Goal: Information Seeking & Learning: Learn about a topic

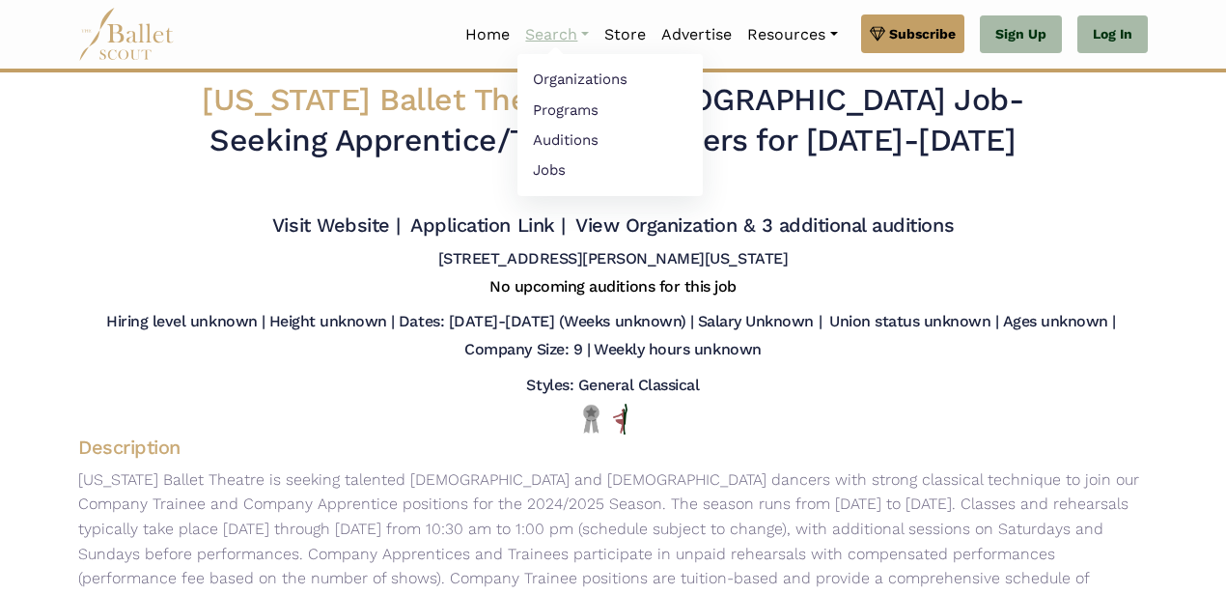
click at [543, 31] on link "Search" at bounding box center [556, 34] width 79 height 41
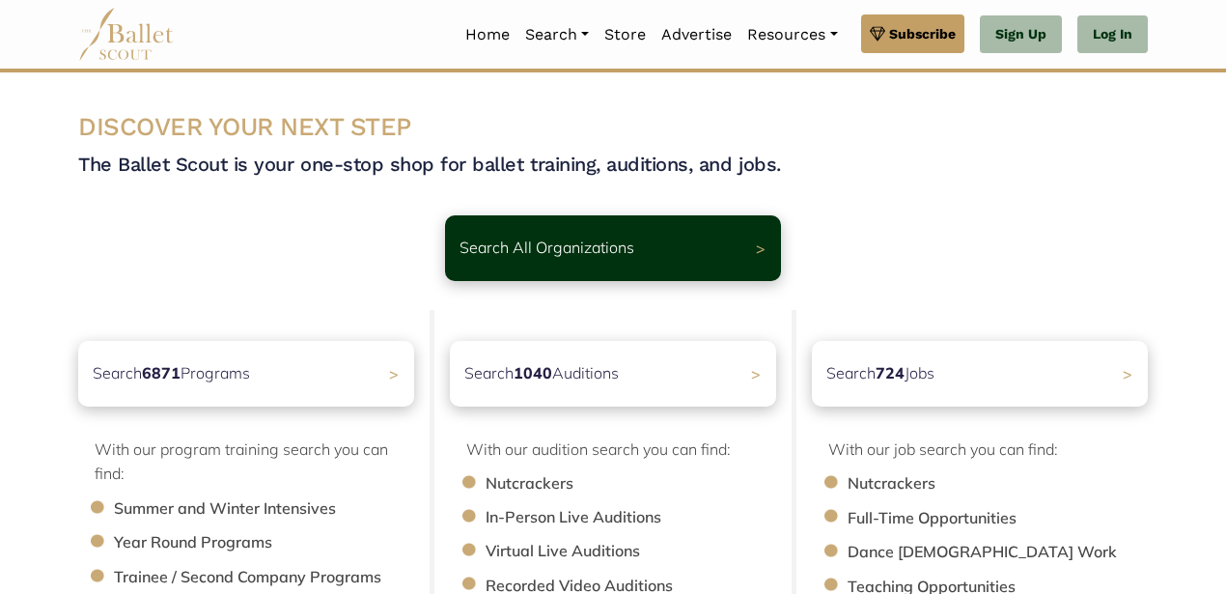
click at [877, 184] on div "Search All Organizations > Premium Feature Make this audition season count. Upg…" at bounding box center [613, 232] width 1100 height 97
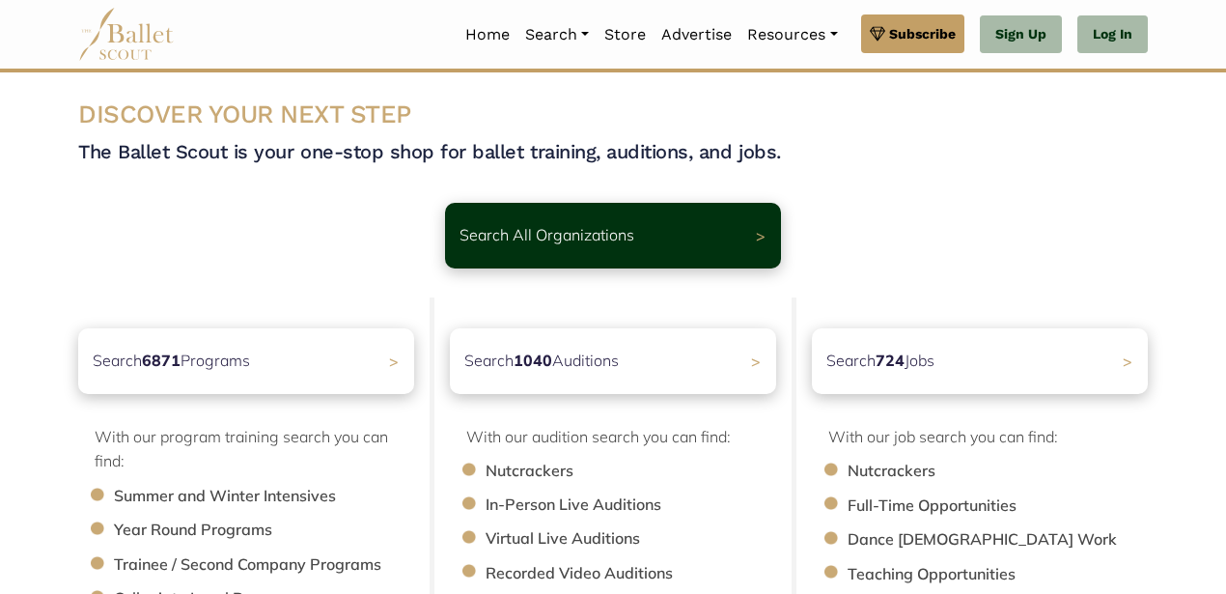
scroll to position [14, 0]
click at [707, 363] on div "Search 1040 Auditions >" at bounding box center [613, 359] width 343 height 69
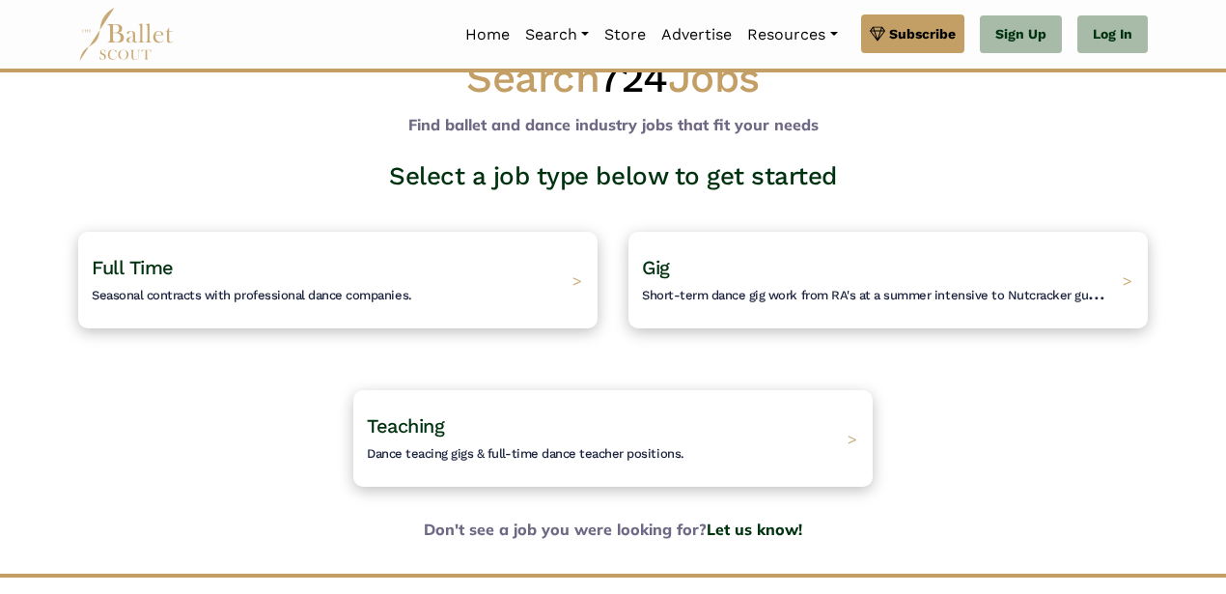
scroll to position [53, 0]
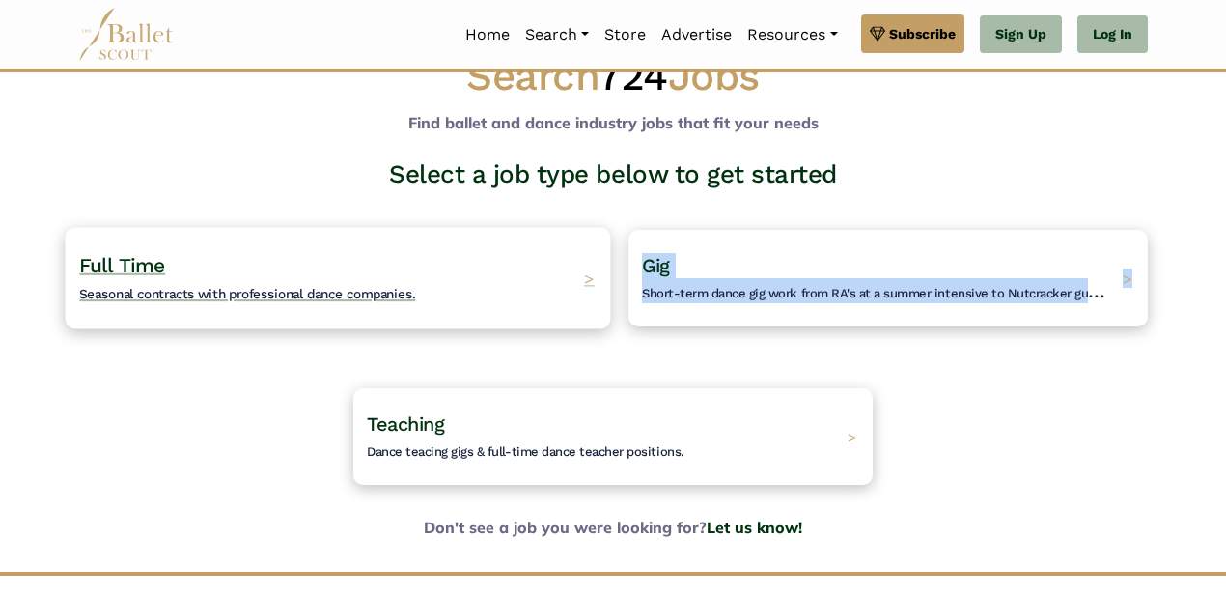
click at [135, 263] on span "Full Time" at bounding box center [122, 265] width 86 height 24
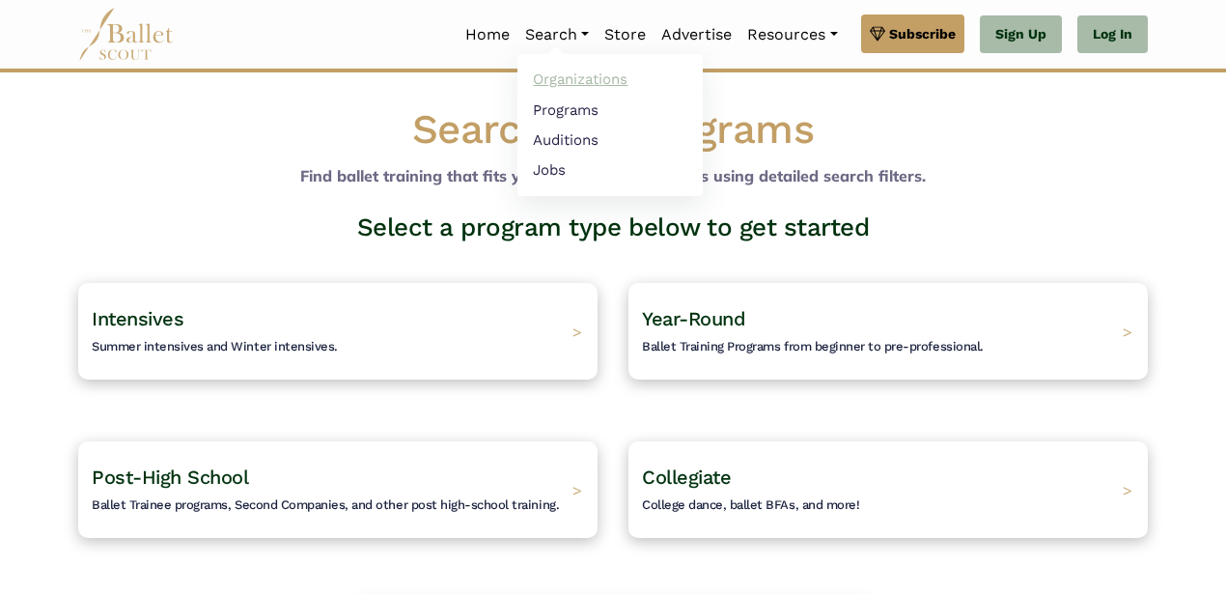
click at [554, 76] on link "Organizations" at bounding box center [609, 80] width 185 height 30
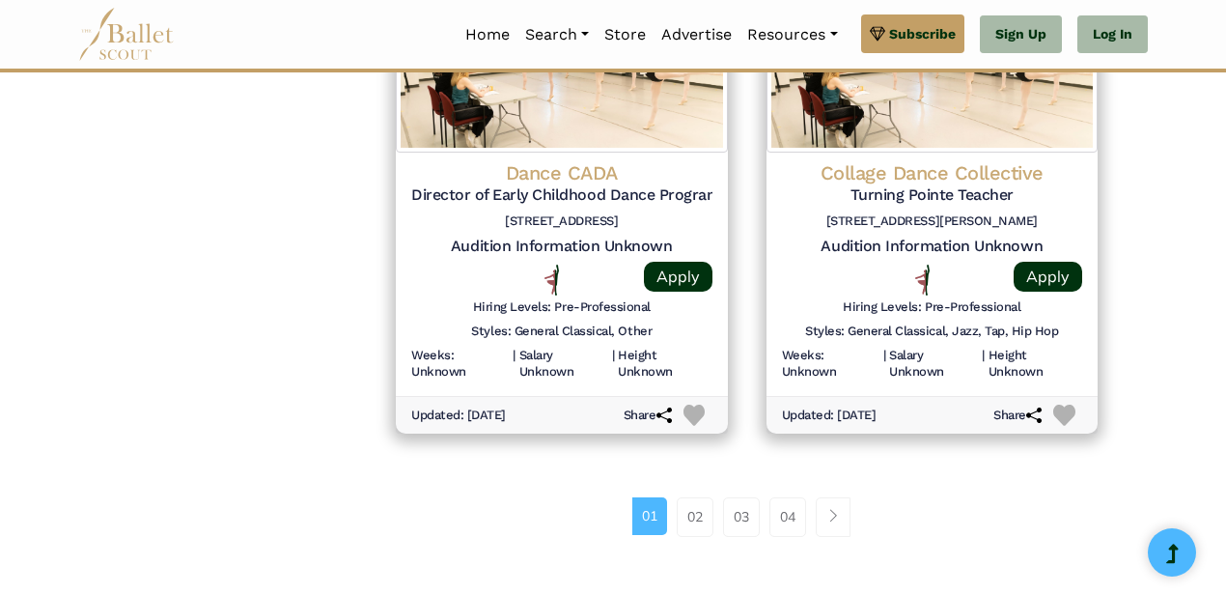
scroll to position [2638, 0]
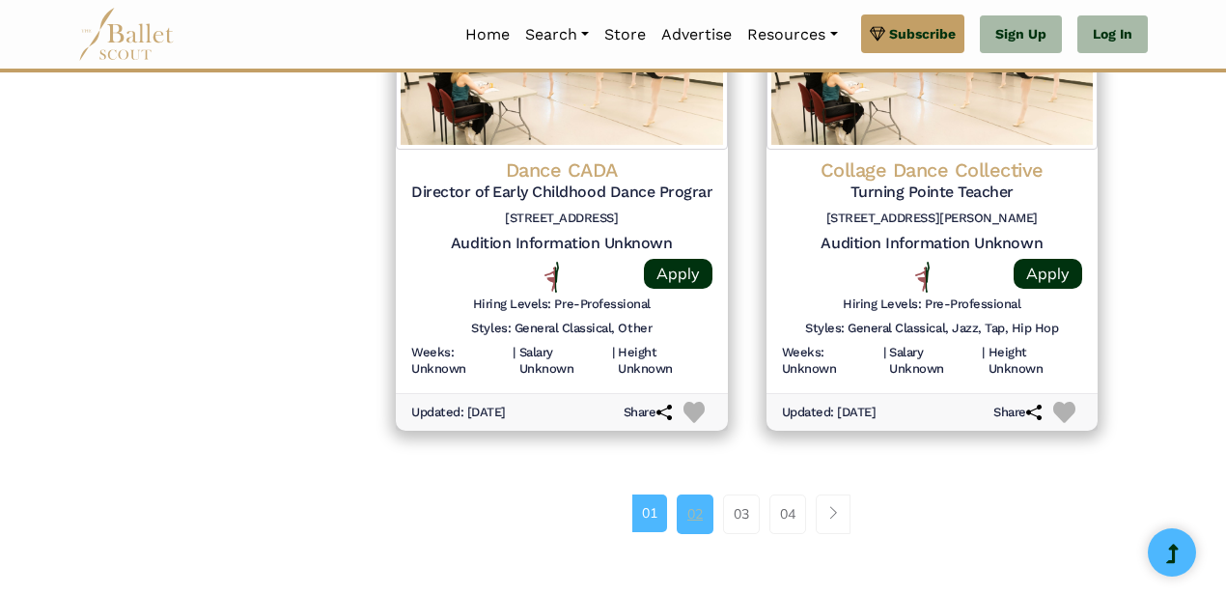
click at [698, 504] on link "02" at bounding box center [695, 513] width 37 height 39
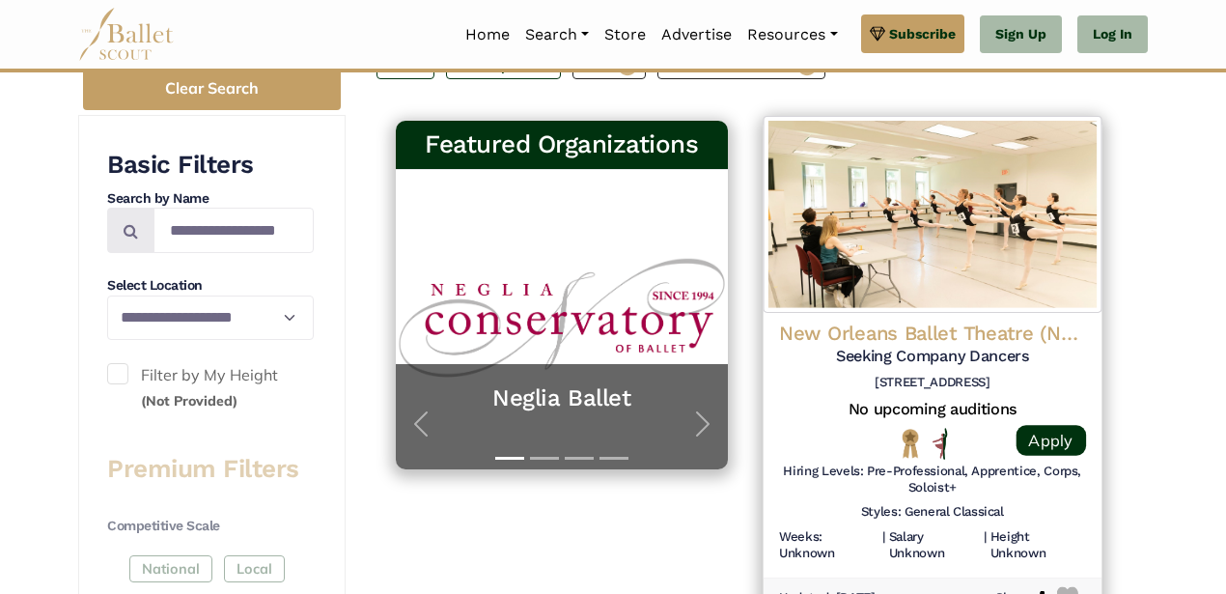
scroll to position [361, 0]
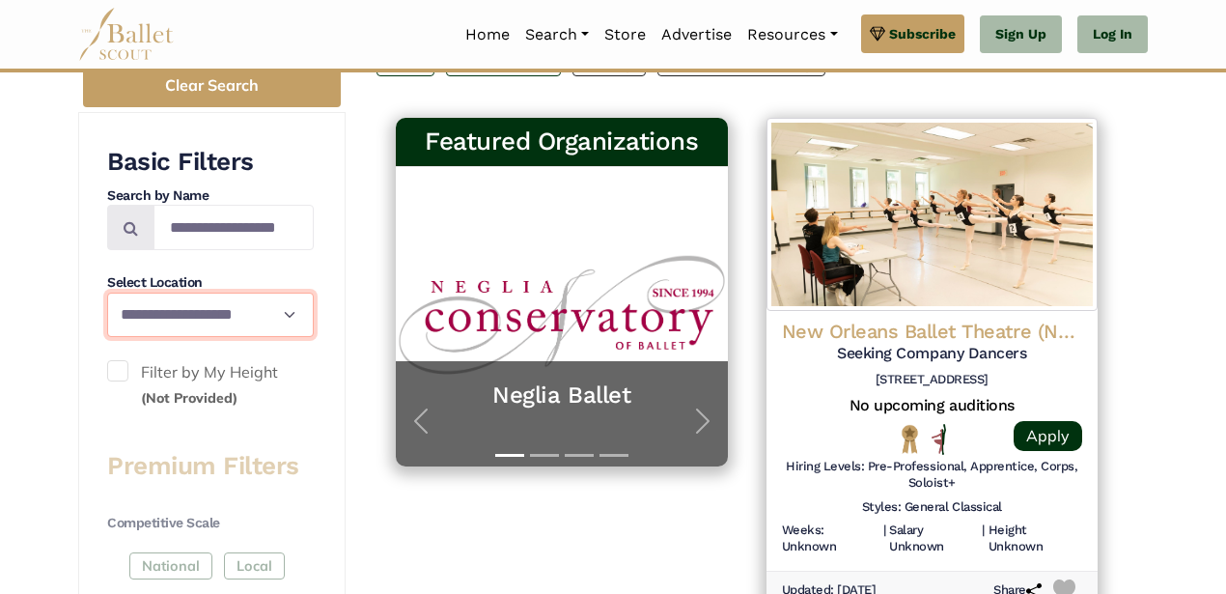
click at [295, 308] on select "**********" at bounding box center [210, 314] width 207 height 45
select select "**"
click at [293, 314] on select "**********" at bounding box center [210, 314] width 207 height 45
click at [219, 308] on select "**********" at bounding box center [210, 314] width 207 height 45
click at [286, 311] on select "**********" at bounding box center [210, 314] width 207 height 45
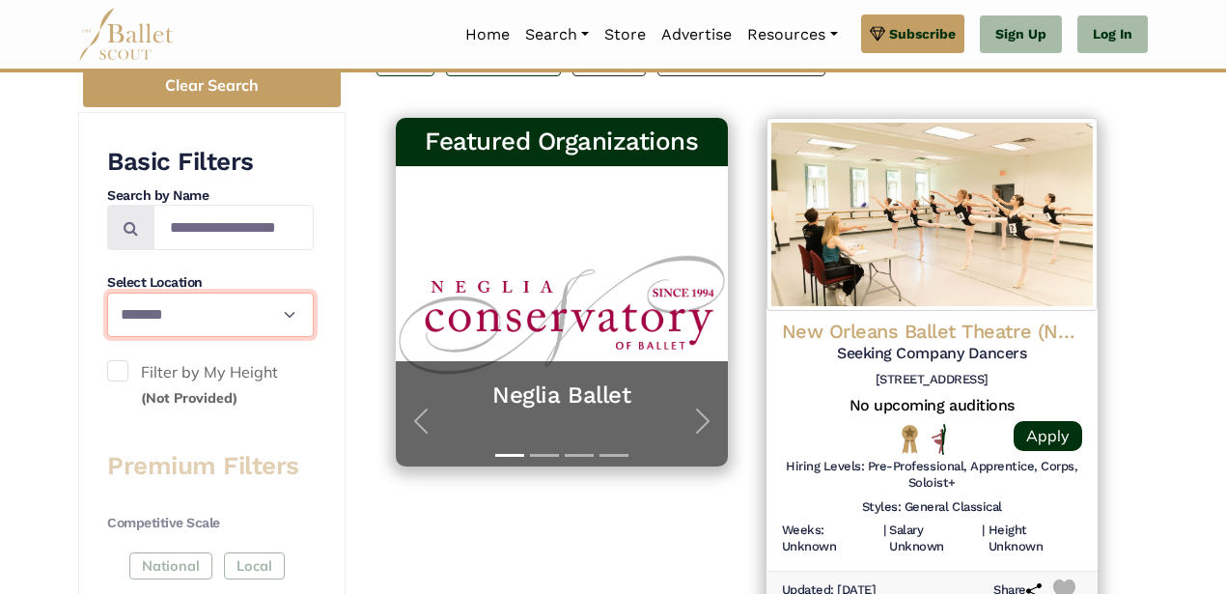
select select
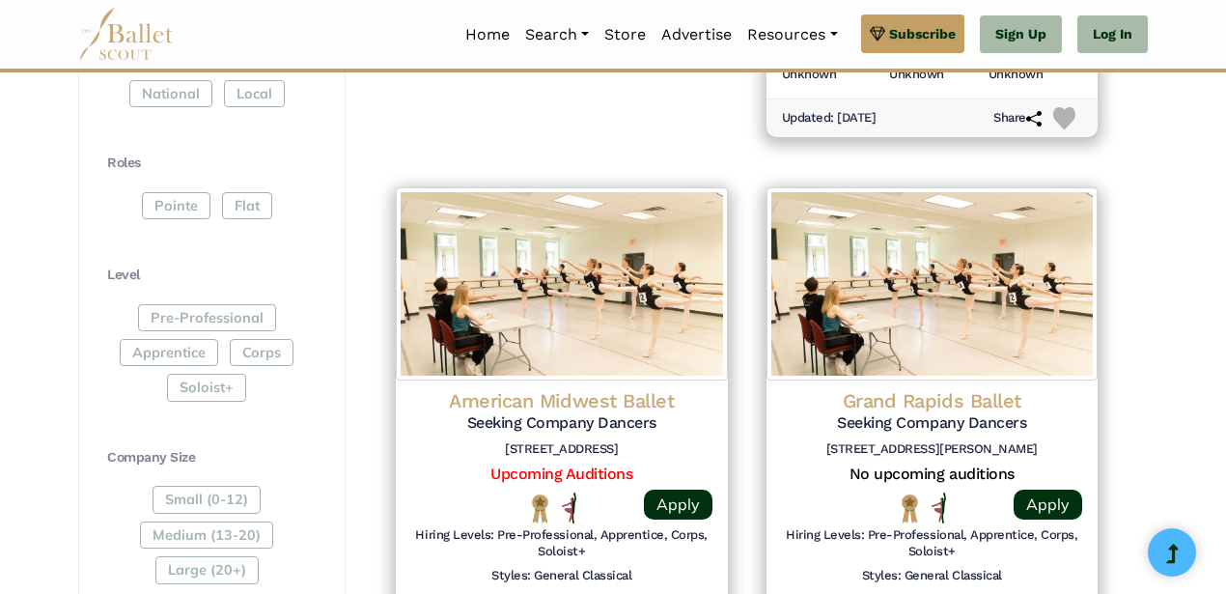
scroll to position [847, 0]
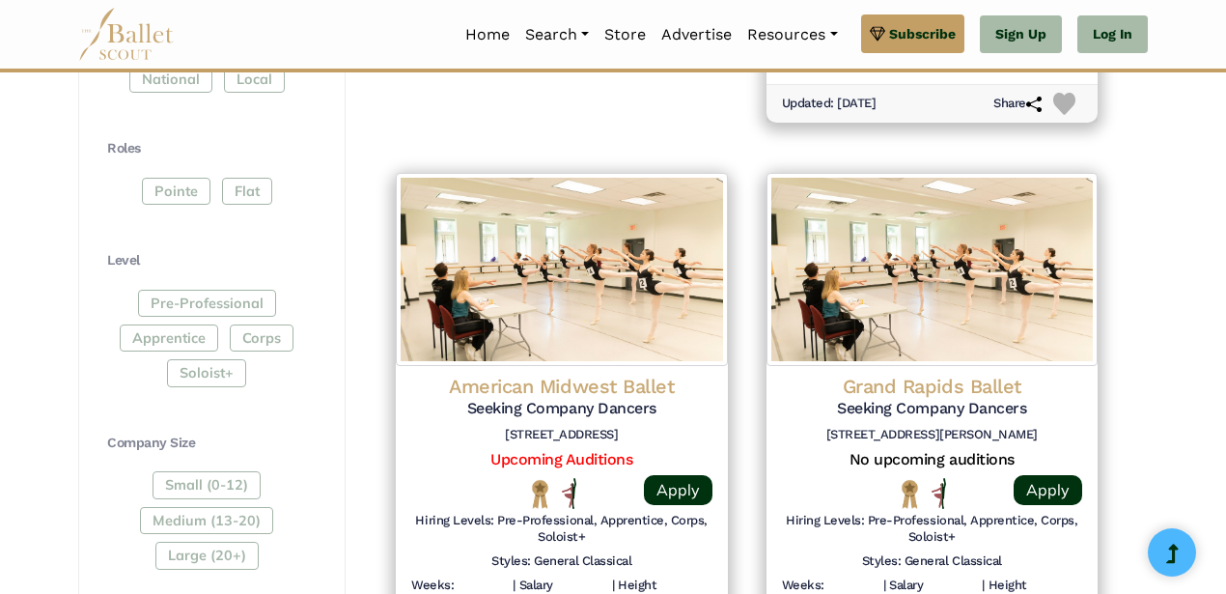
click at [166, 339] on div "Pre-Professional Apprentice Corps Soloist+" at bounding box center [210, 342] width 207 height 105
click at [240, 343] on div "Pre-Professional Apprentice Corps Soloist+" at bounding box center [210, 342] width 207 height 105
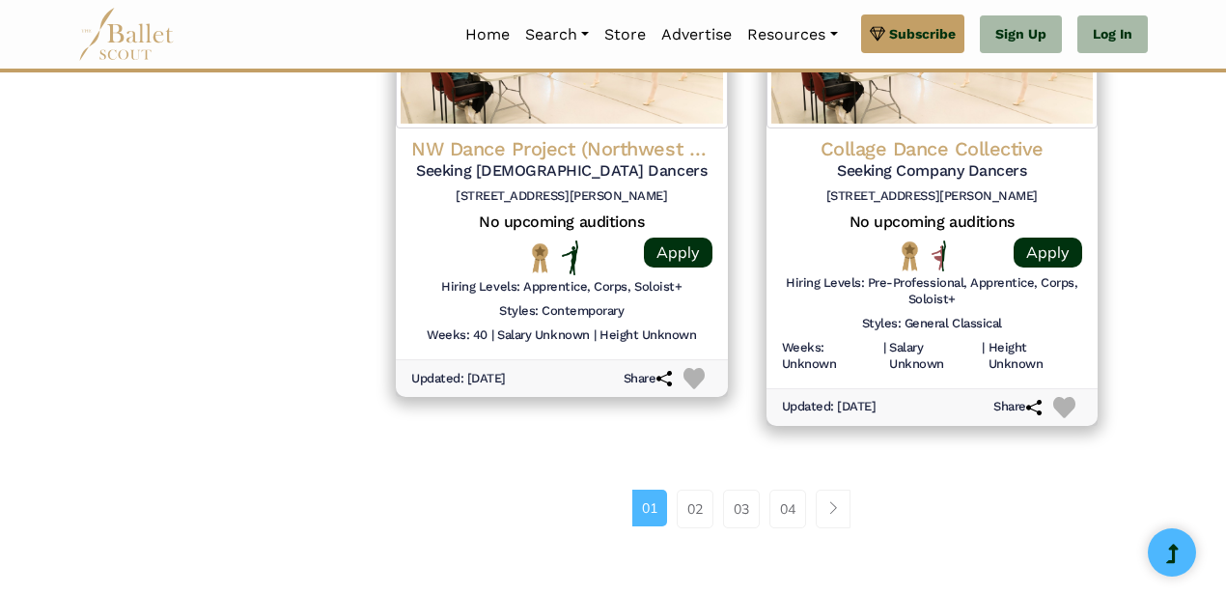
scroll to position [2752, 0]
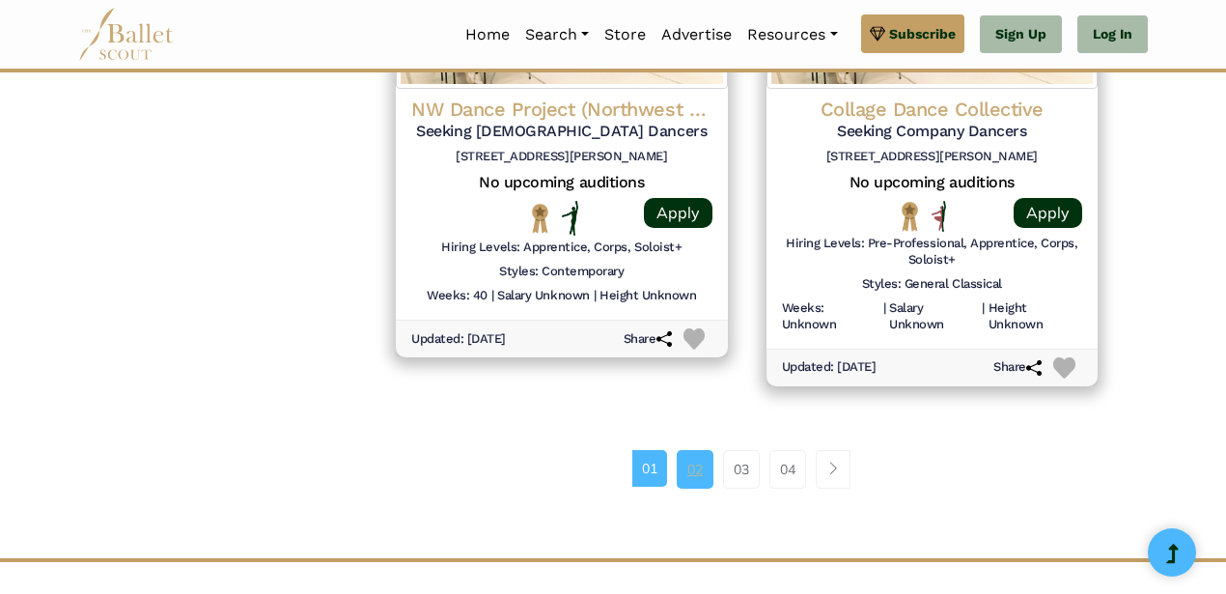
click at [694, 474] on link "02" at bounding box center [695, 469] width 37 height 39
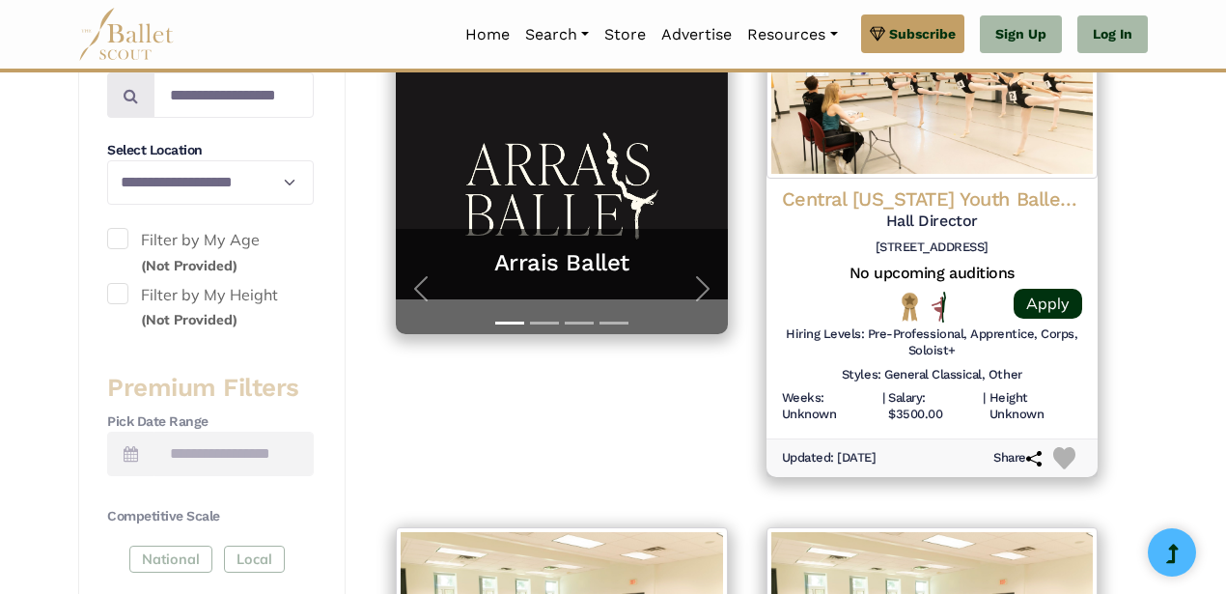
scroll to position [494, 0]
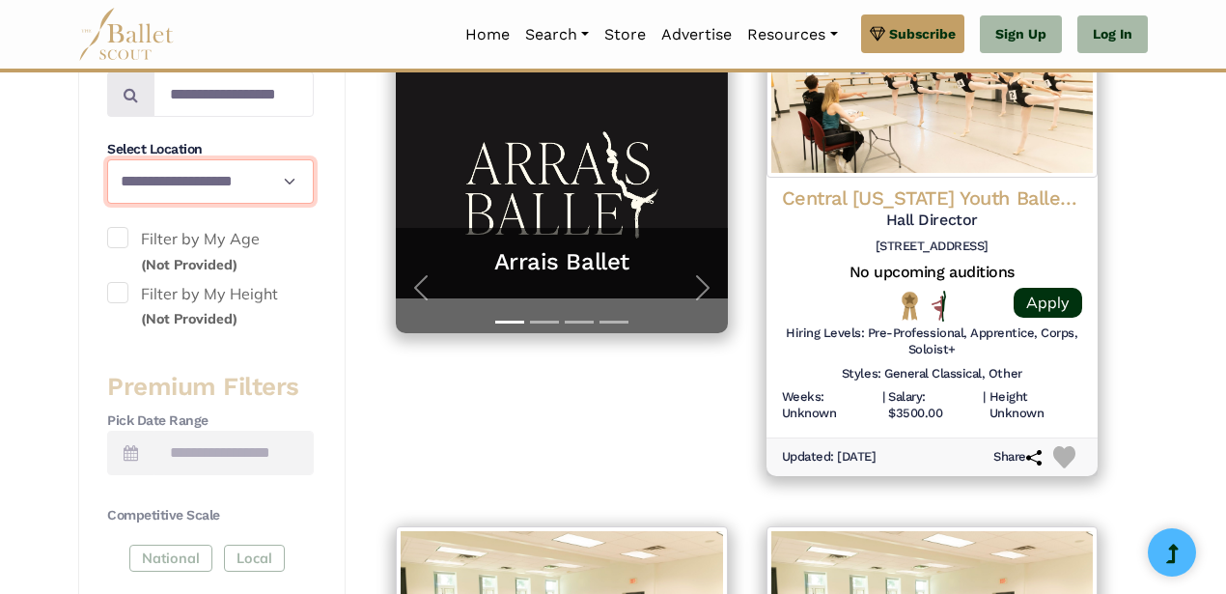
click at [291, 184] on select "**********" at bounding box center [210, 181] width 207 height 45
select select "**"
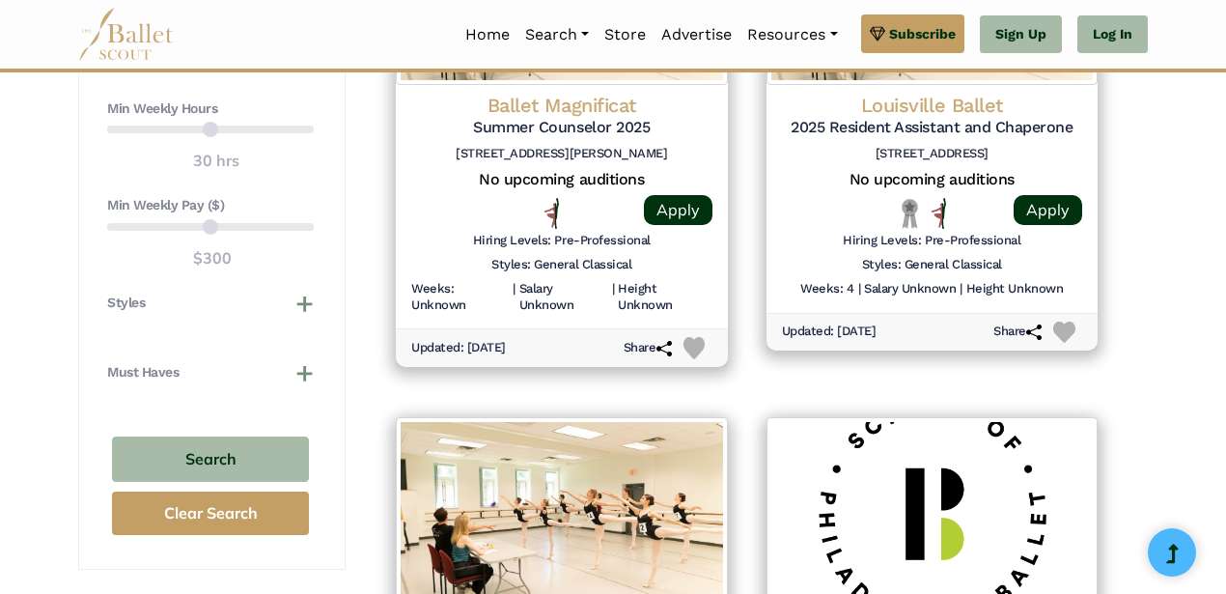
scroll to position [1678, 0]
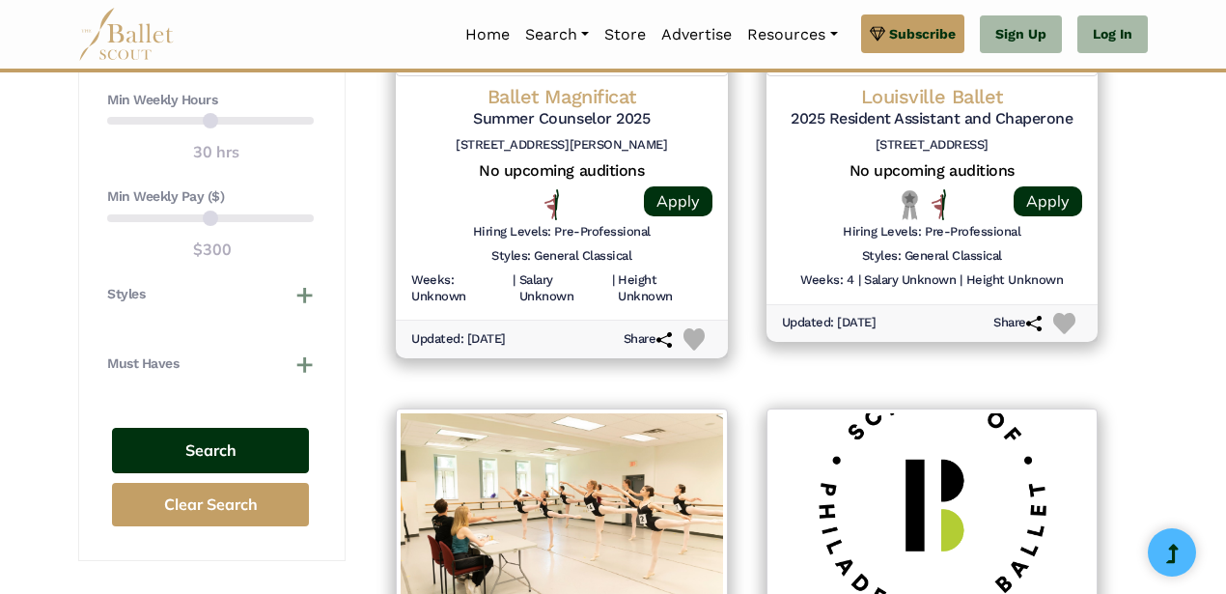
click at [241, 458] on button "Search" at bounding box center [210, 450] width 197 height 45
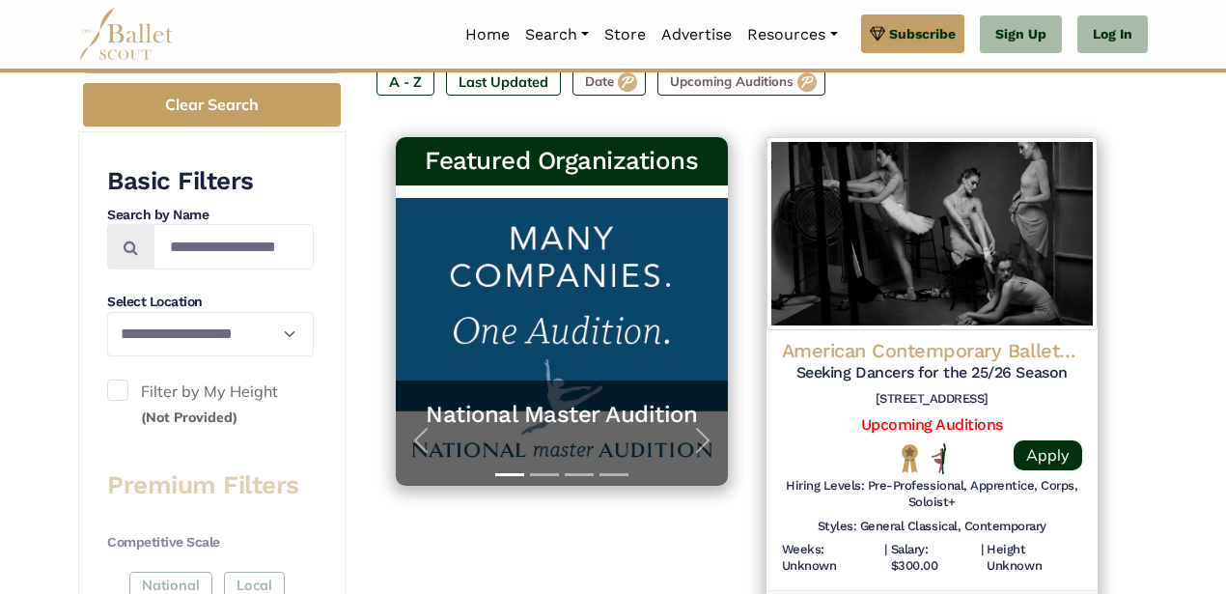
scroll to position [343, 0]
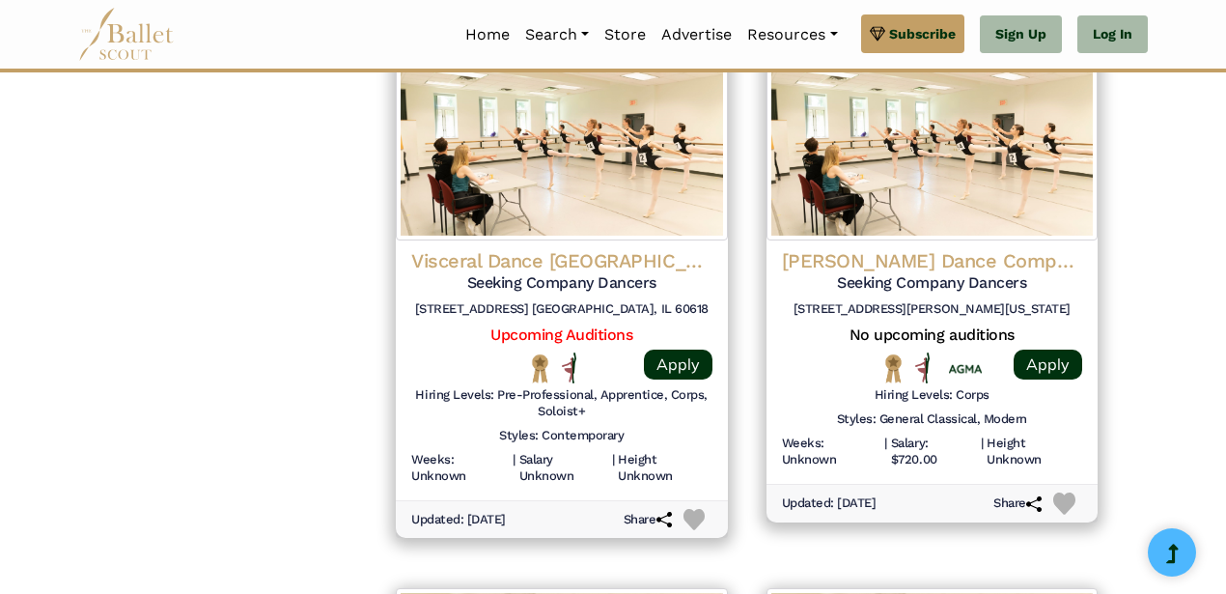
scroll to position [2057, 0]
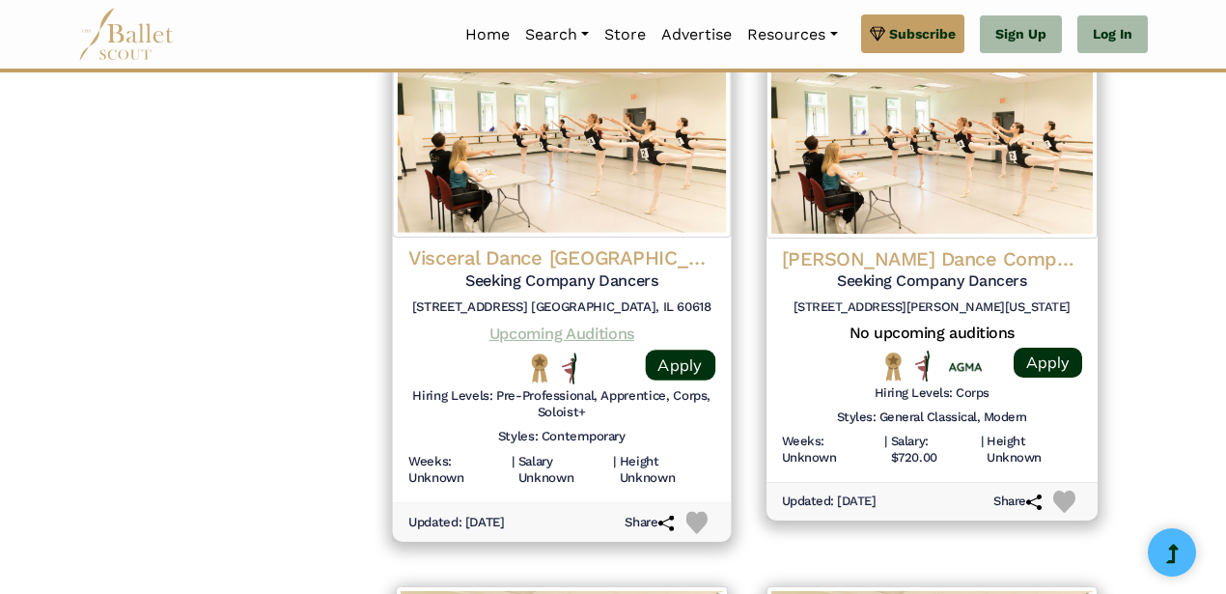
click at [602, 331] on link "Upcoming Auditions" at bounding box center [561, 332] width 145 height 18
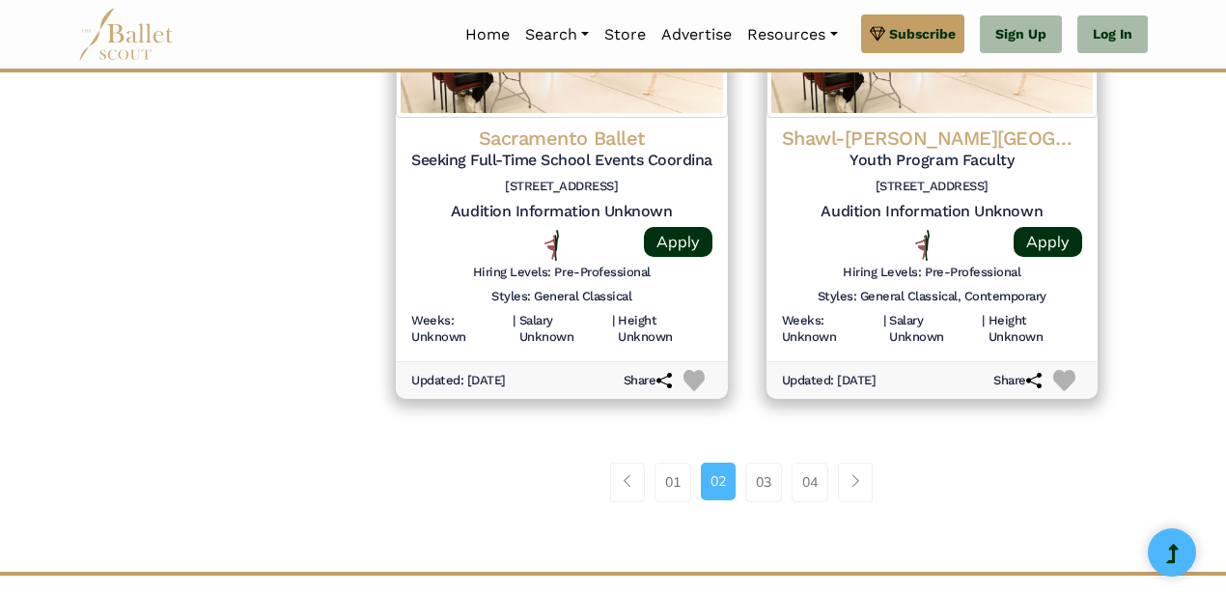
scroll to position [2680, 0]
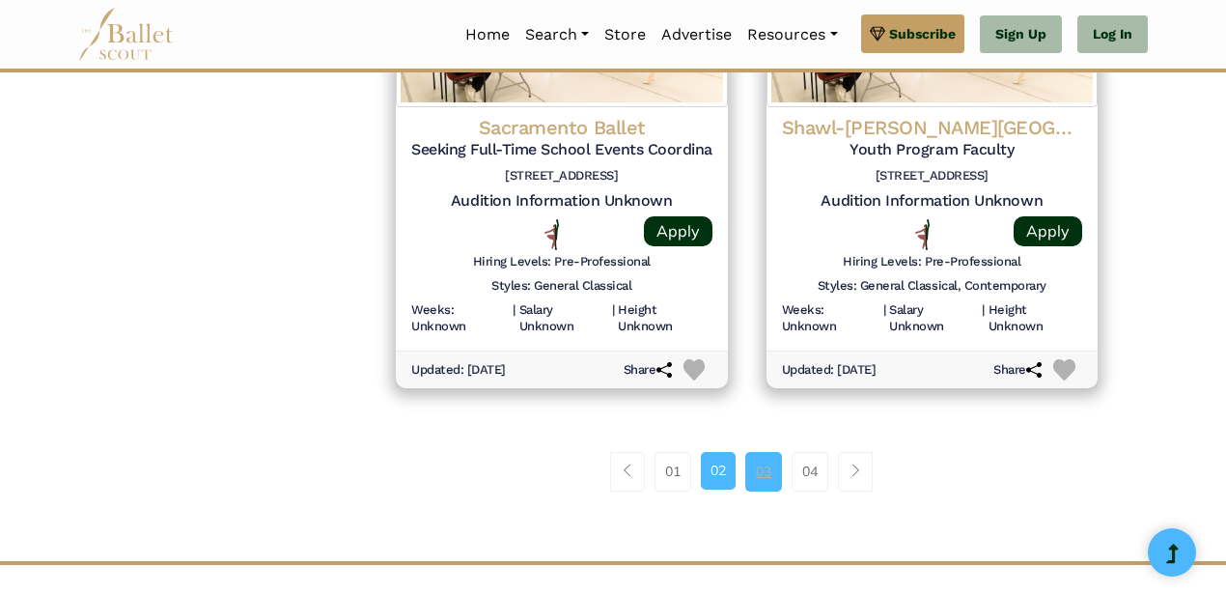
click at [757, 481] on link "03" at bounding box center [763, 471] width 37 height 39
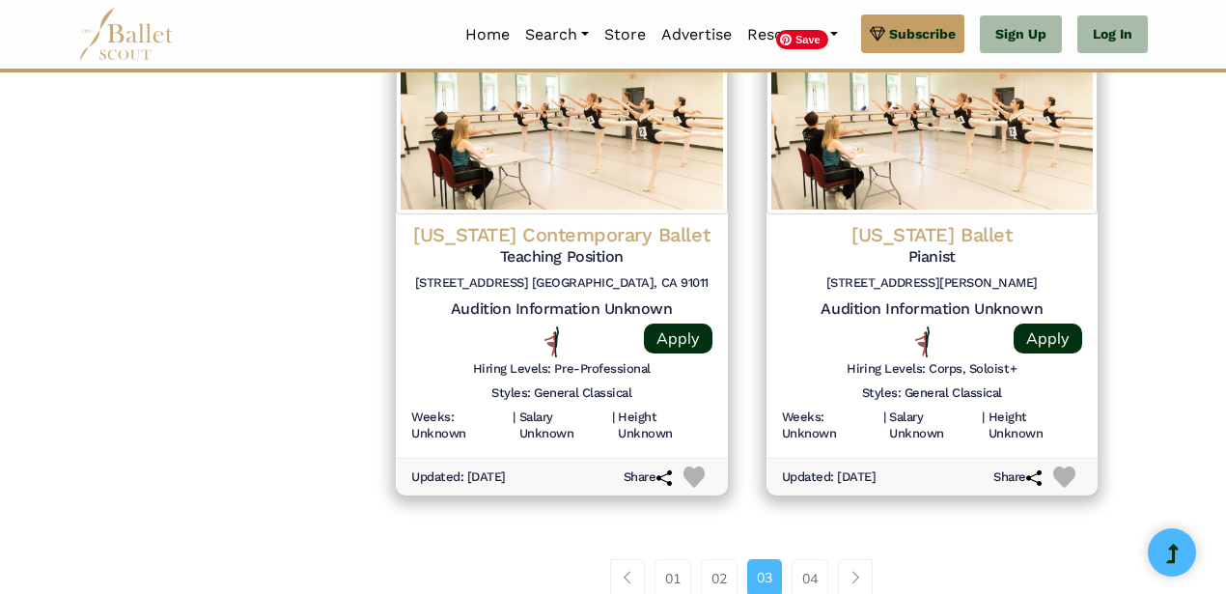
scroll to position [2718, 0]
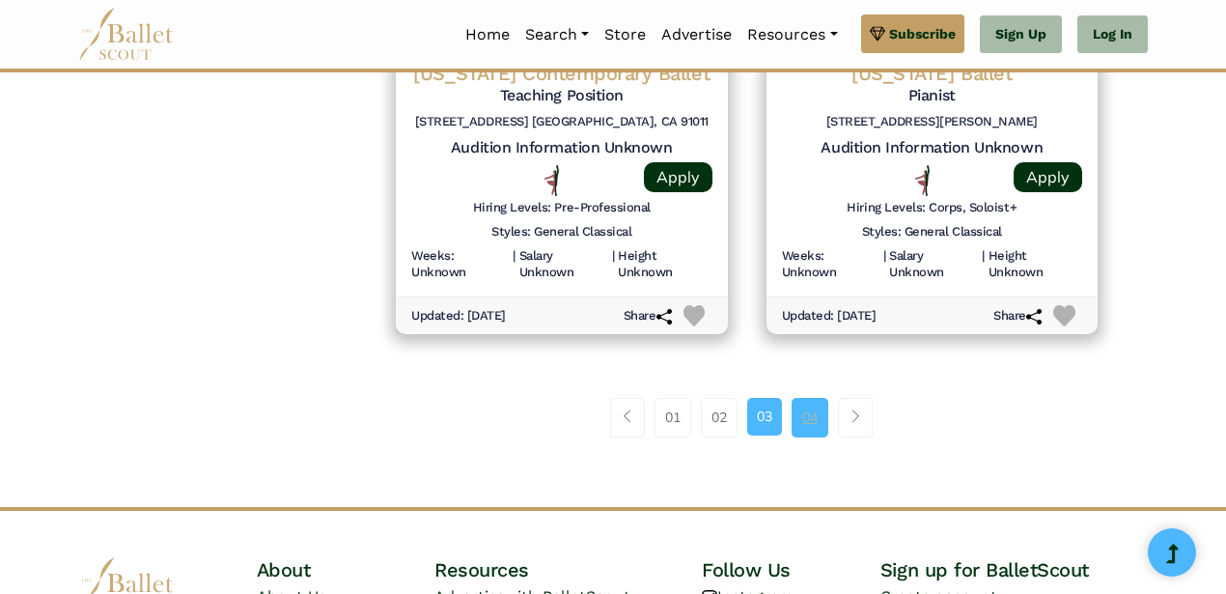
click at [808, 415] on link "04" at bounding box center [809, 417] width 37 height 39
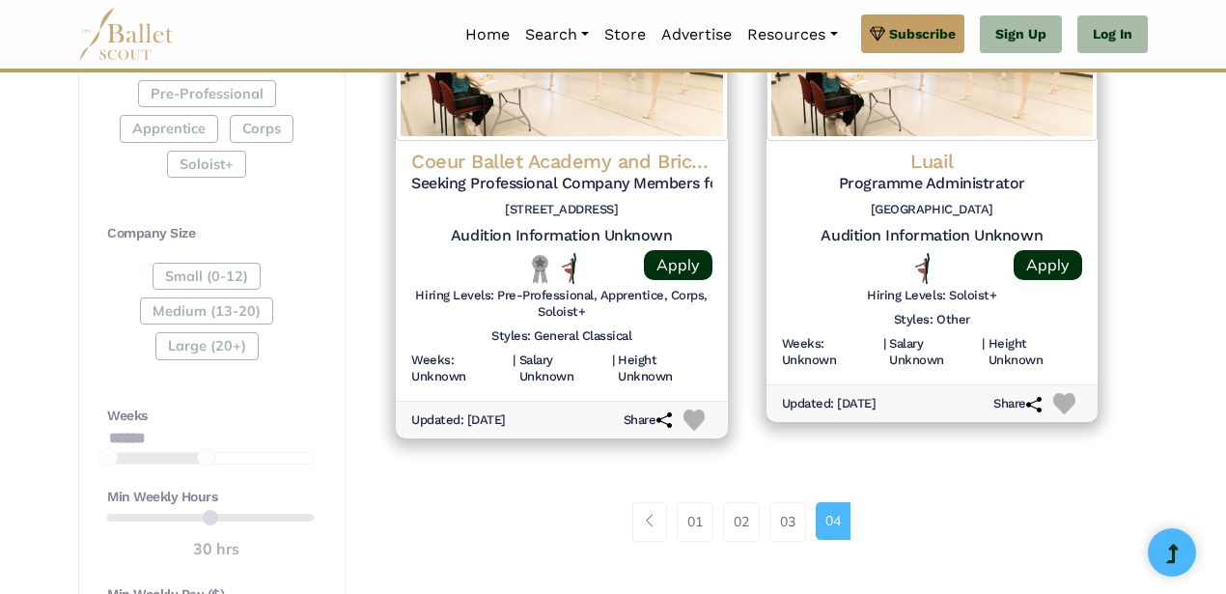
scroll to position [1070, 0]
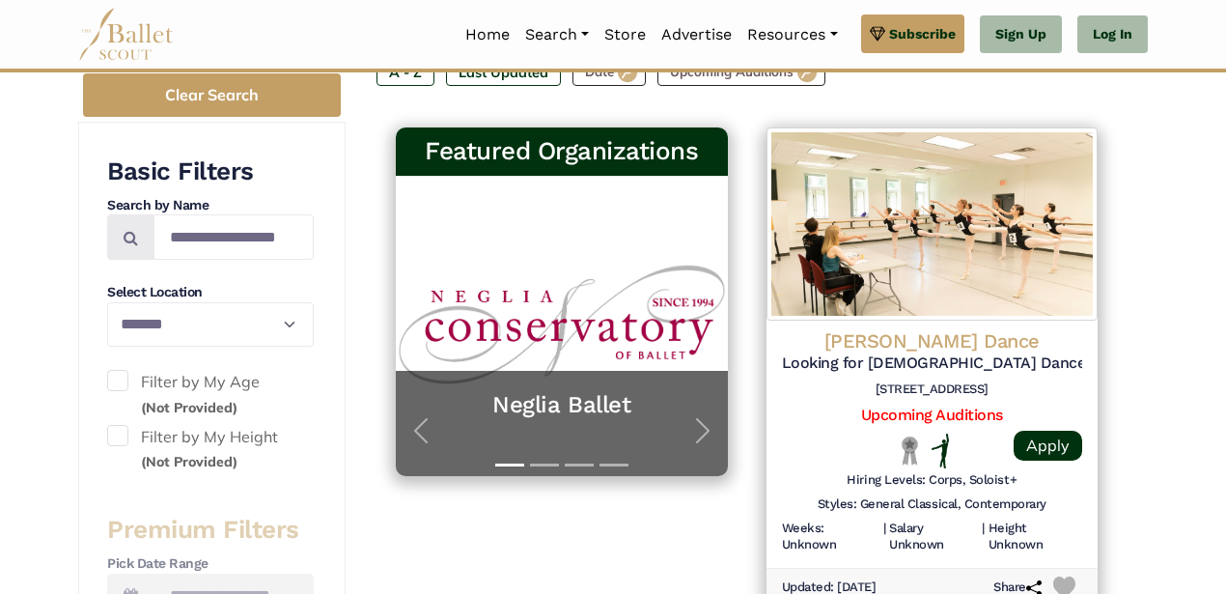
scroll to position [354, 0]
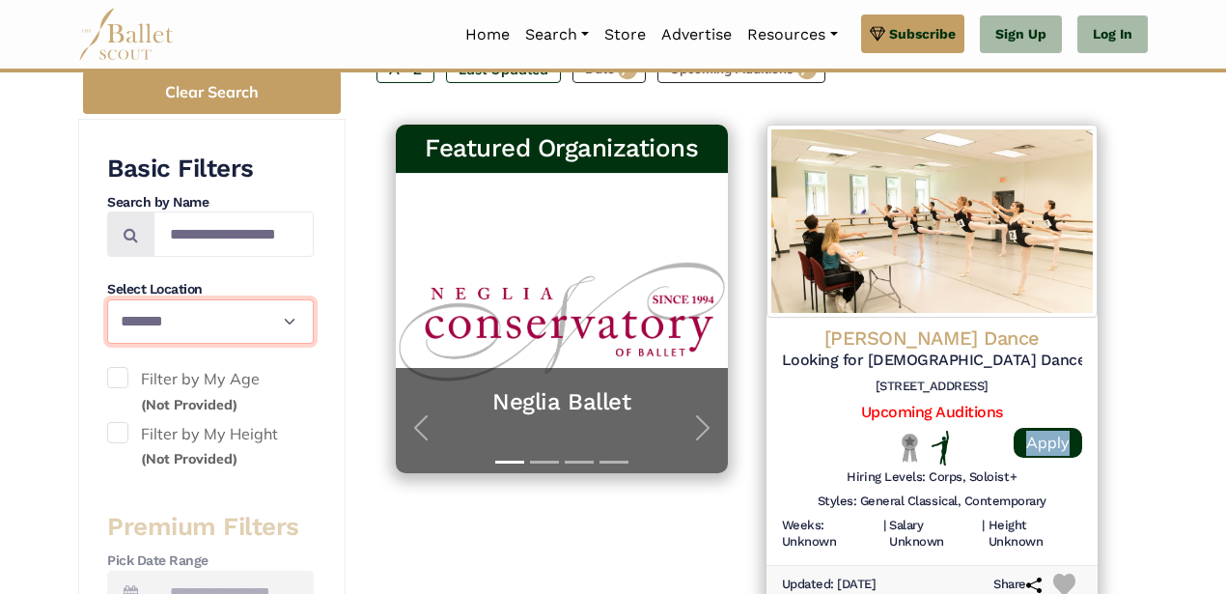
click at [283, 319] on select "**********" at bounding box center [210, 321] width 207 height 45
select select "**"
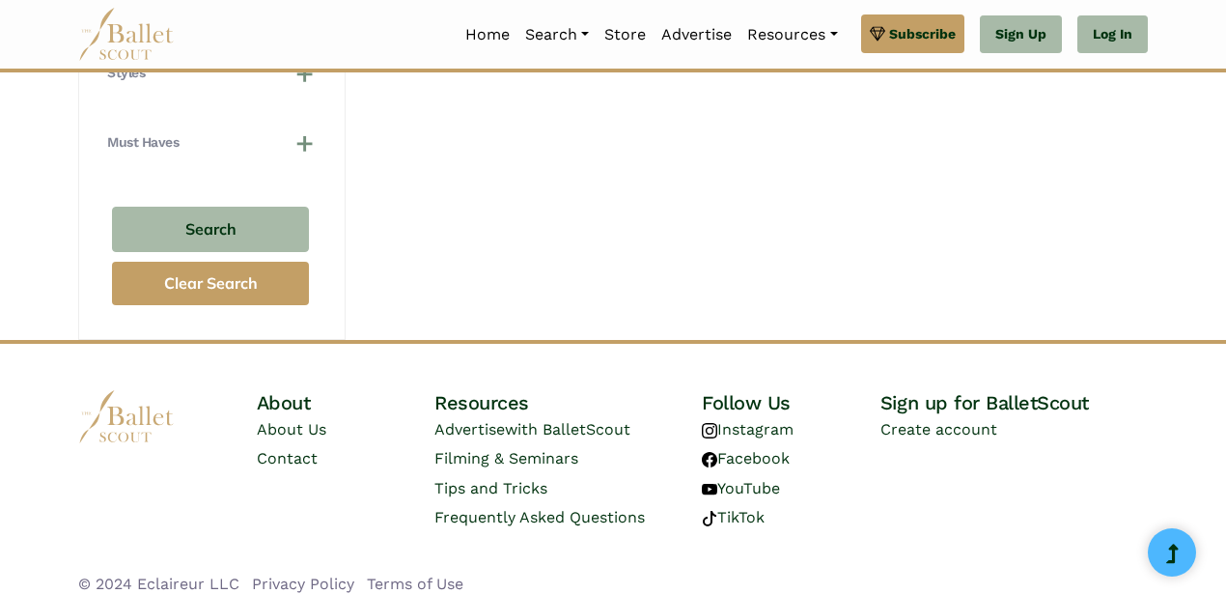
scroll to position [1914, 0]
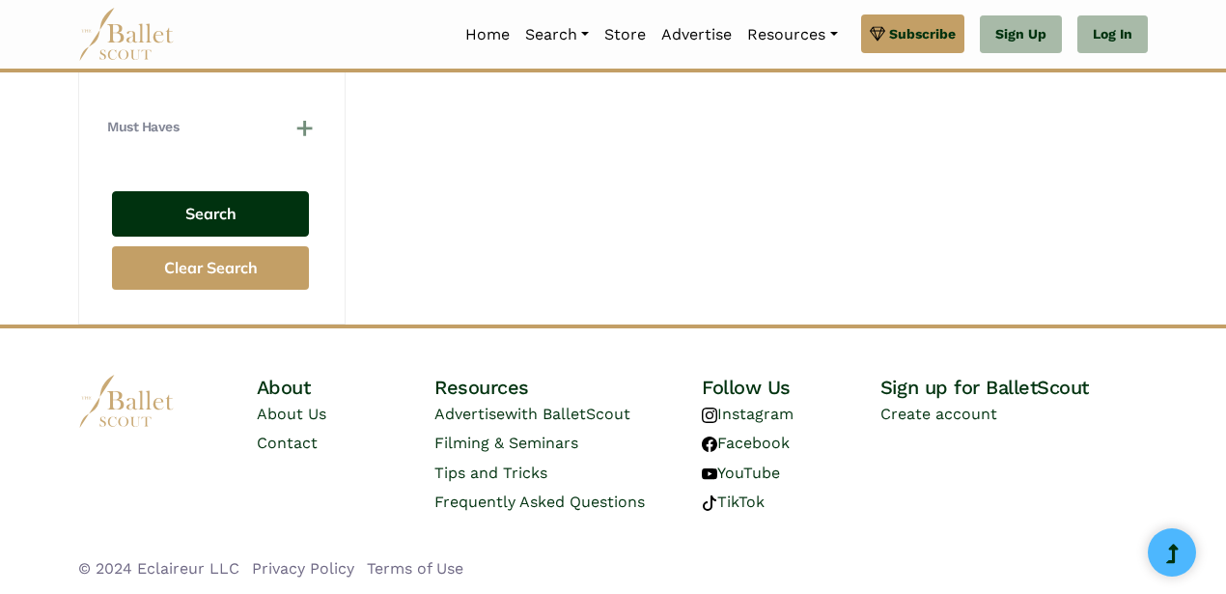
click at [177, 217] on button "Search" at bounding box center [210, 213] width 197 height 45
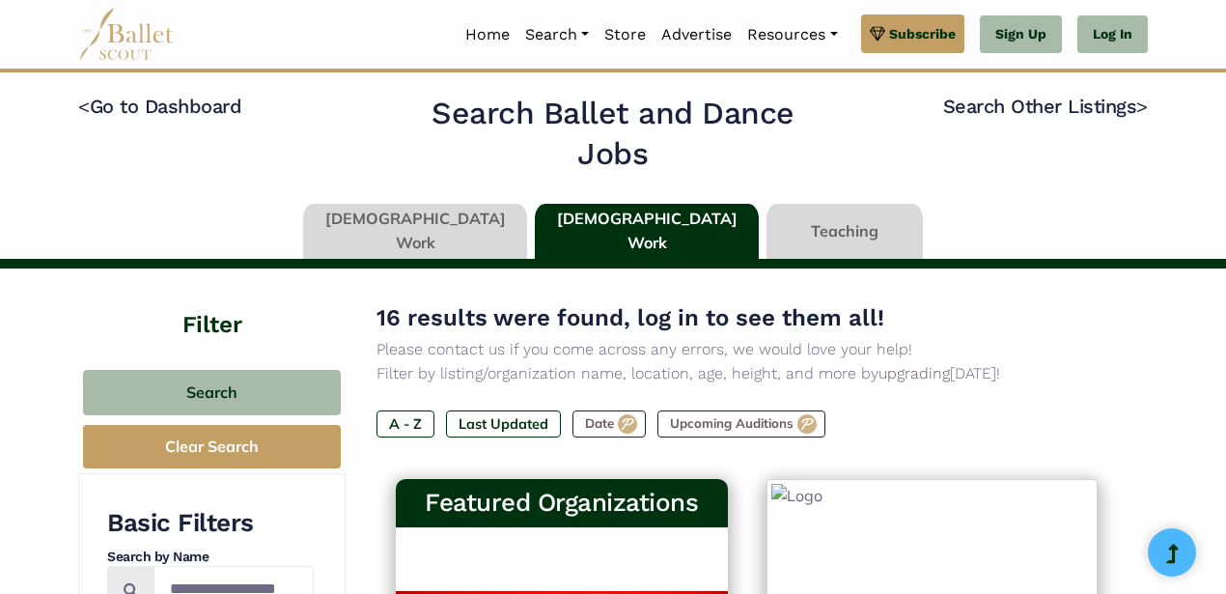
select select "**"
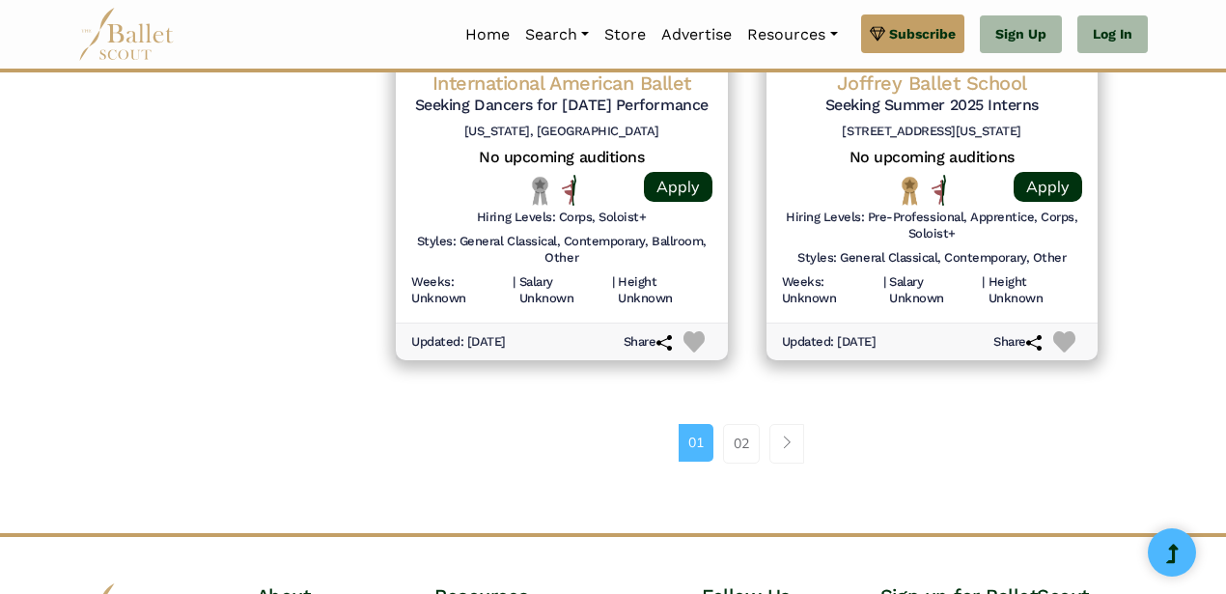
scroll to position [2693, 0]
click at [744, 434] on link "02" at bounding box center [741, 442] width 37 height 39
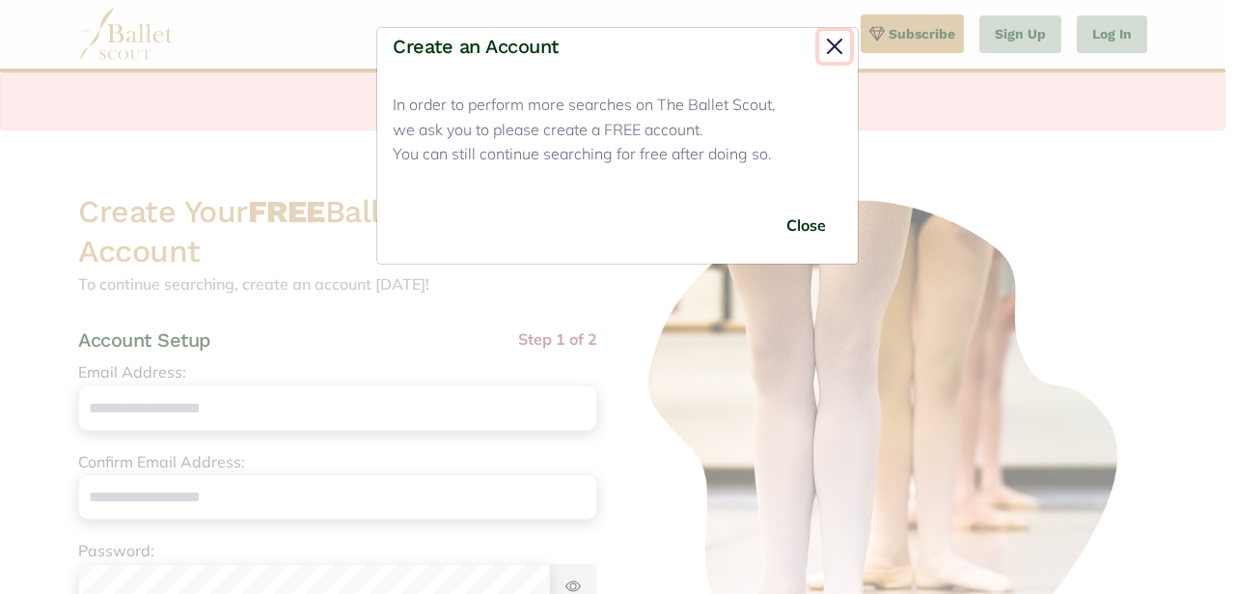
click at [830, 40] on button "Close" at bounding box center [834, 46] width 31 height 31
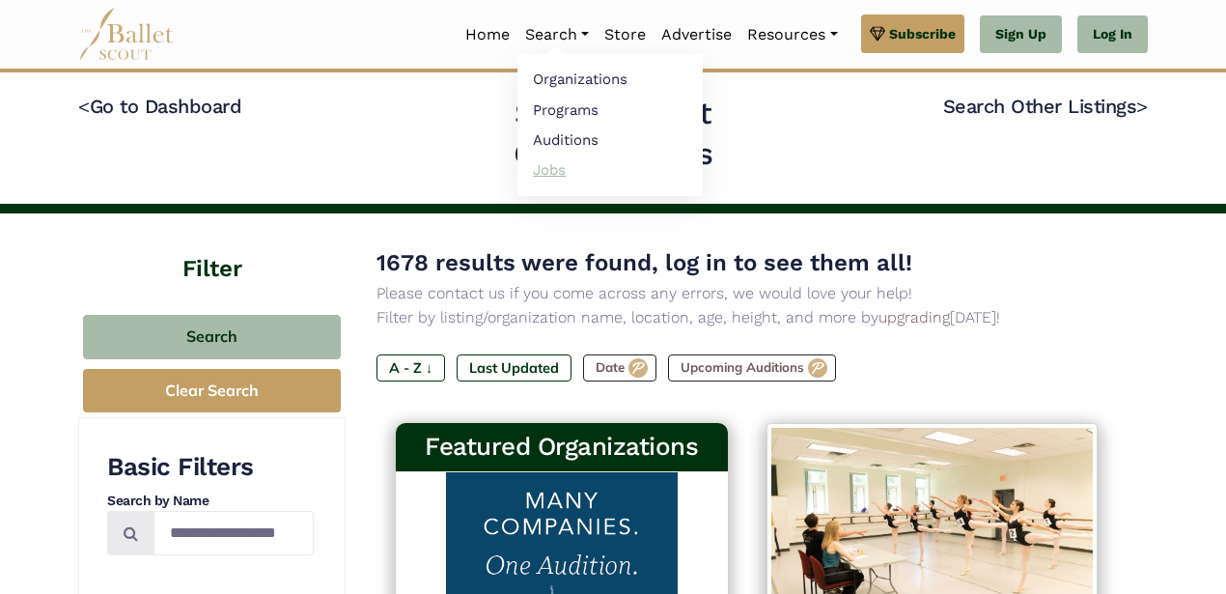
click at [544, 168] on link "Jobs" at bounding box center [609, 169] width 185 height 30
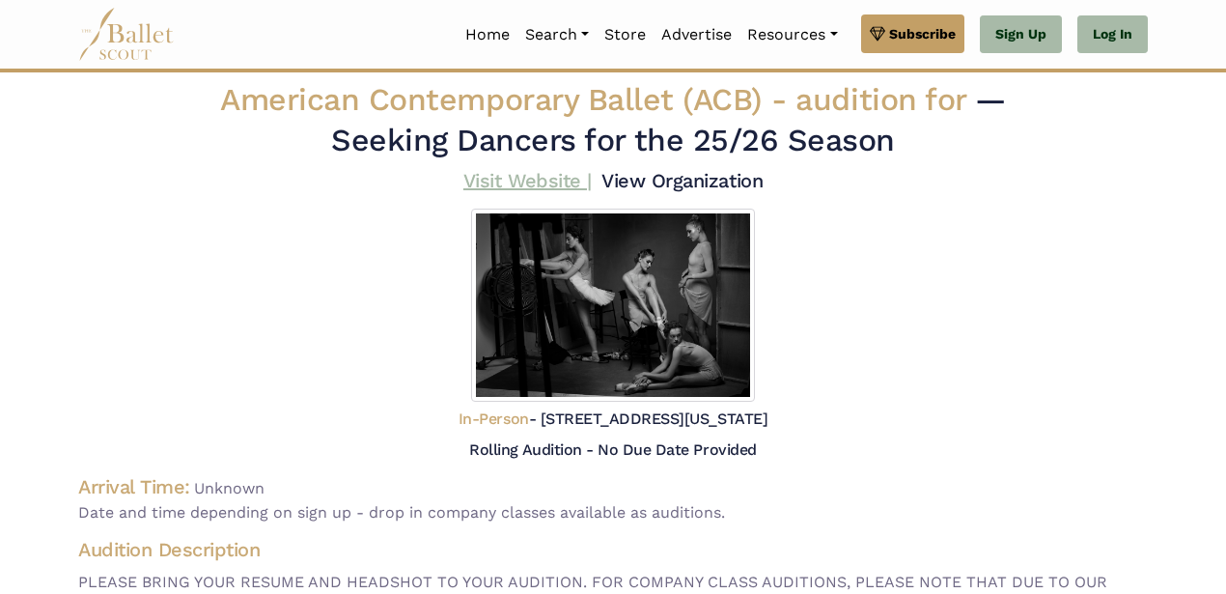
click at [510, 183] on link "Visit Website |" at bounding box center [527, 180] width 128 height 23
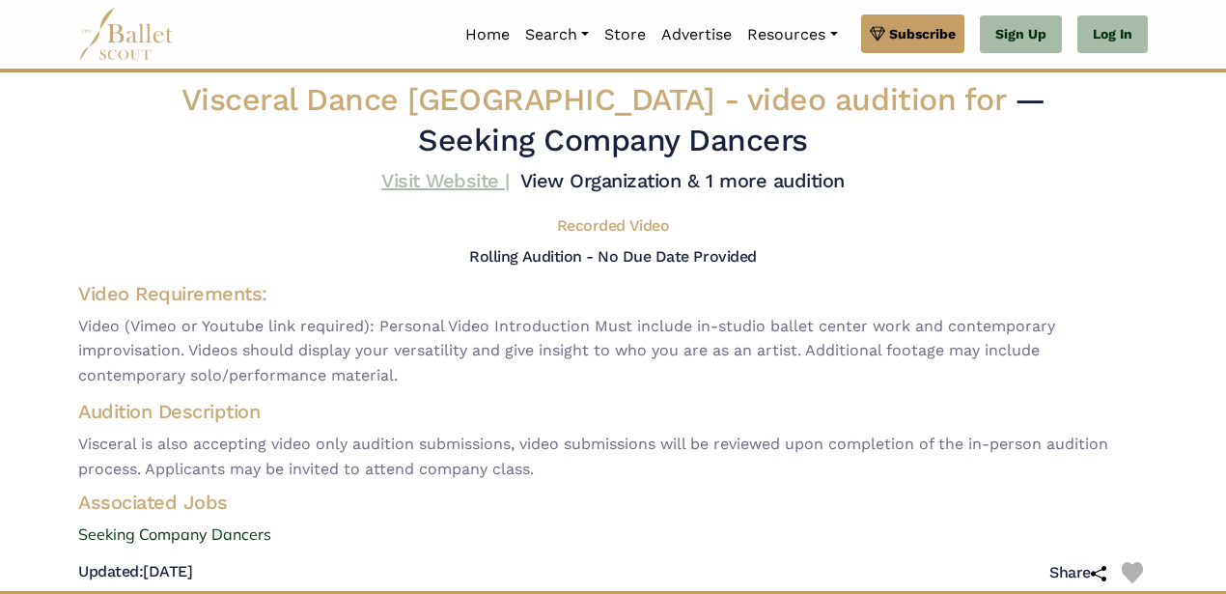
click at [467, 180] on link "Visit Website |" at bounding box center [445, 180] width 128 height 23
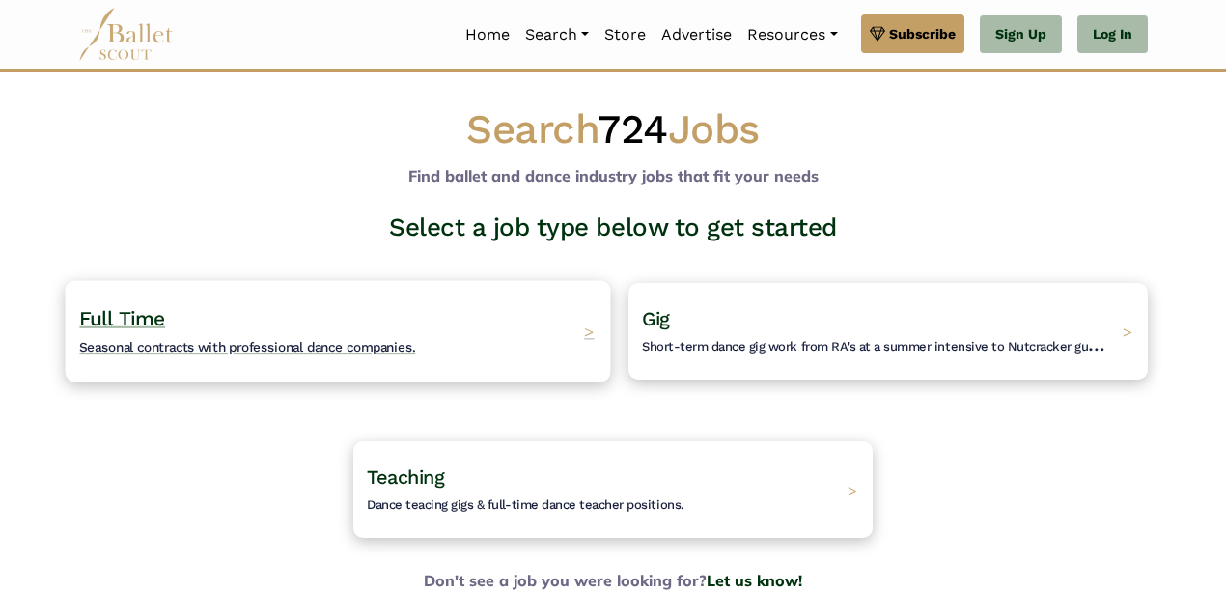
click at [402, 326] on h4 "Full Time Seasonal contracts with professional dance companies." at bounding box center [247, 331] width 336 height 53
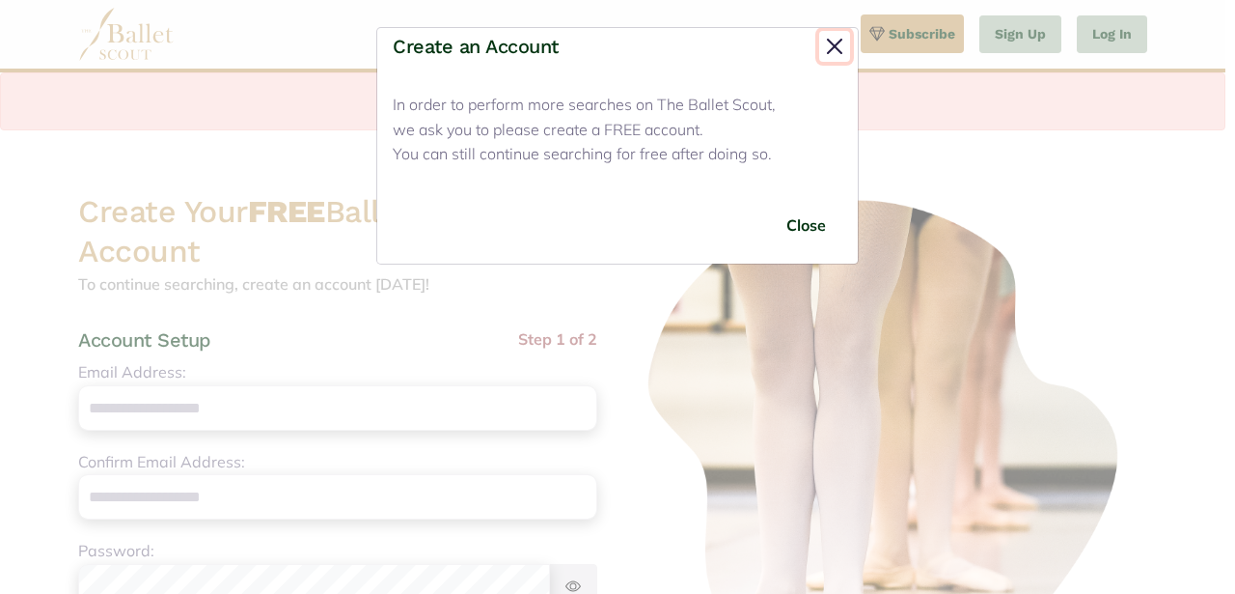
click at [839, 44] on button "Close" at bounding box center [834, 46] width 31 height 31
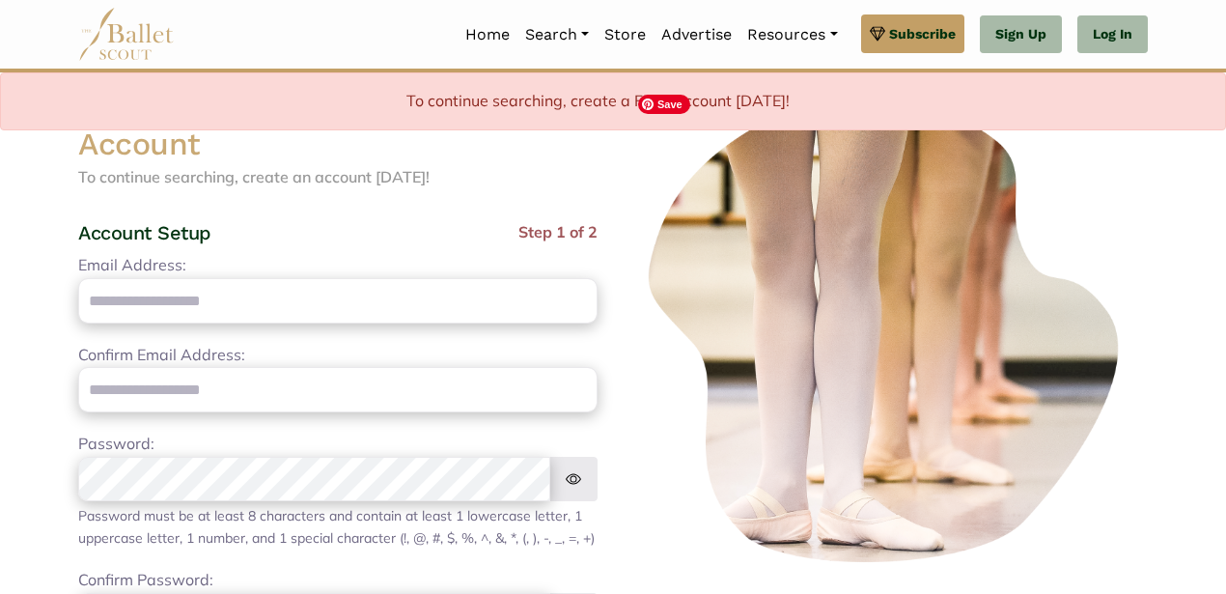
scroll to position [112, 0]
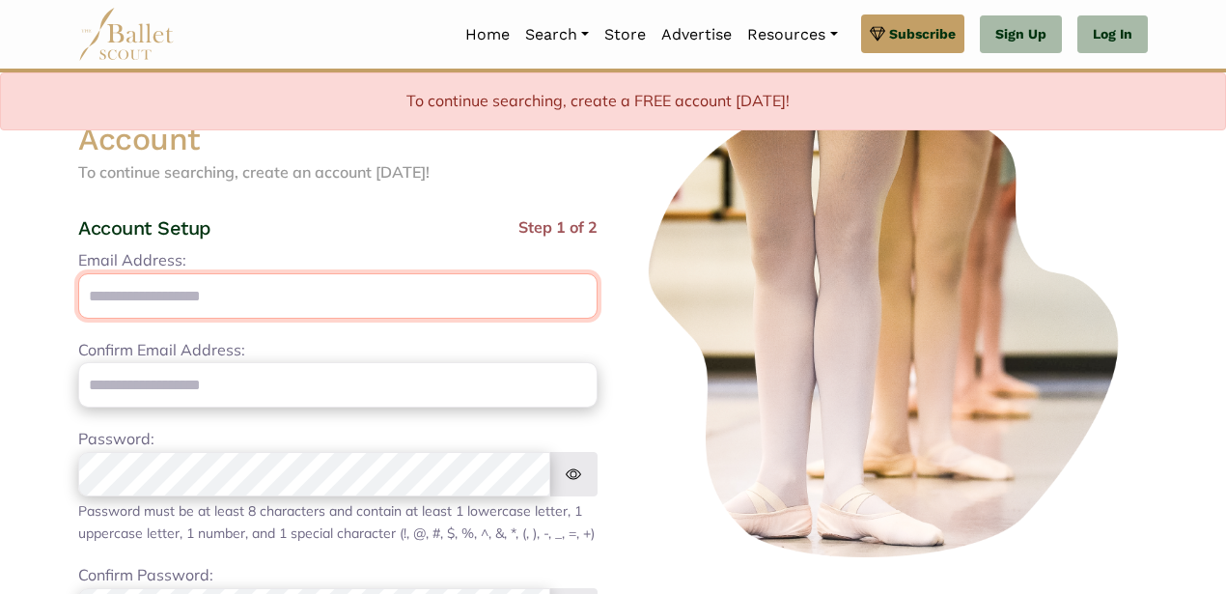
click at [440, 295] on input "Email Address:" at bounding box center [337, 295] width 519 height 45
type input "**********"
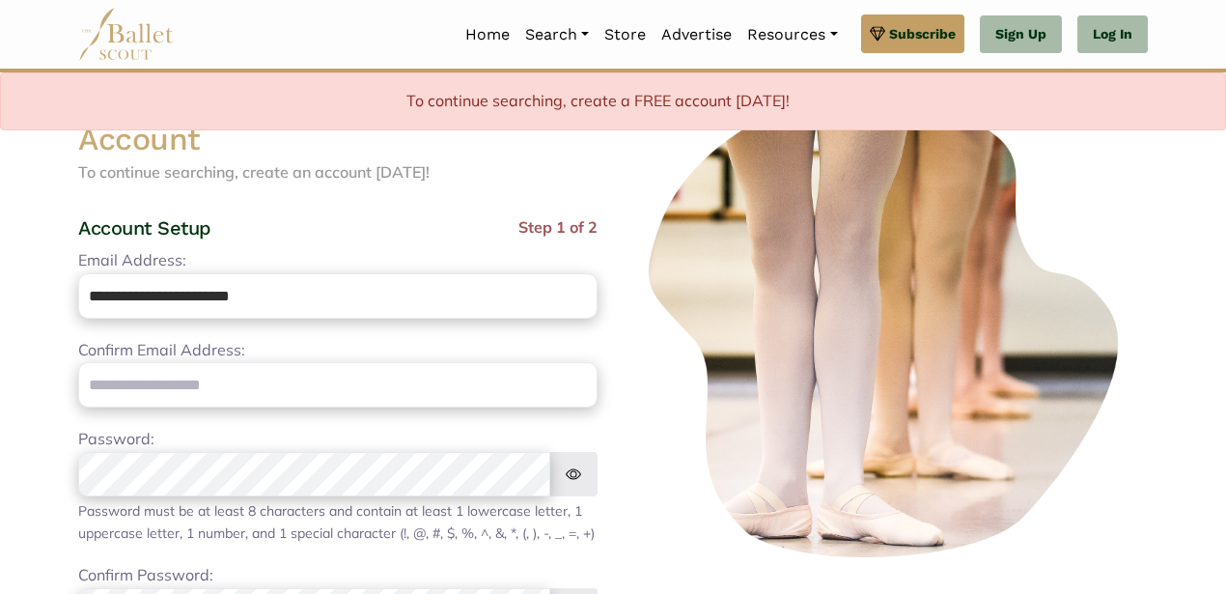
type input "**********"
click at [583, 472] on img at bounding box center [573, 474] width 48 height 45
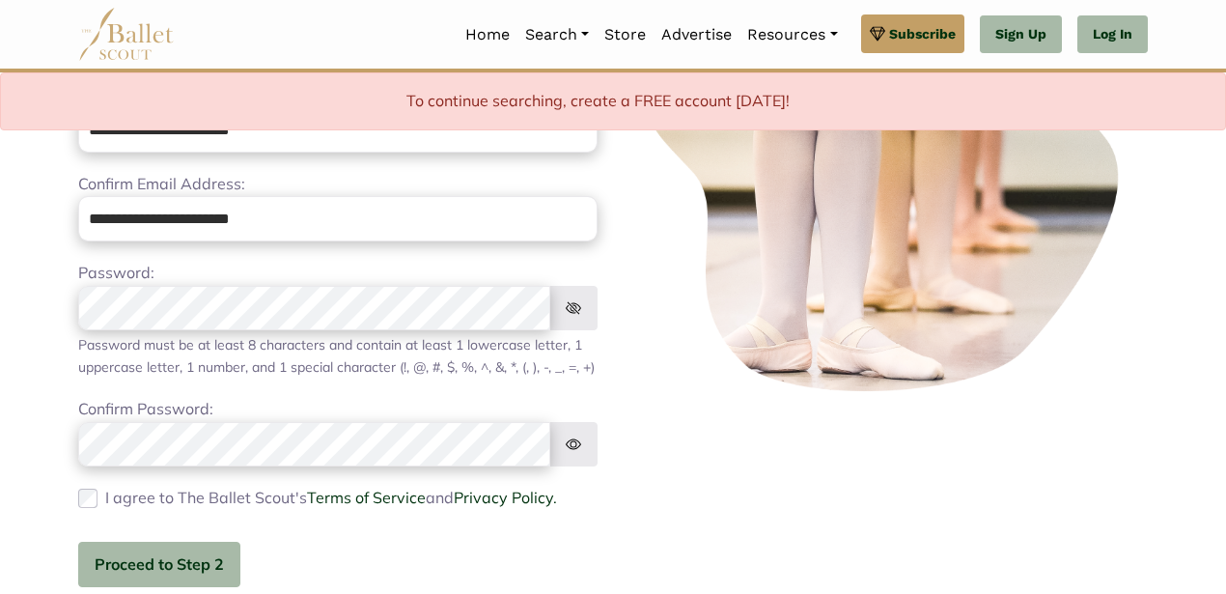
scroll to position [283, 0]
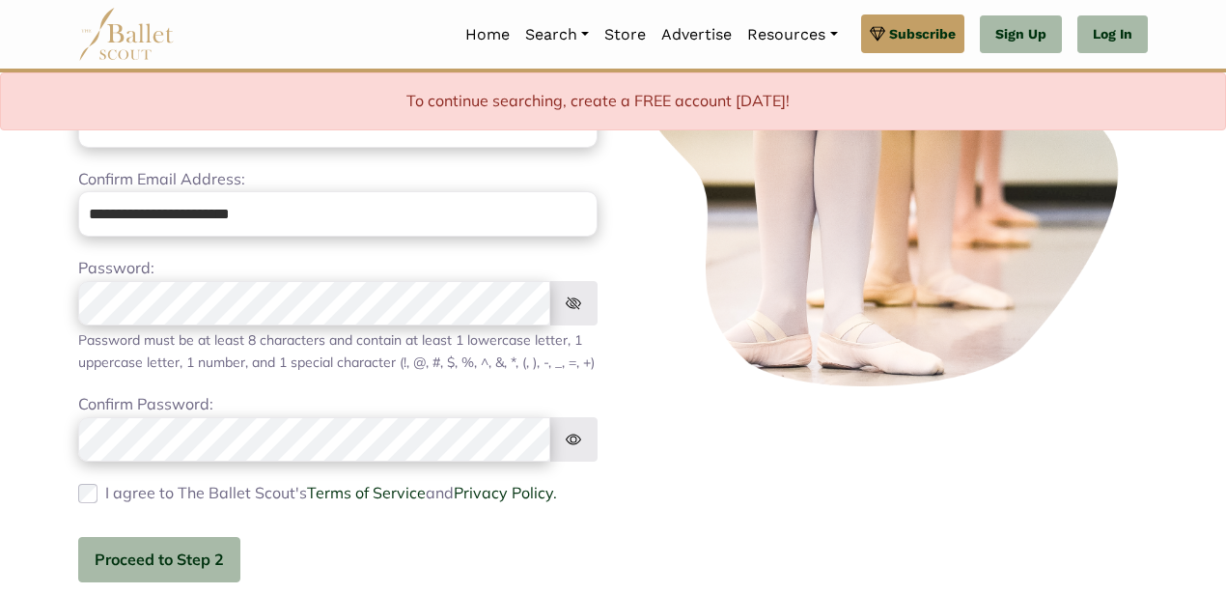
click at [582, 459] on img at bounding box center [573, 439] width 48 height 45
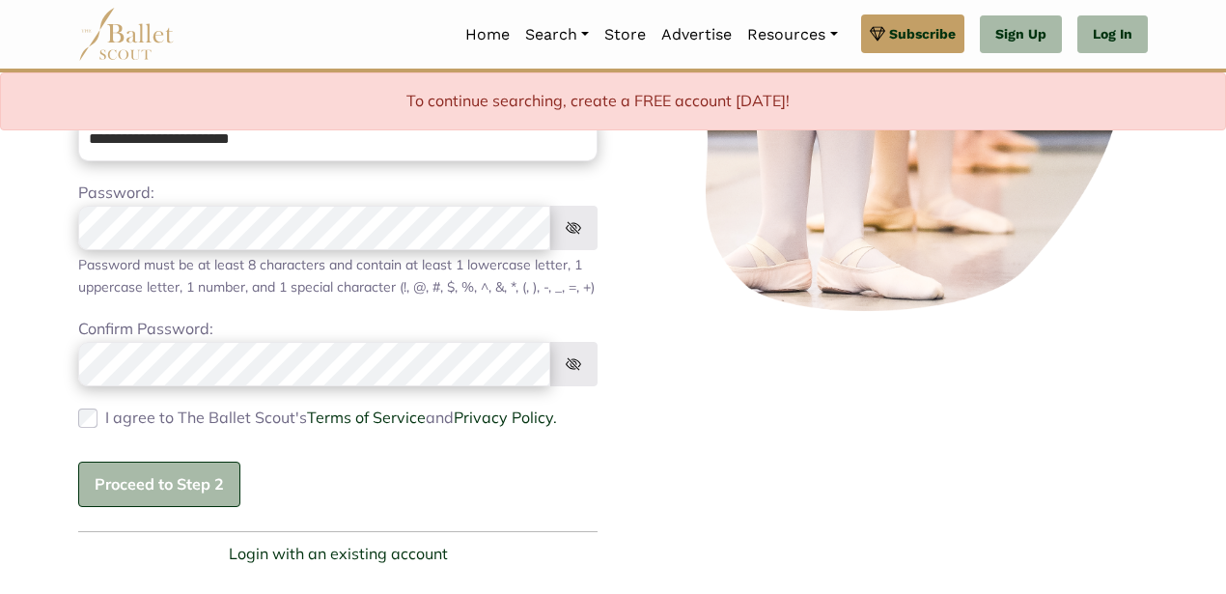
click at [151, 501] on button "Proceed to Step 2" at bounding box center [159, 483] width 162 height 45
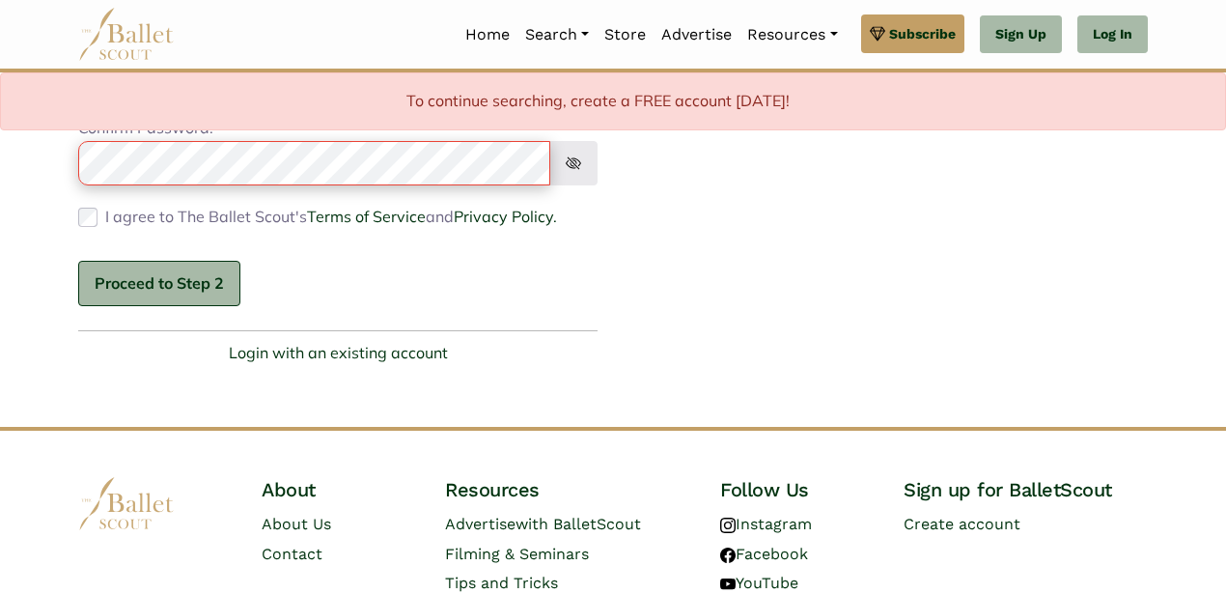
scroll to position [546, 0]
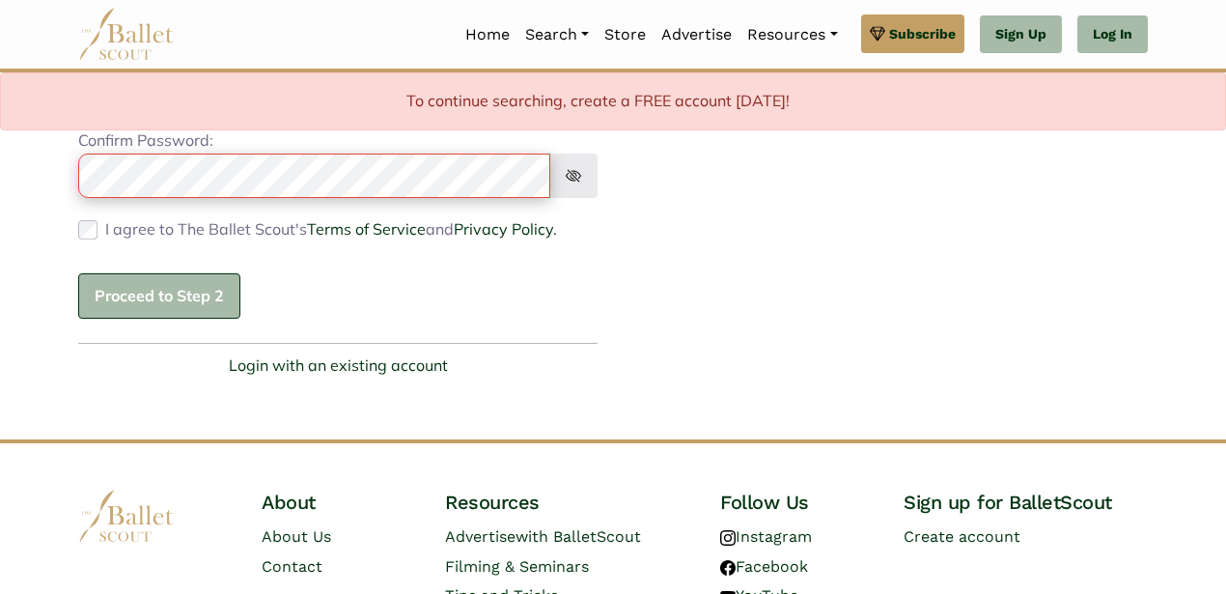
click at [145, 315] on button "Proceed to Step 2" at bounding box center [159, 295] width 162 height 45
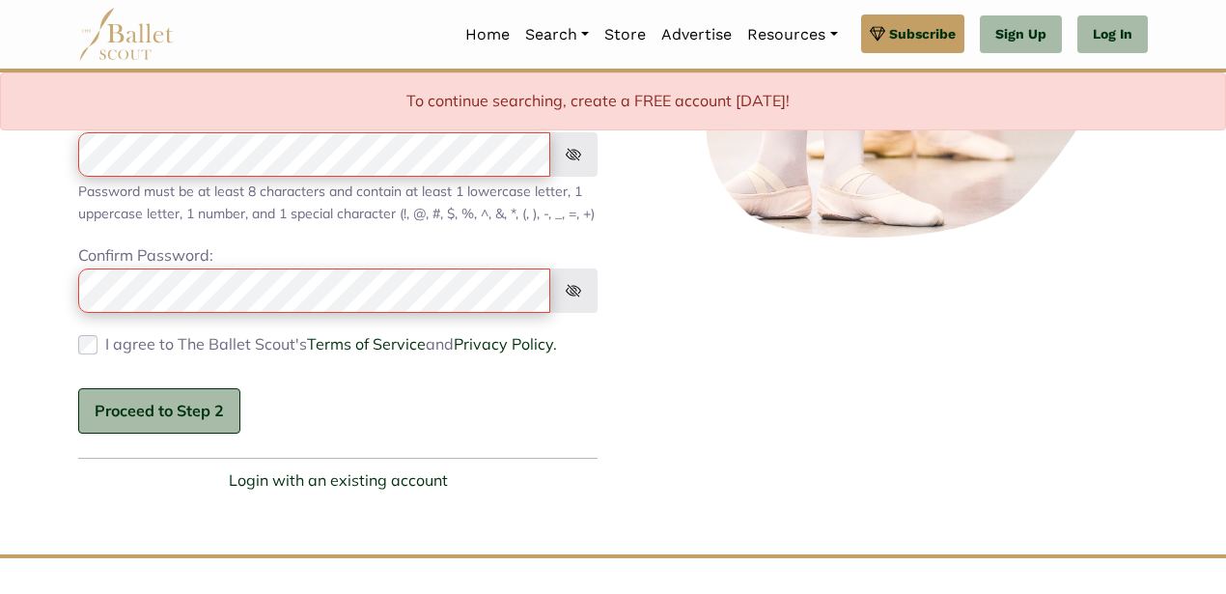
scroll to position [418, 0]
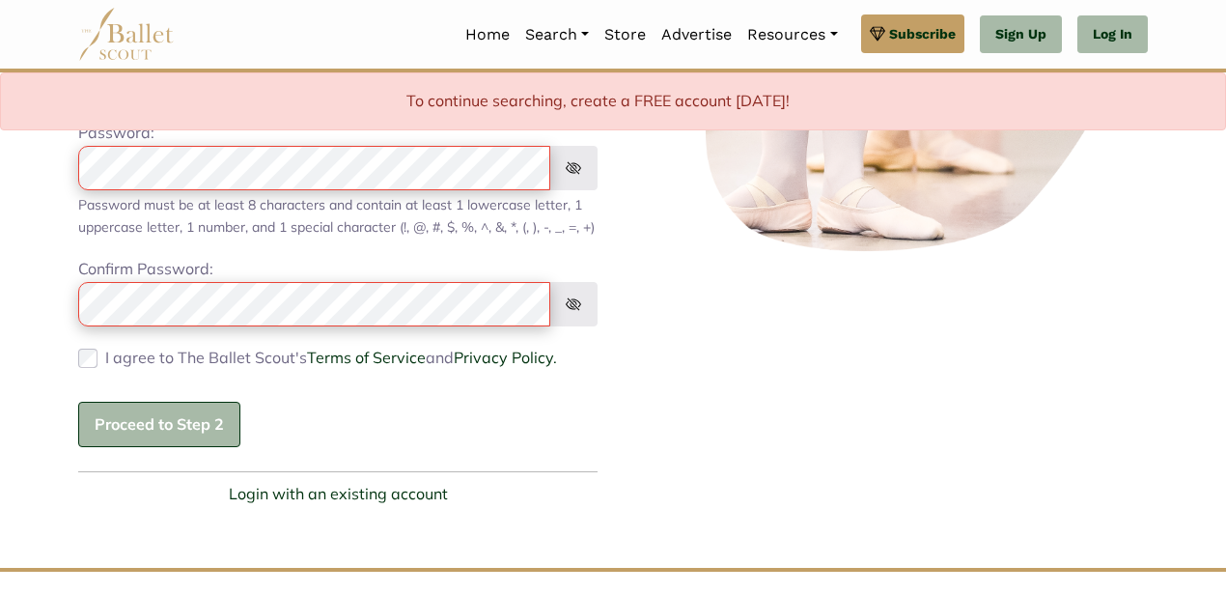
click at [138, 445] on button "Proceed to Step 2" at bounding box center [159, 424] width 162 height 45
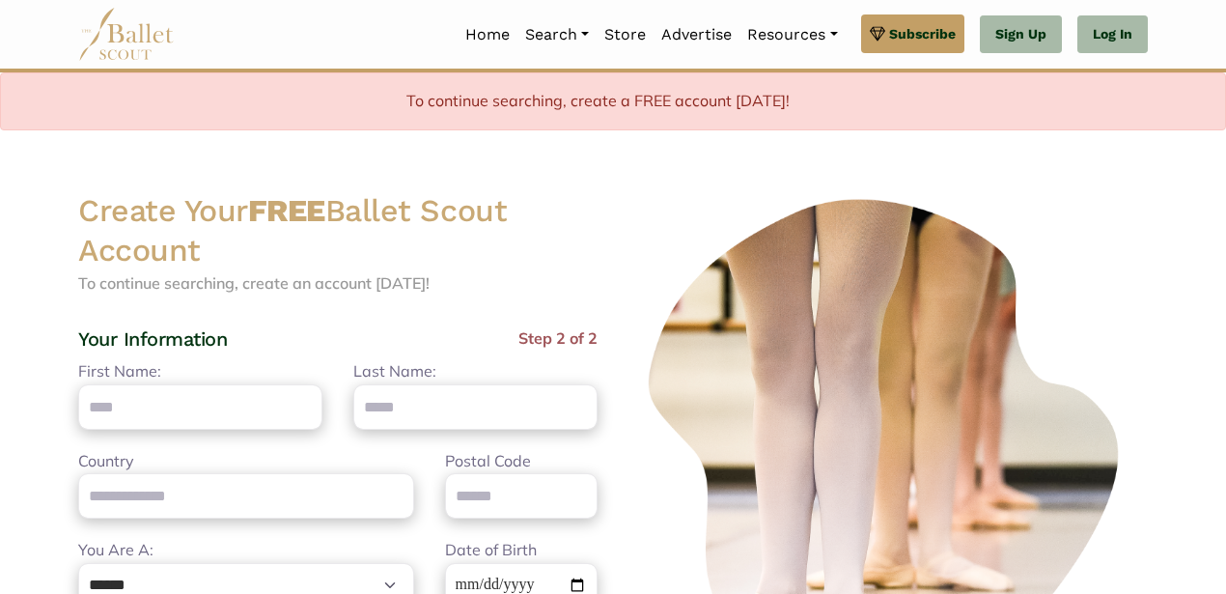
scroll to position [0, 0]
click at [213, 407] on input "First Name:" at bounding box center [200, 407] width 244 height 45
type input "******"
type input "********"
type input "**********"
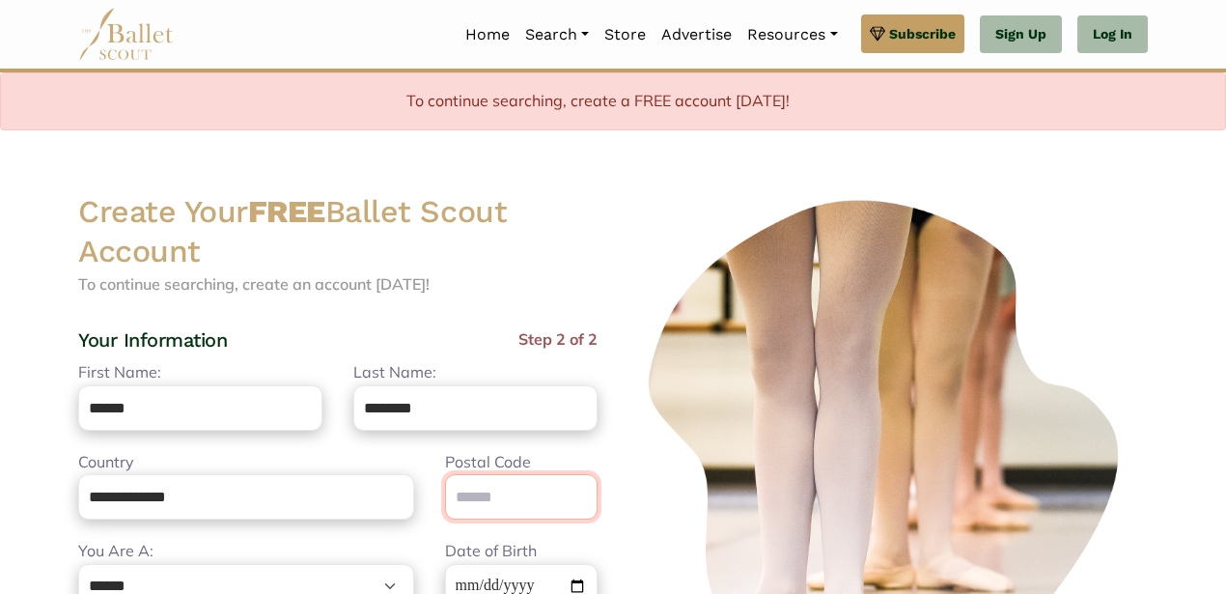
type input "*****"
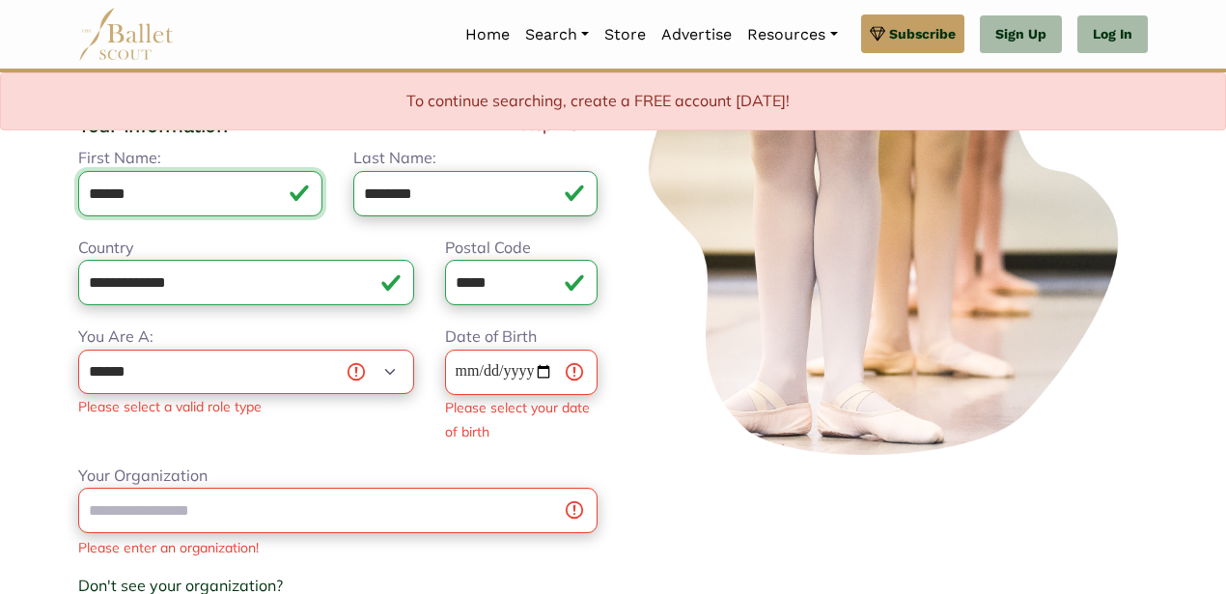
scroll to position [218, 0]
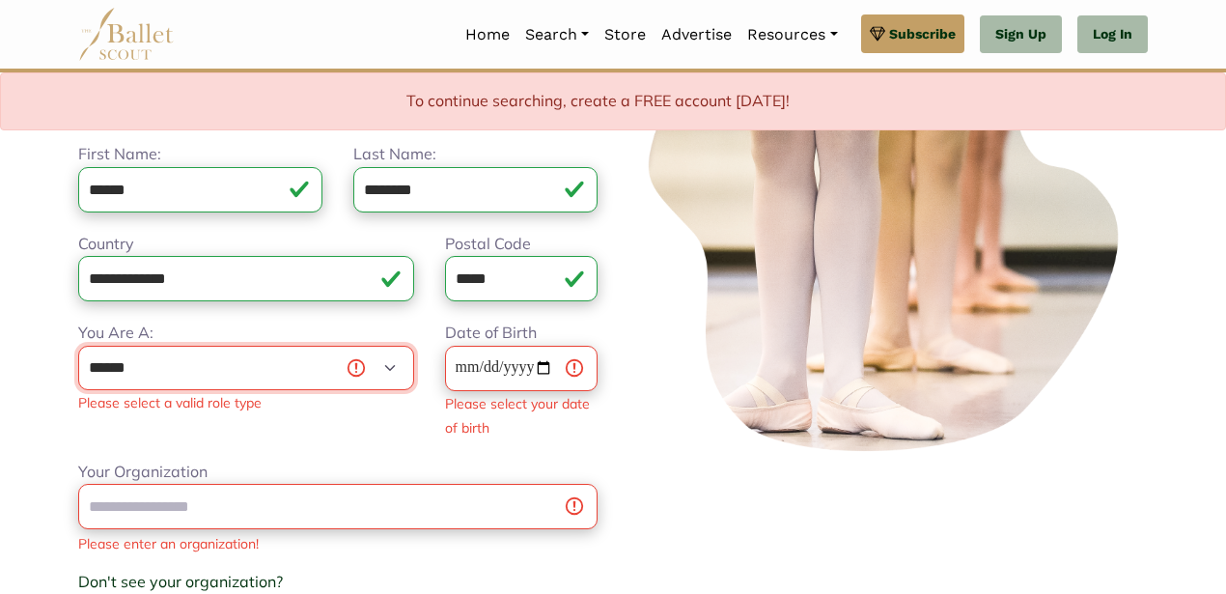
click at [318, 361] on select "**********" at bounding box center [246, 368] width 336 height 45
select select "***"
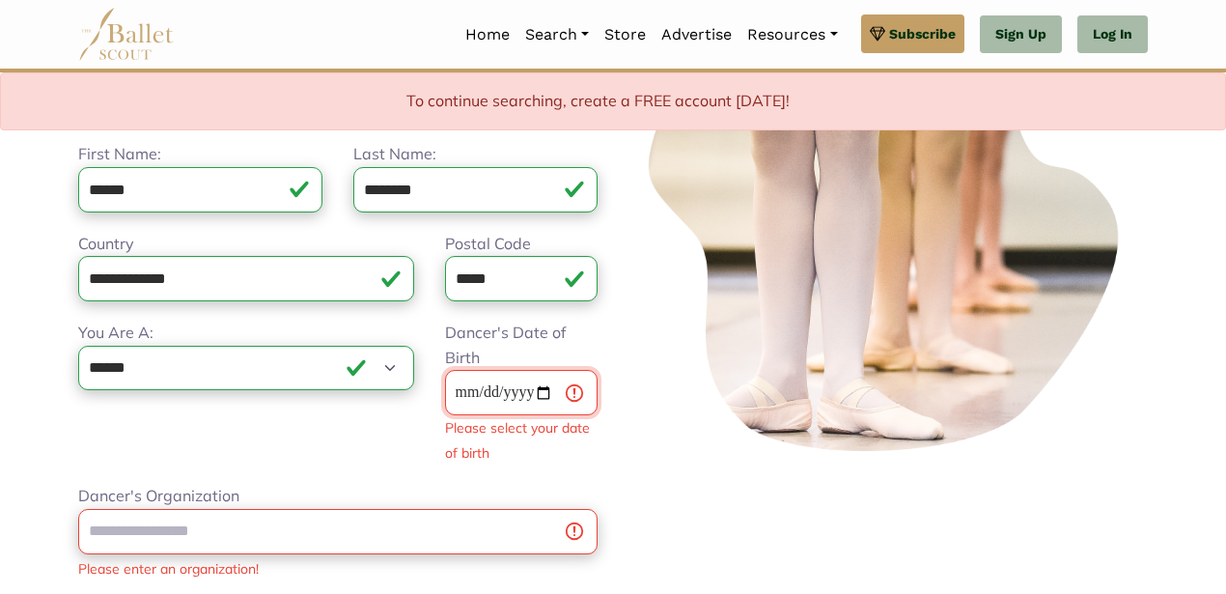
click at [465, 394] on input "Dancer's Date of Birth" at bounding box center [521, 392] width 153 height 45
type input "**********"
click at [605, 429] on div "**********" at bounding box center [338, 401] width 550 height 163
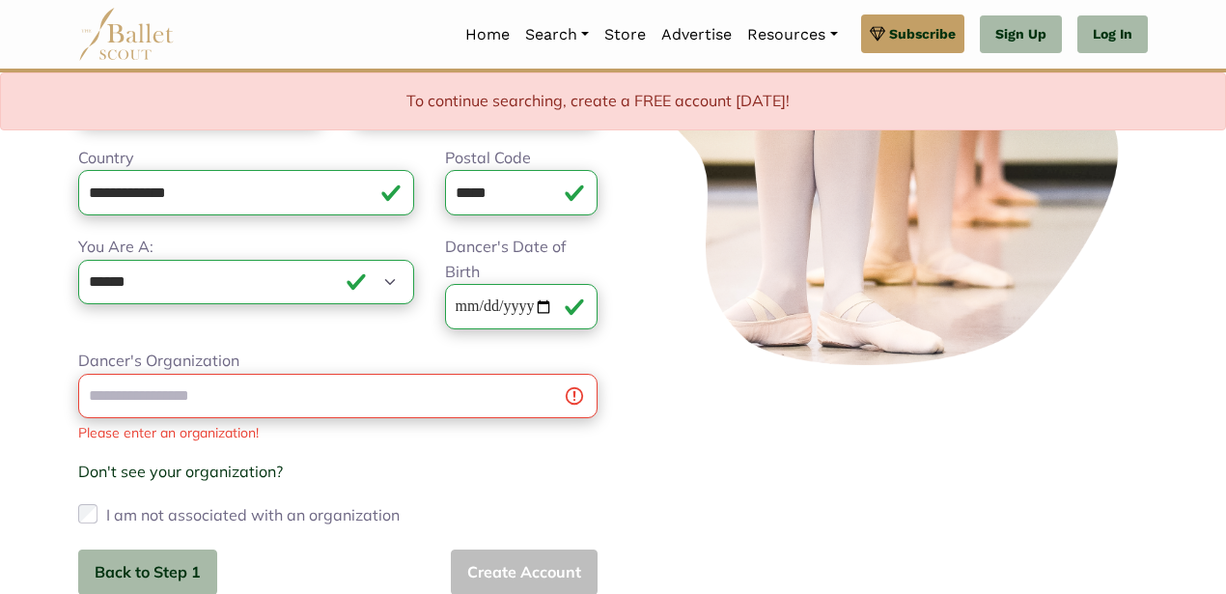
scroll to position [321, 0]
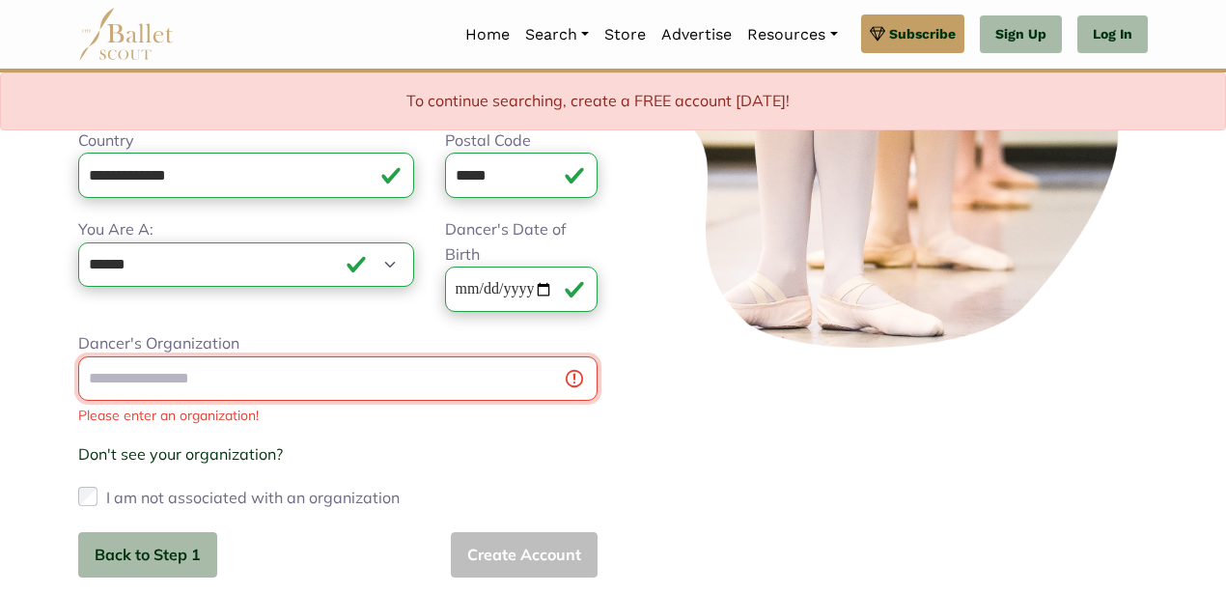
click at [486, 370] on input "Dancer's Organization" at bounding box center [337, 378] width 519 height 45
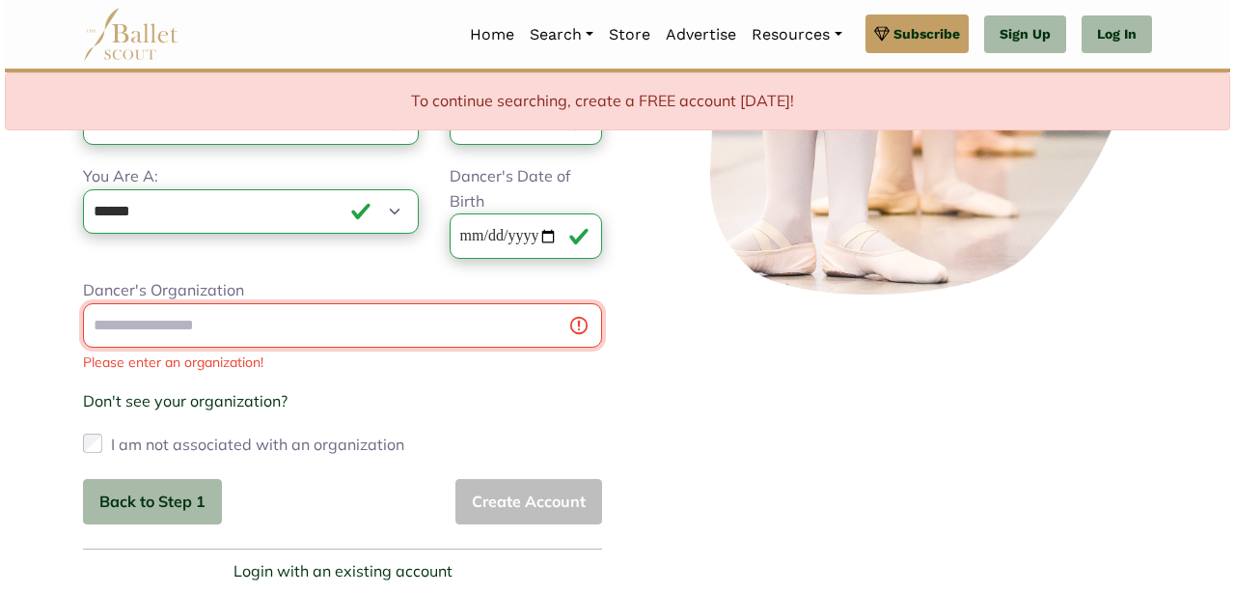
scroll to position [375, 0]
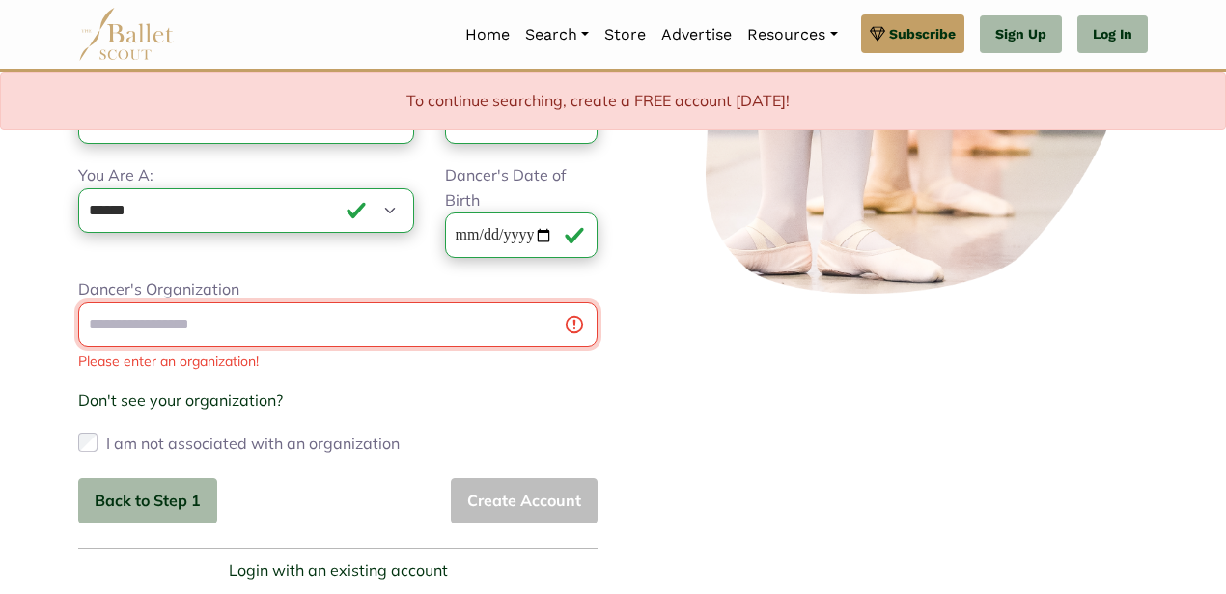
click at [580, 322] on input "Dancer's Organization" at bounding box center [337, 324] width 519 height 45
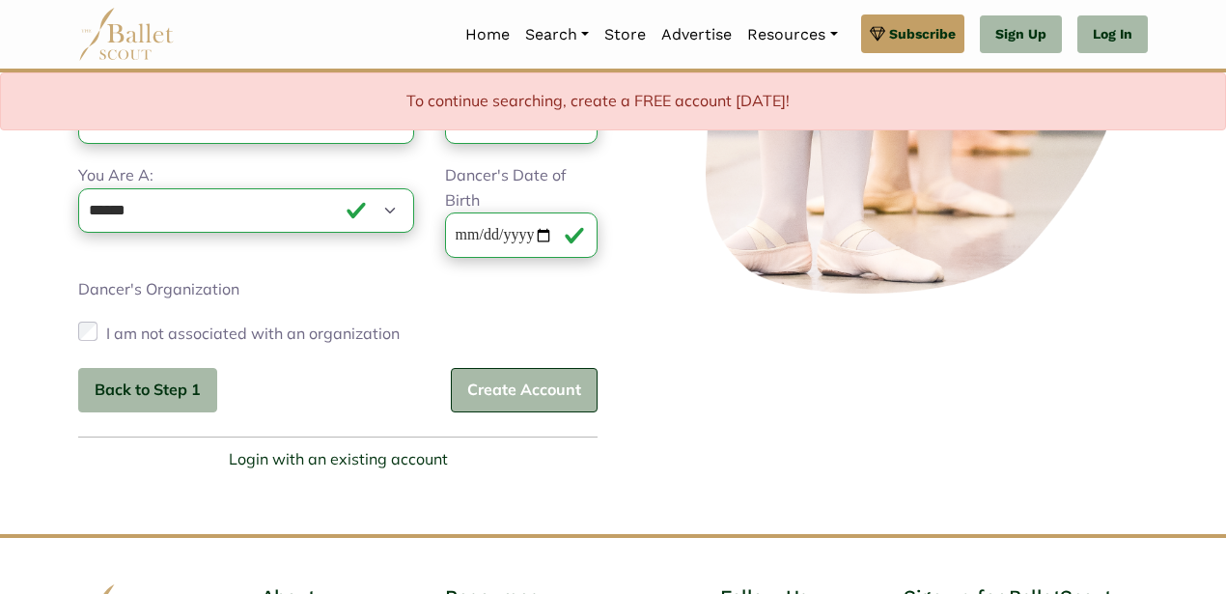
click at [500, 392] on button "Create Account" at bounding box center [524, 390] width 147 height 45
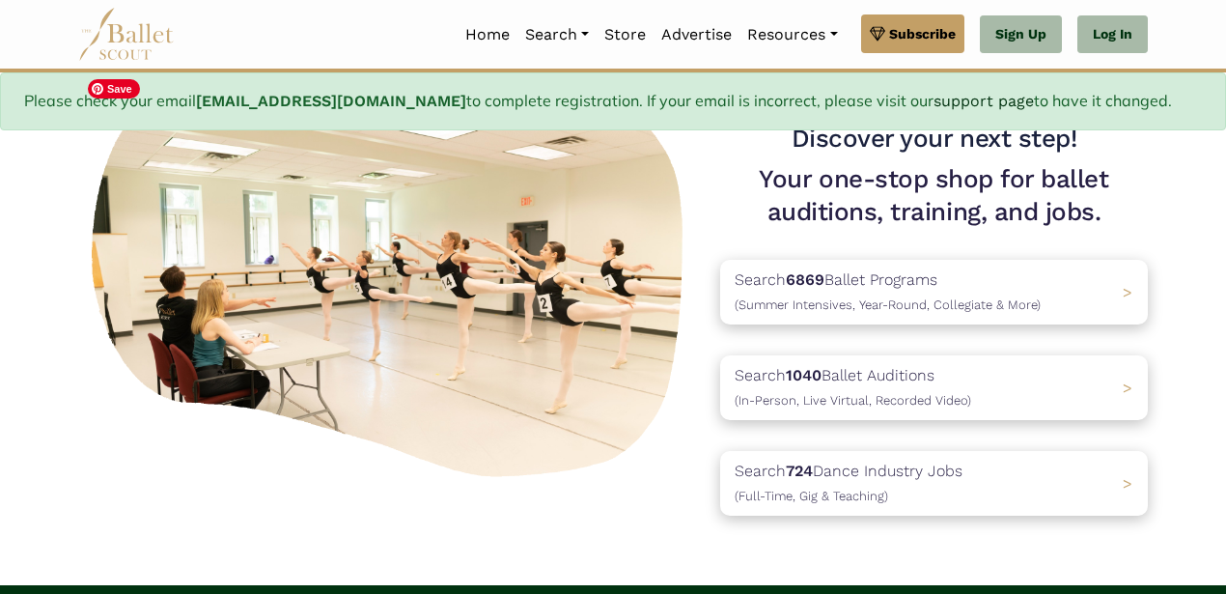
scroll to position [182, 0]
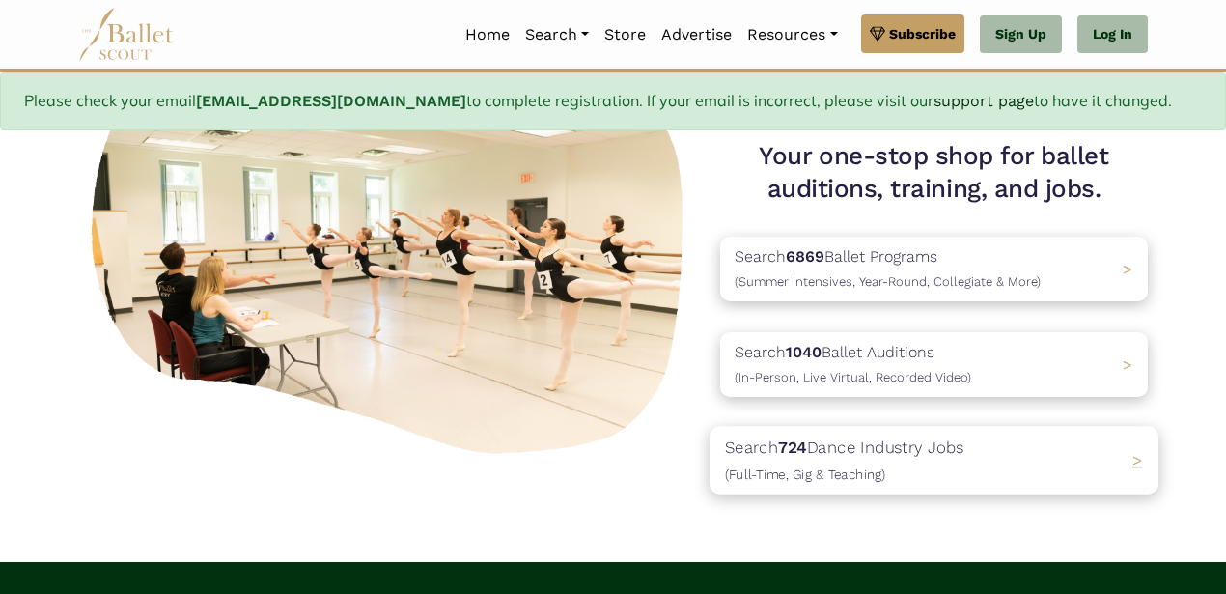
click at [861, 451] on p "Search 724 Dance Industry Jobs ([DEMOGRAPHIC_DATA], [DEMOGRAPHIC_DATA] & Teachi…" at bounding box center [844, 459] width 239 height 52
click at [1134, 35] on link "Log In" at bounding box center [1112, 34] width 70 height 39
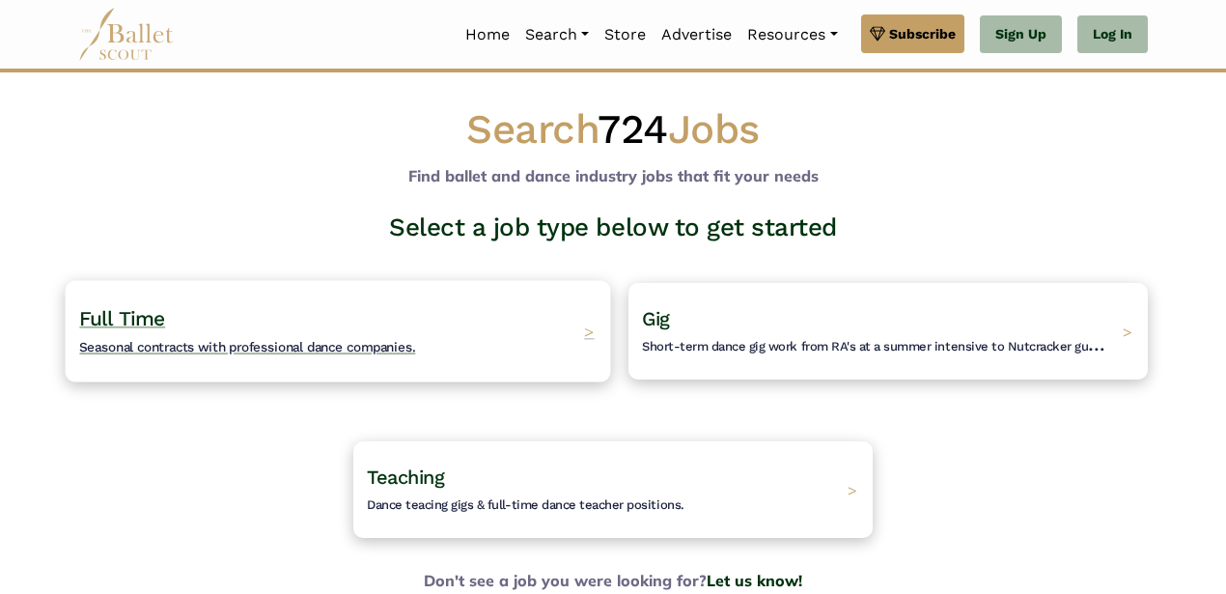
click at [201, 336] on h4 "Full Time Seasonal contracts with professional dance companies." at bounding box center [247, 331] width 336 height 53
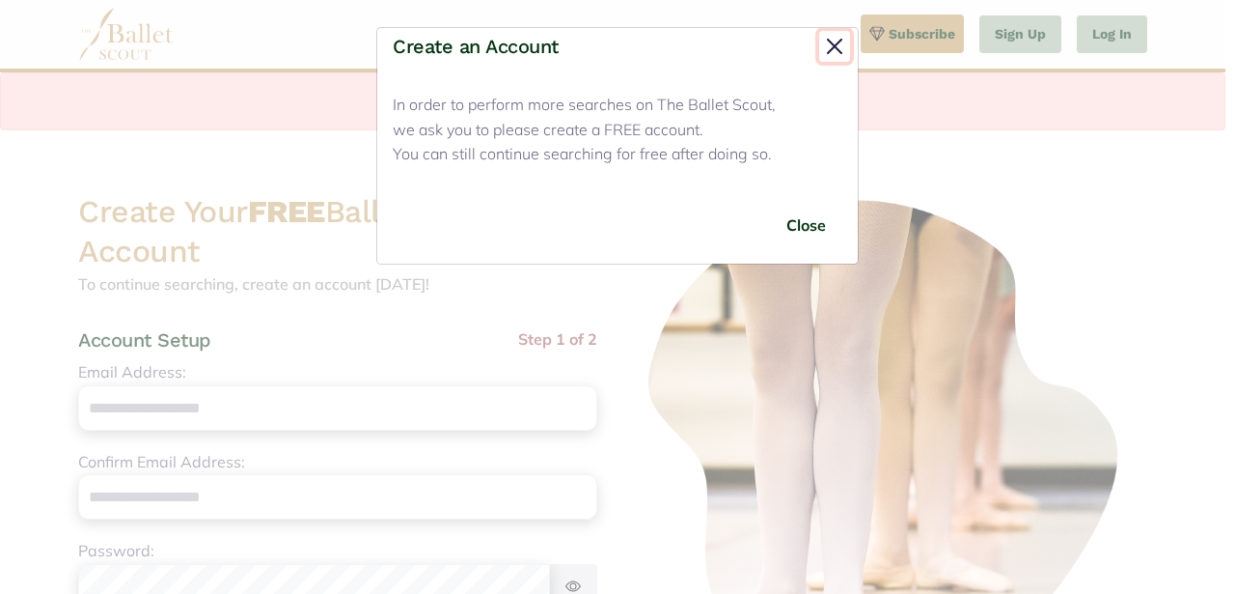
click at [834, 43] on button "Close" at bounding box center [834, 46] width 31 height 31
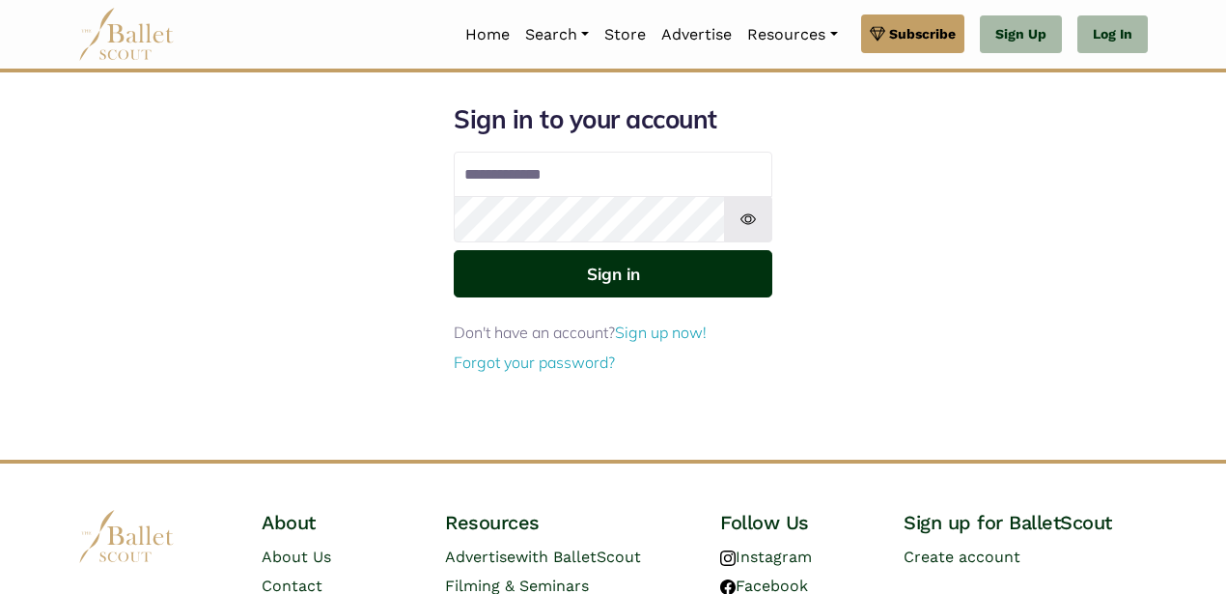
type input "**********"
click at [614, 275] on button "Sign in" at bounding box center [613, 273] width 319 height 47
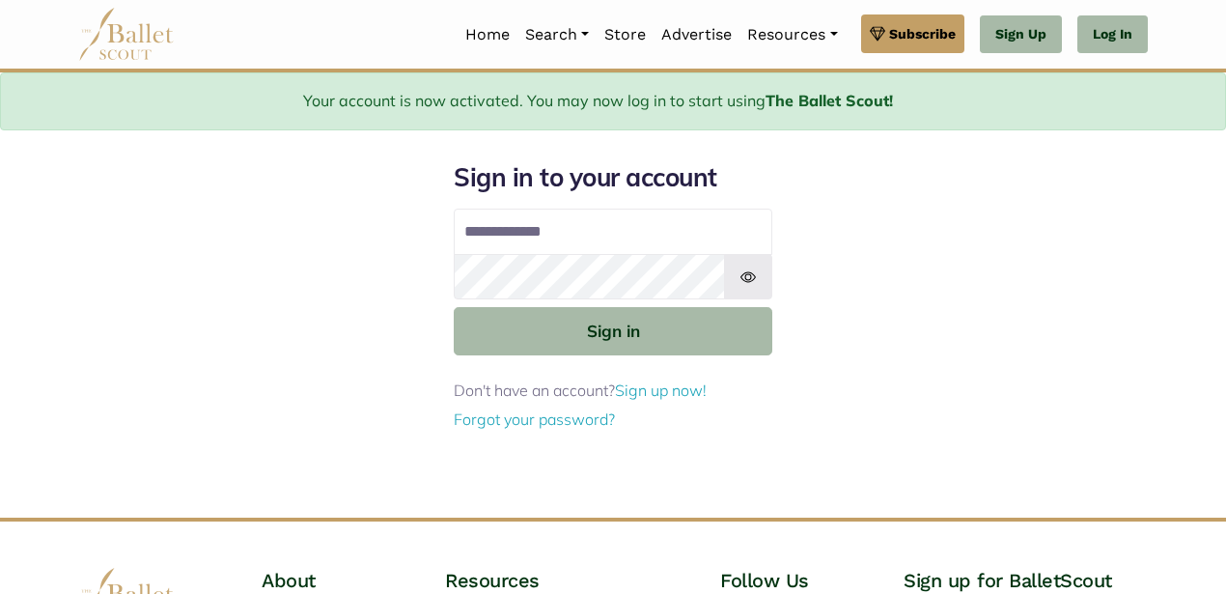
click at [676, 223] on input "Email address" at bounding box center [613, 231] width 319 height 46
type input "**********"
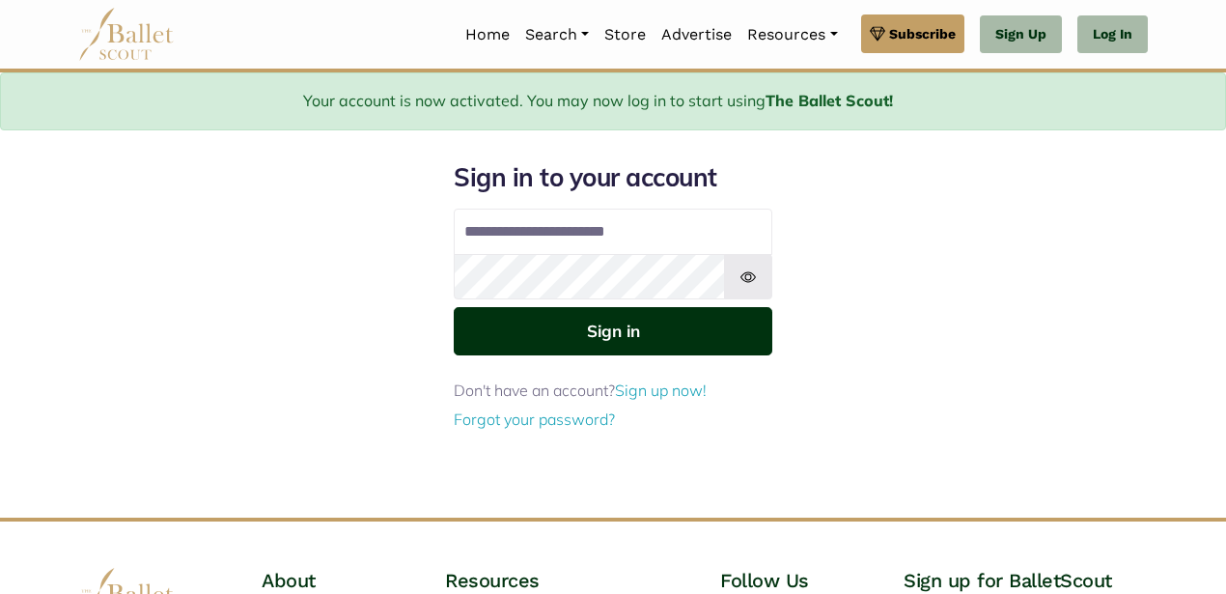
click at [611, 332] on button "Sign in" at bounding box center [613, 330] width 319 height 47
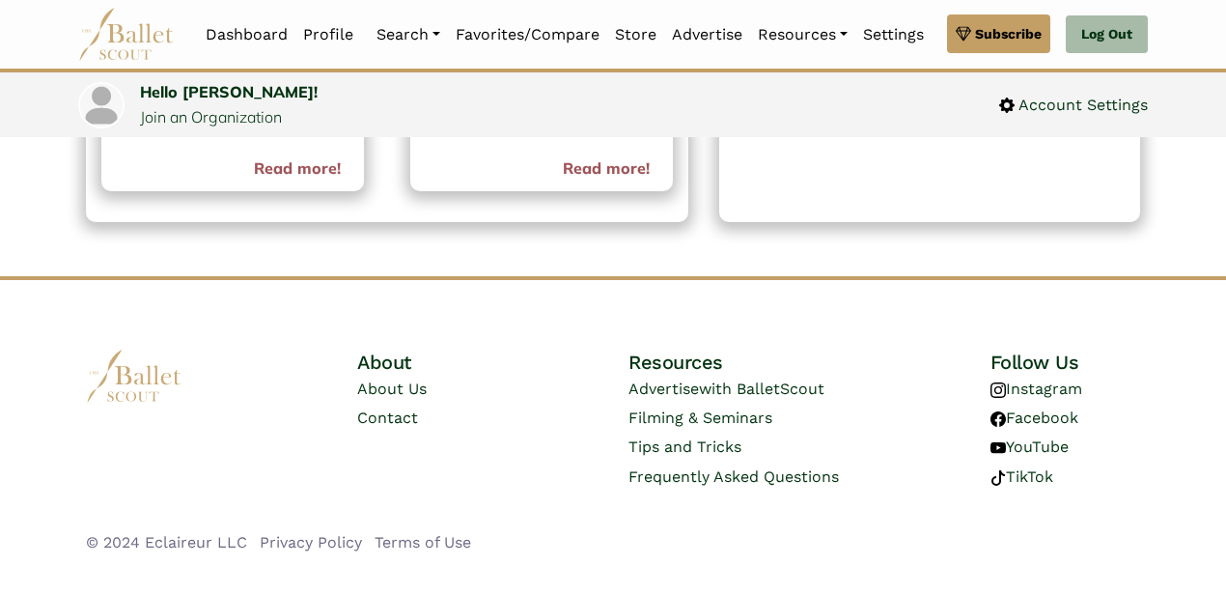
scroll to position [1200, 0]
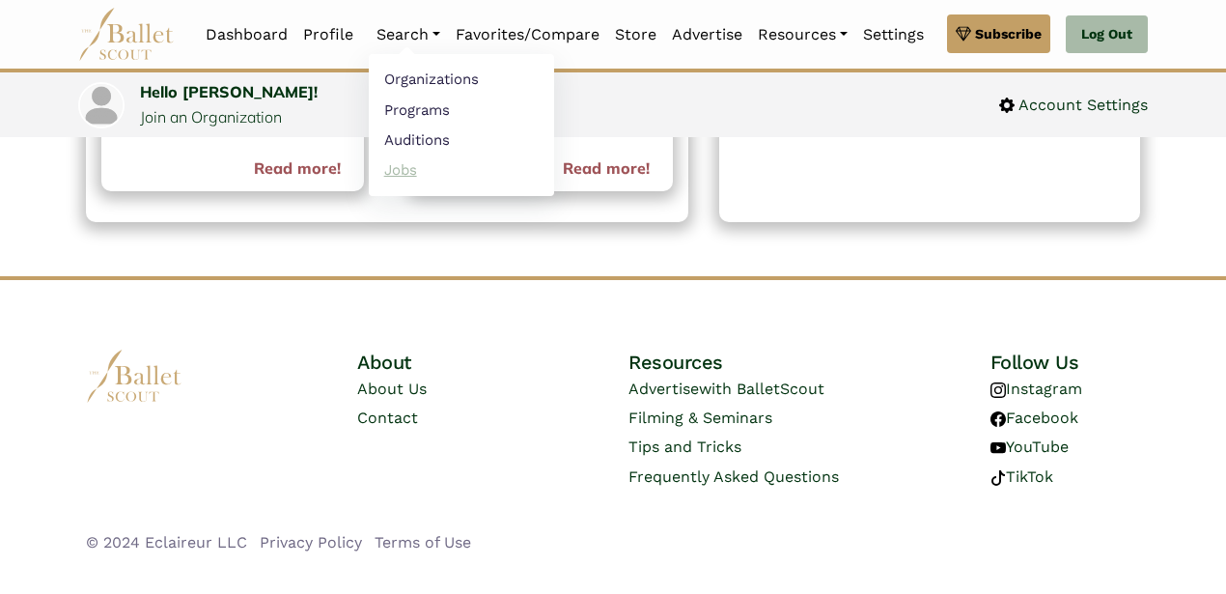
click at [396, 174] on link "Jobs" at bounding box center [461, 169] width 185 height 30
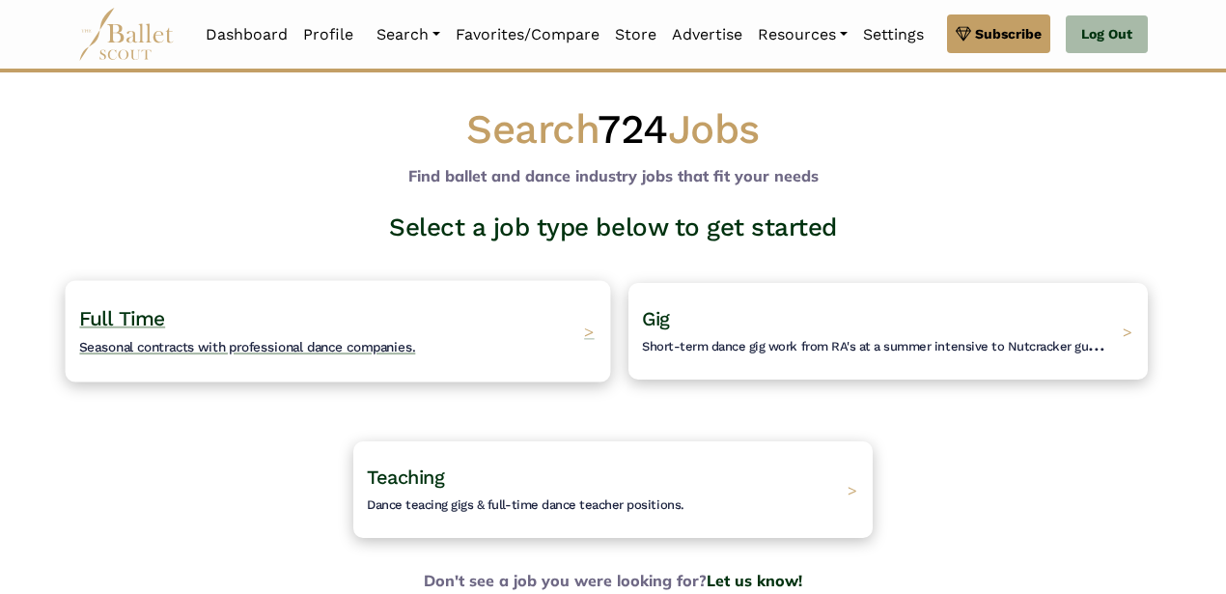
click at [141, 317] on span "Full Time" at bounding box center [122, 318] width 86 height 24
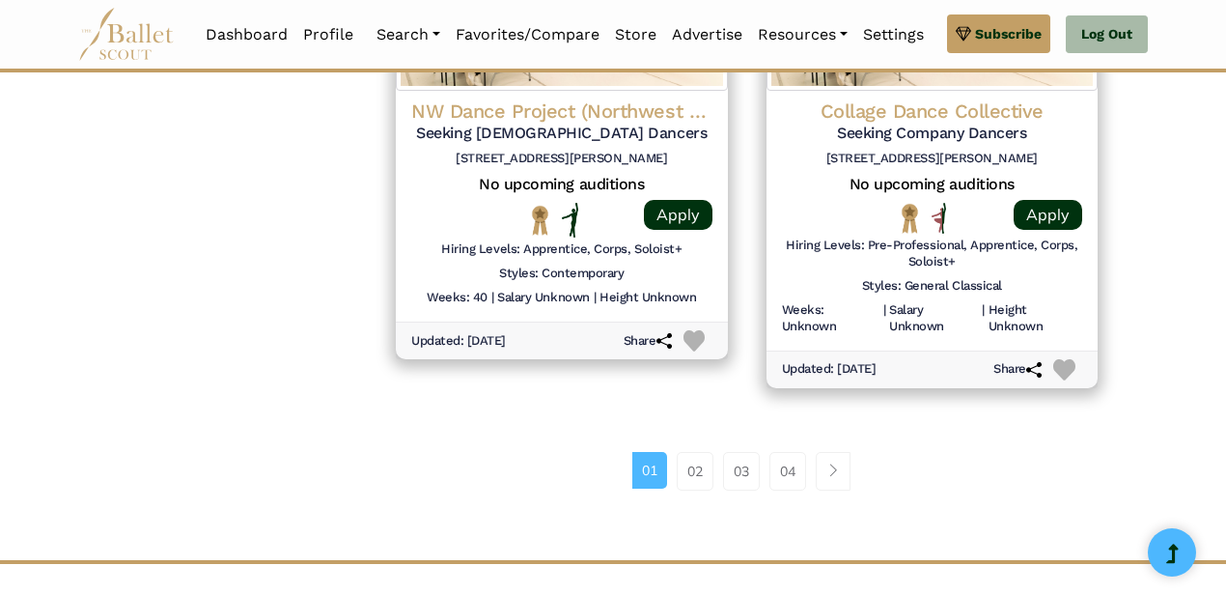
scroll to position [2765, 0]
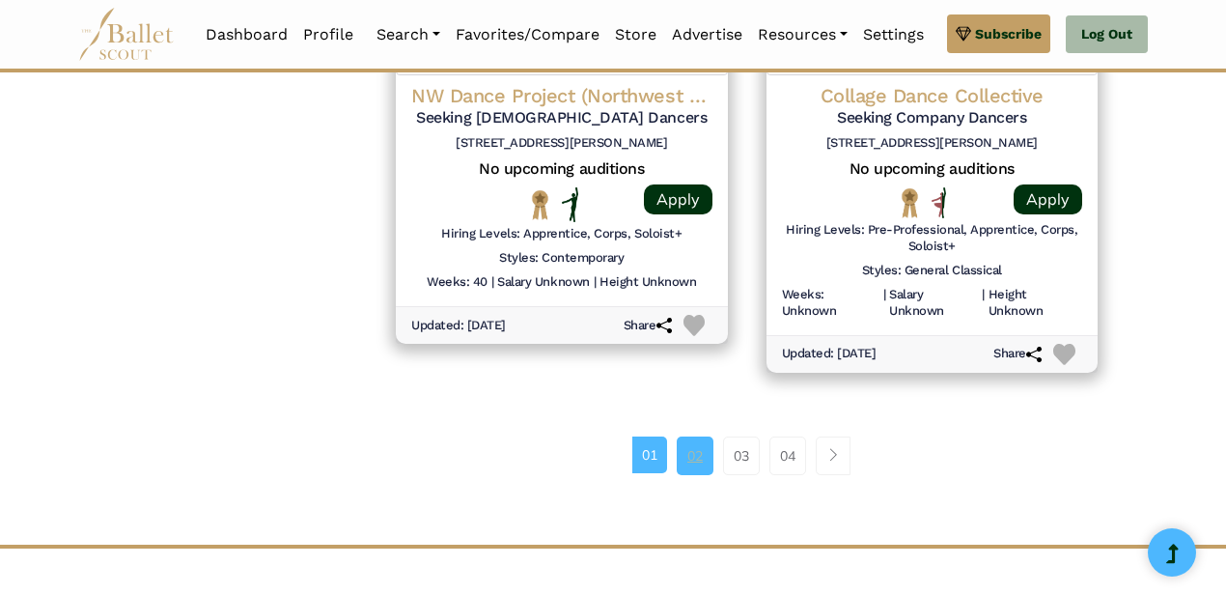
click at [692, 461] on link "02" at bounding box center [695, 455] width 37 height 39
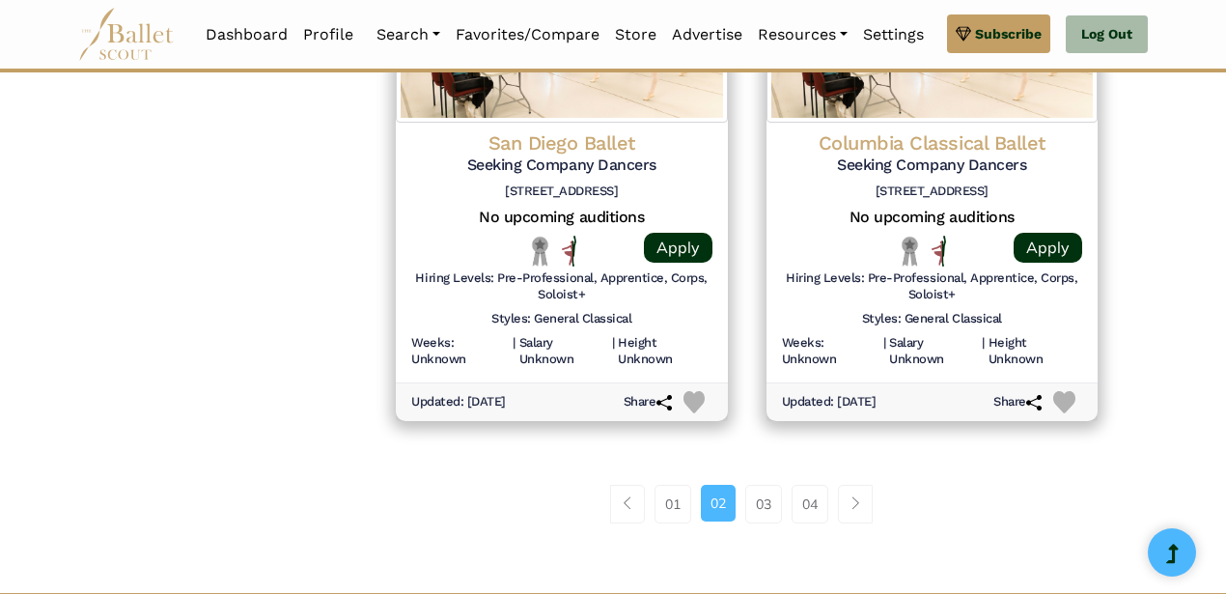
scroll to position [2720, 0]
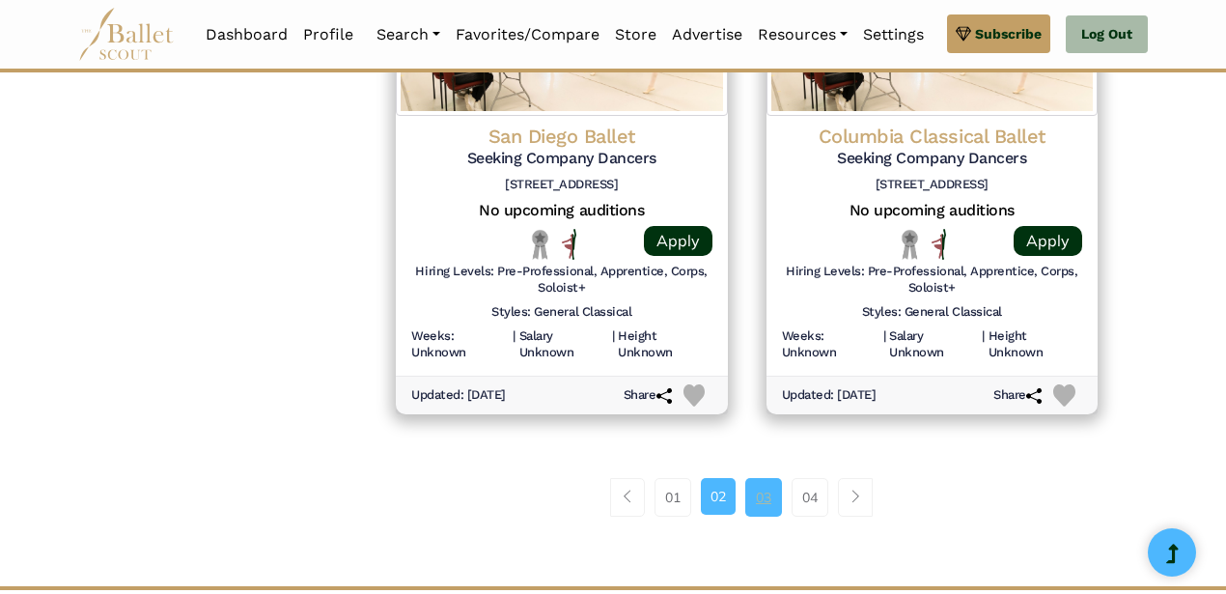
click at [764, 500] on link "03" at bounding box center [763, 497] width 37 height 39
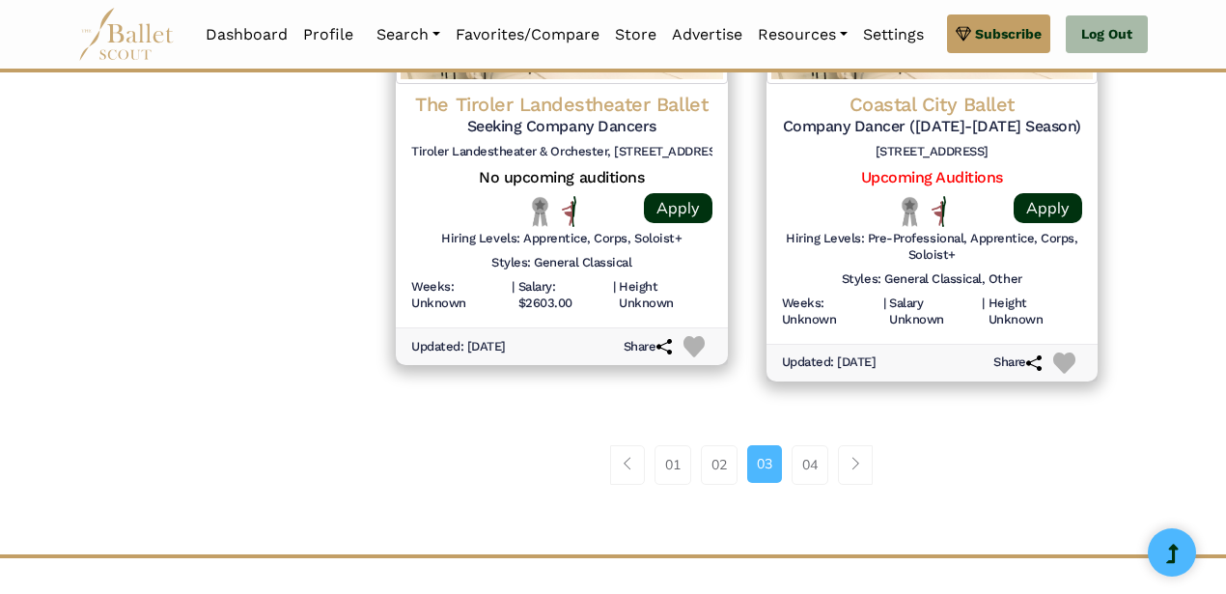
scroll to position [2705, 0]
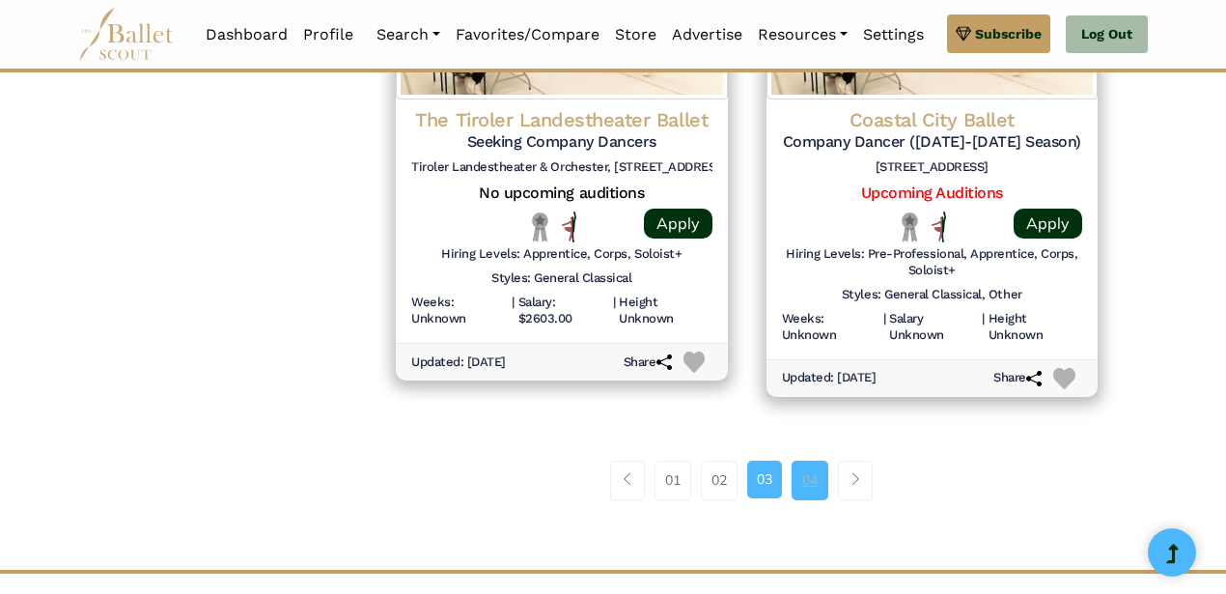
click at [816, 474] on link "04" at bounding box center [809, 479] width 37 height 39
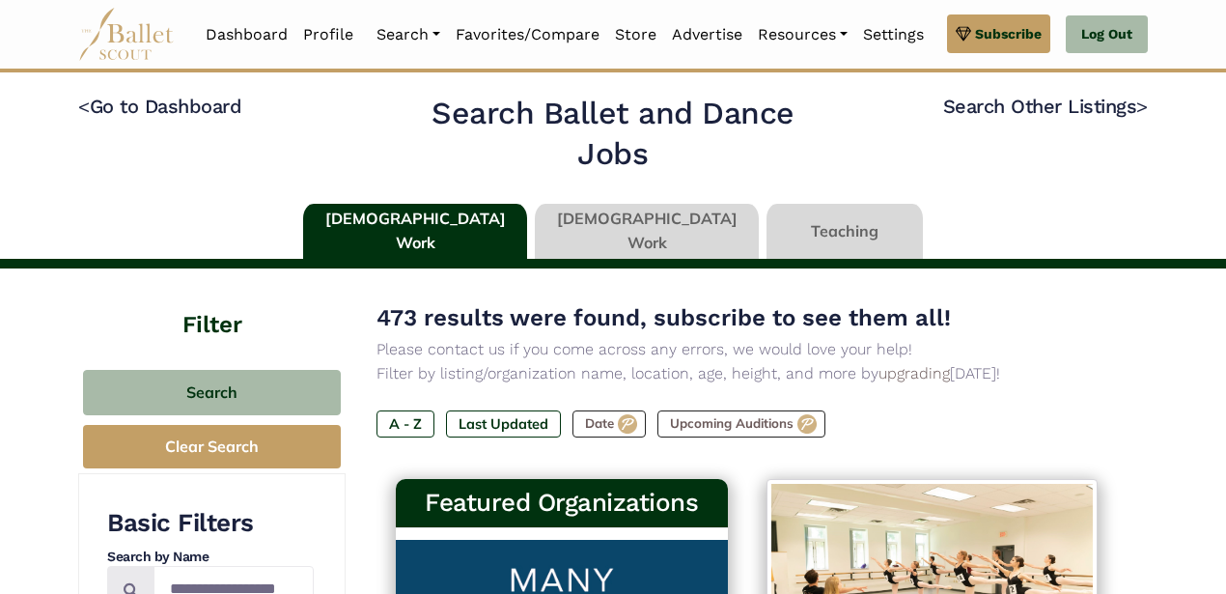
click at [613, 233] on link at bounding box center [647, 231] width 224 height 55
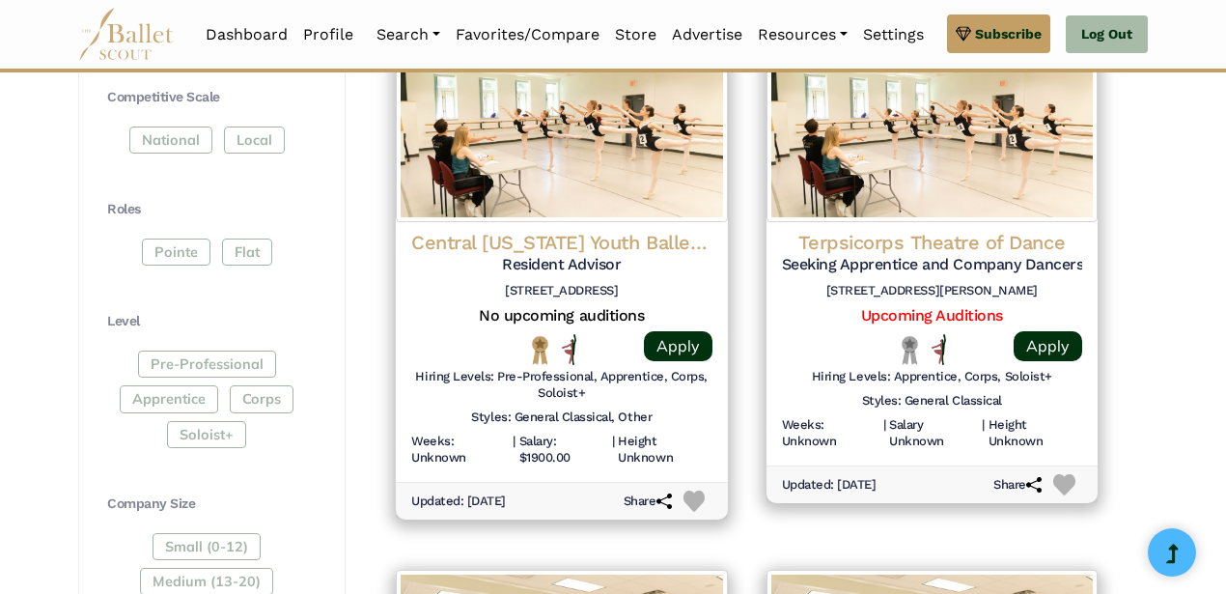
scroll to position [993, 0]
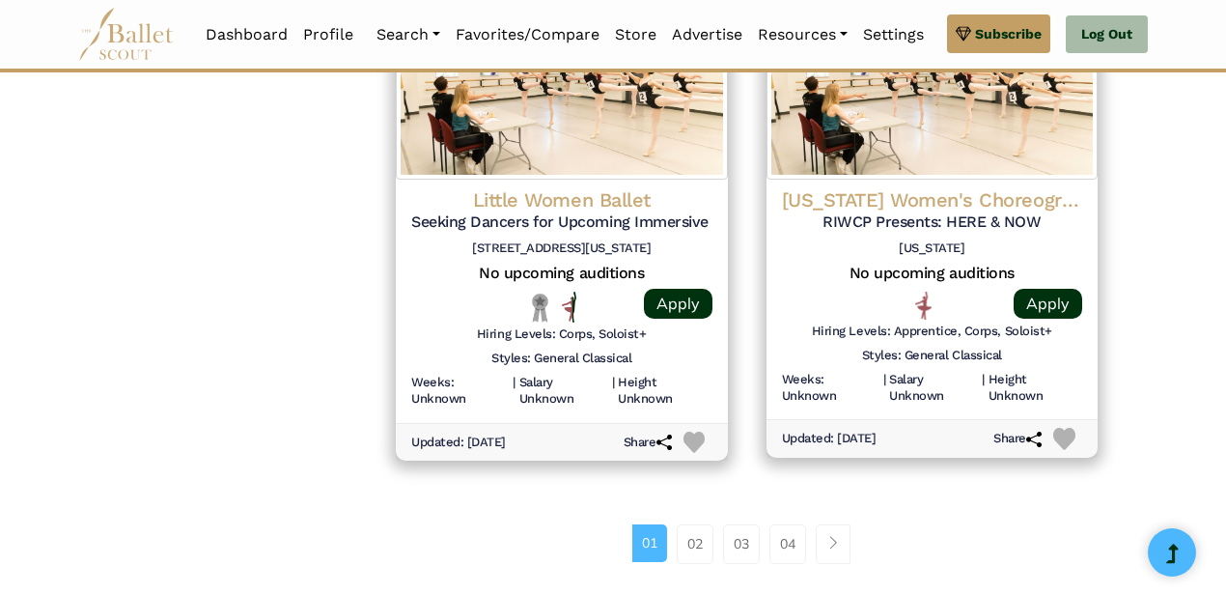
scroll to position [2645, 0]
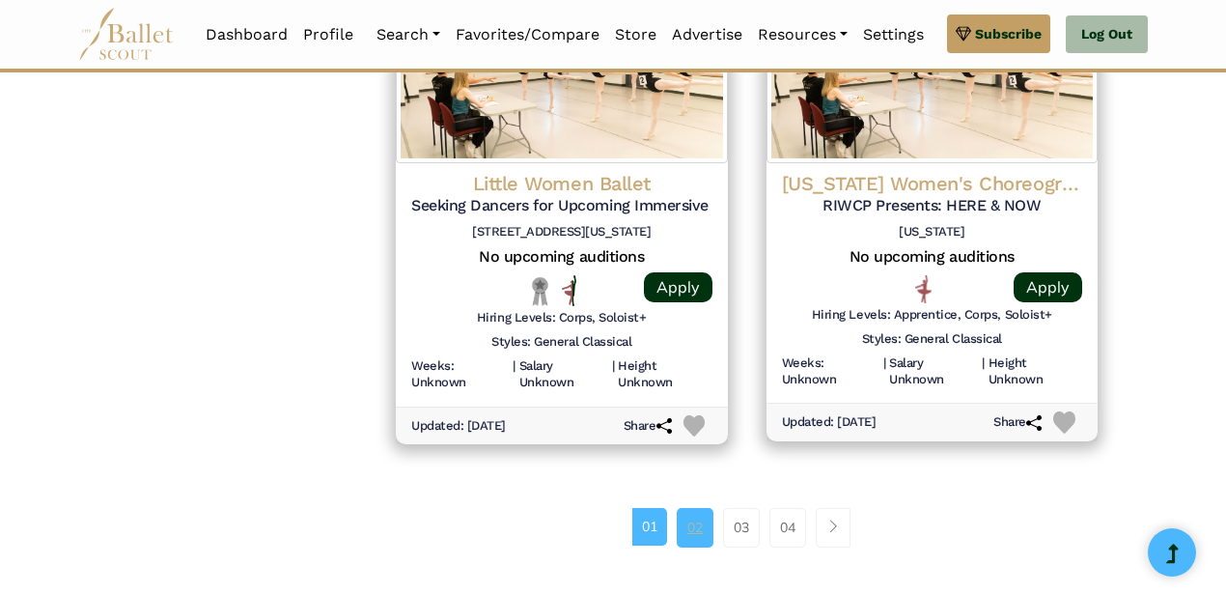
click at [691, 526] on link "02" at bounding box center [695, 527] width 37 height 39
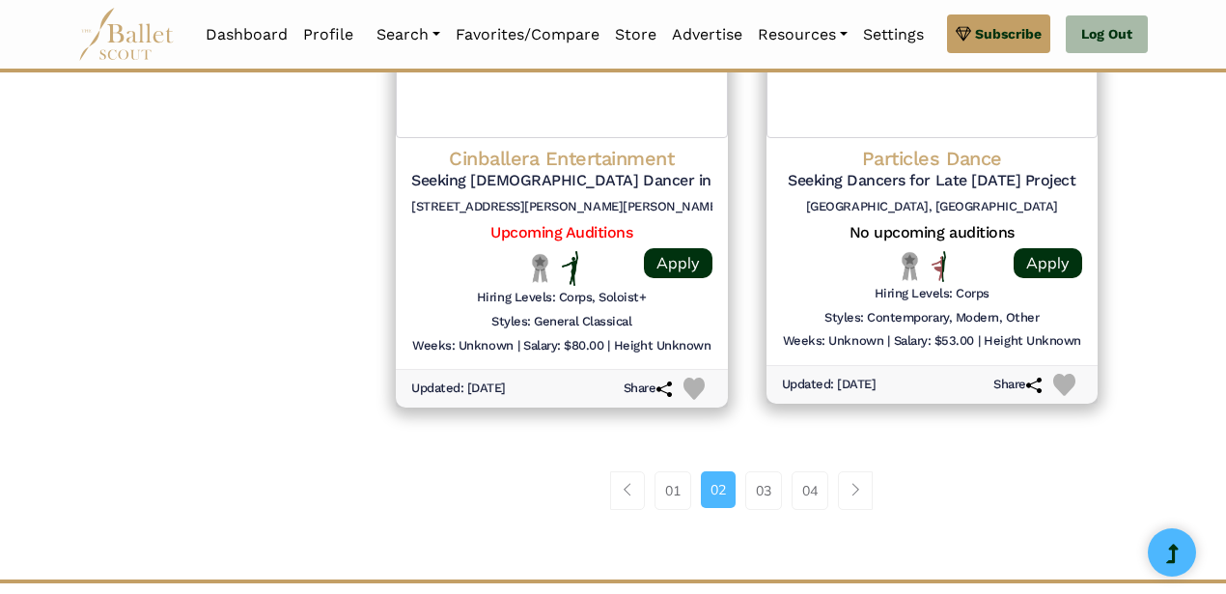
scroll to position [2633, 0]
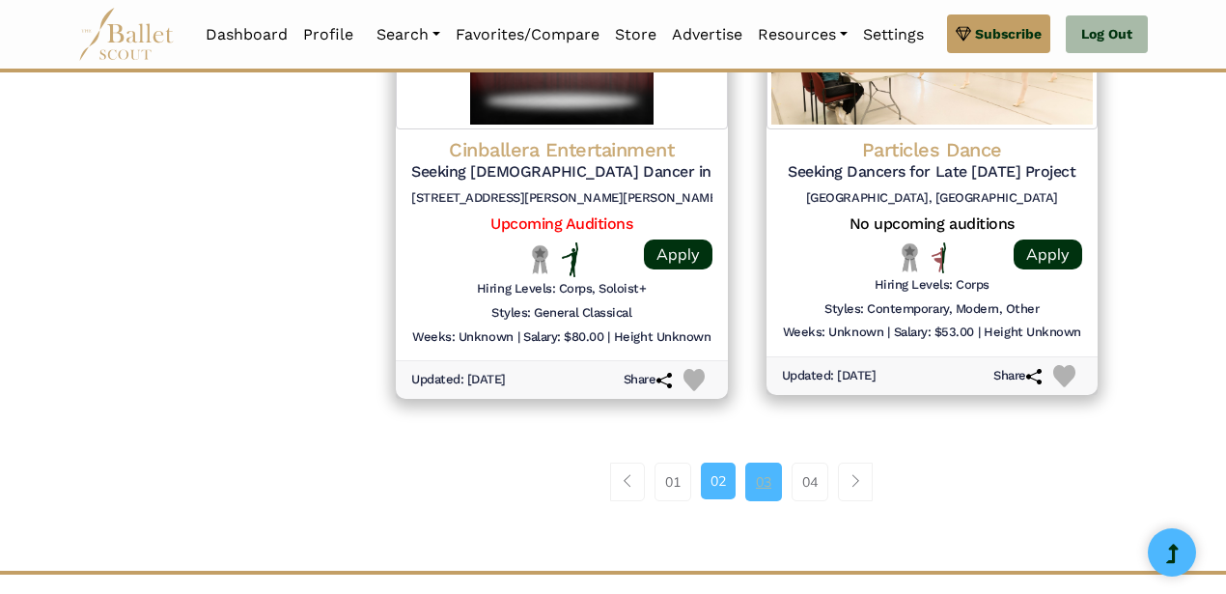
click at [763, 475] on link "03" at bounding box center [763, 481] width 37 height 39
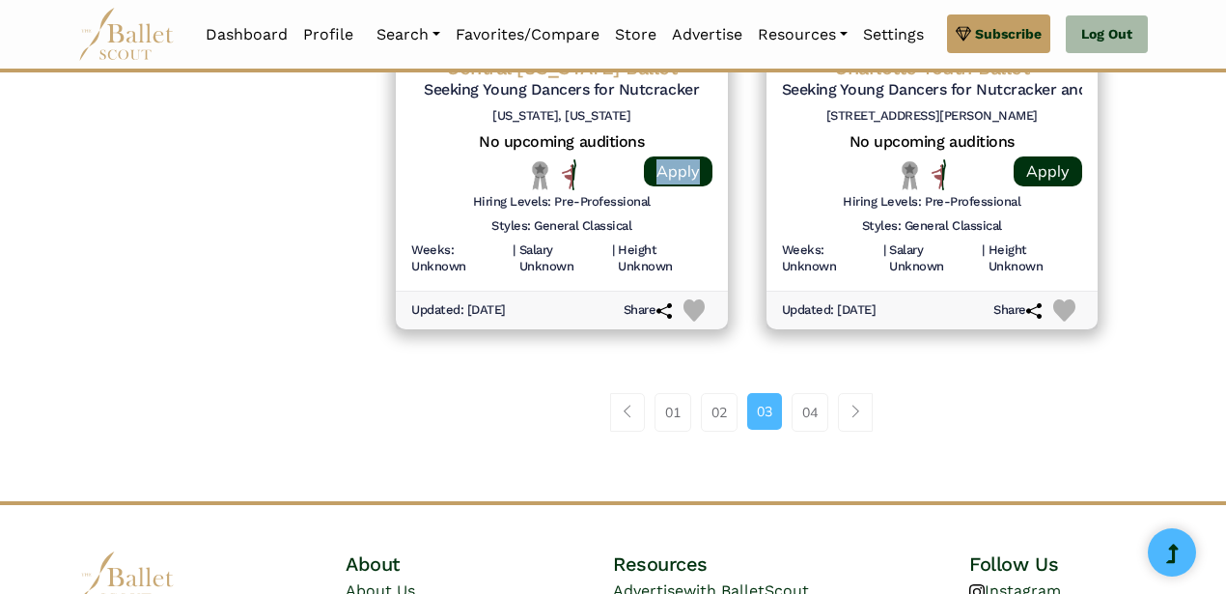
scroll to position [2710, 0]
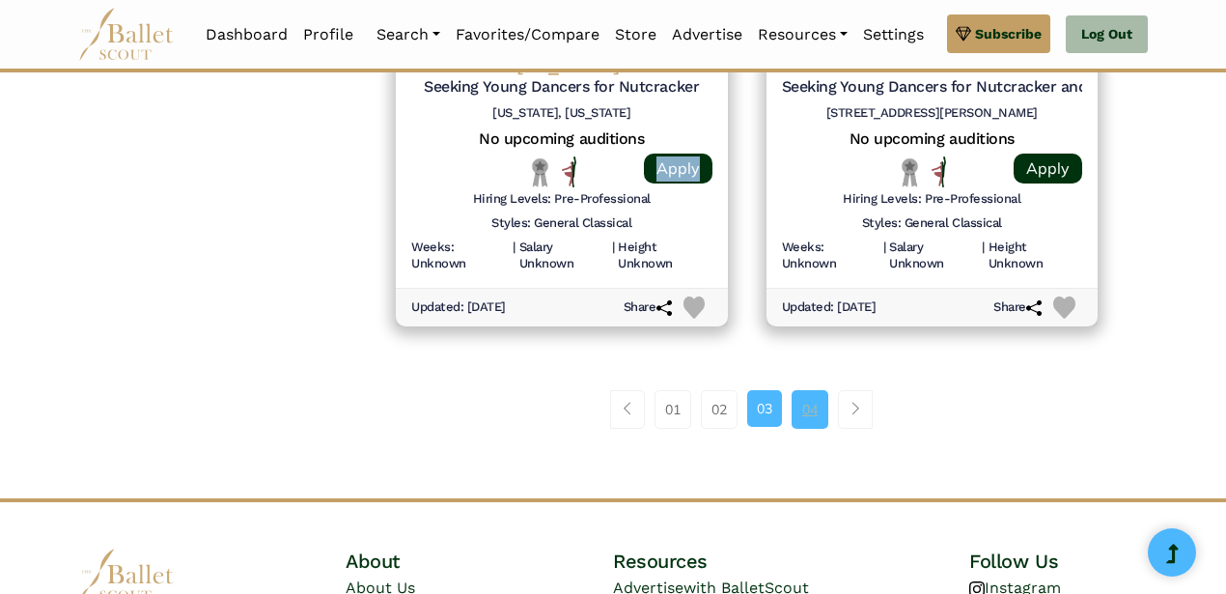
click at [815, 407] on link "04" at bounding box center [809, 409] width 37 height 39
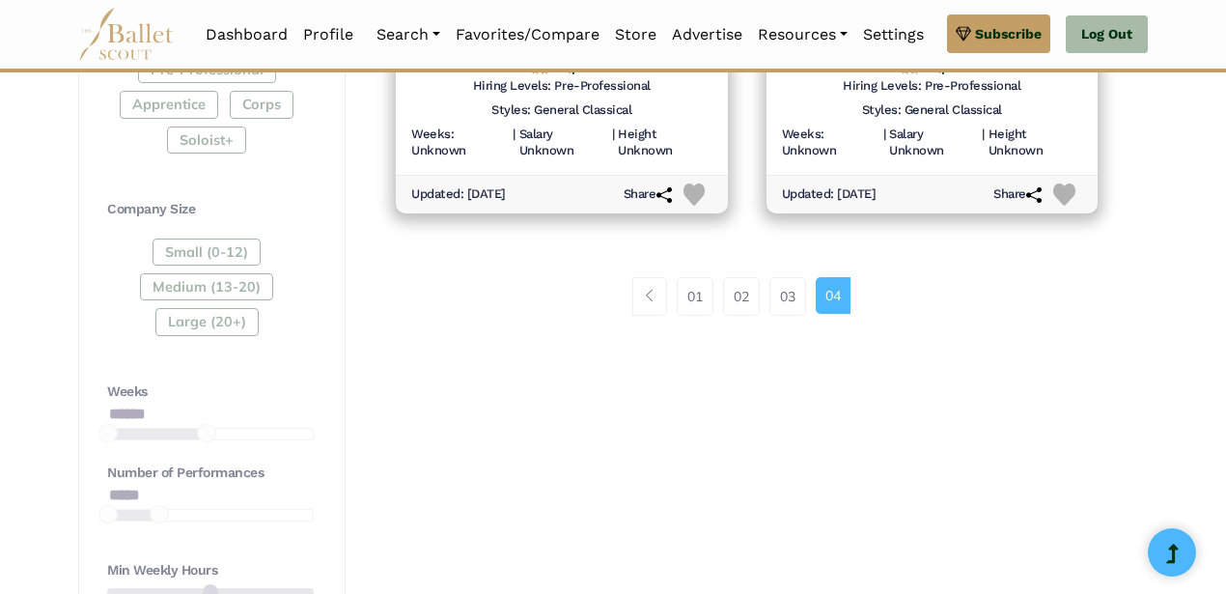
scroll to position [1320, 0]
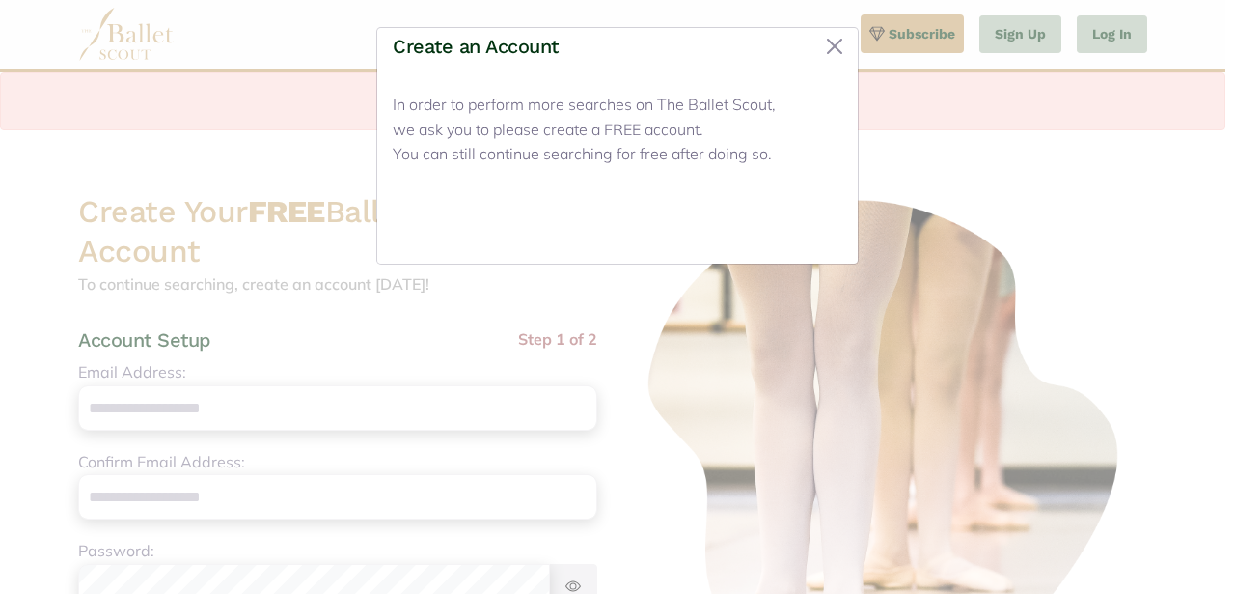
click at [800, 235] on button "Close" at bounding box center [806, 225] width 72 height 45
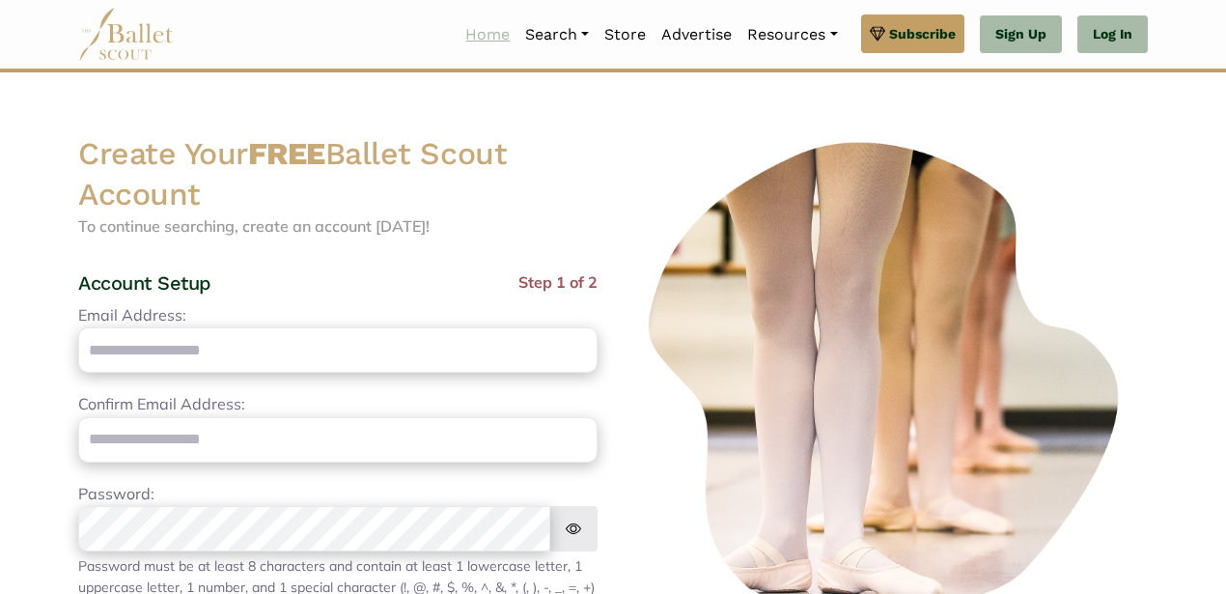
click at [493, 31] on link "Home" at bounding box center [488, 34] width 60 height 41
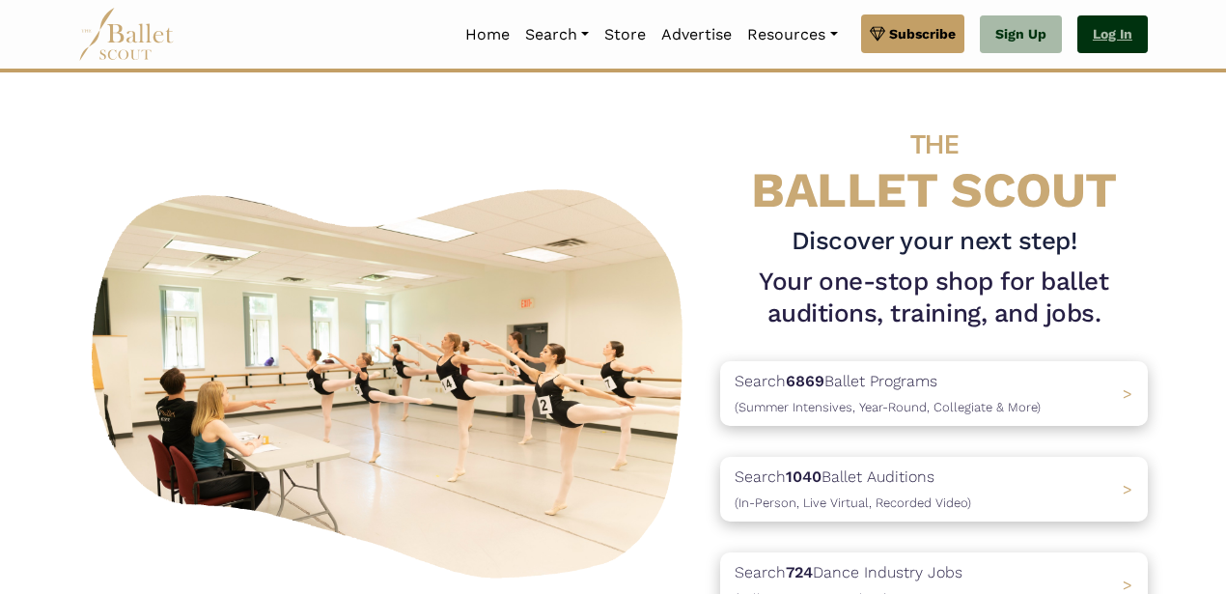
click at [1106, 41] on link "Log In" at bounding box center [1112, 34] width 70 height 39
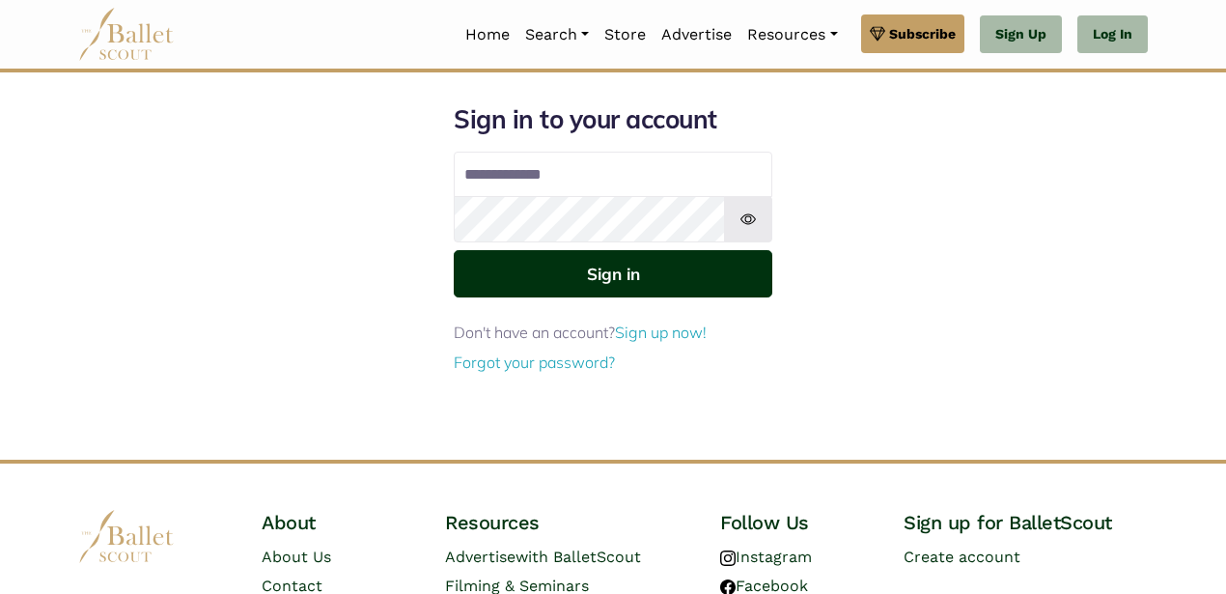
type input "**********"
click at [639, 275] on button "Sign in" at bounding box center [613, 273] width 319 height 47
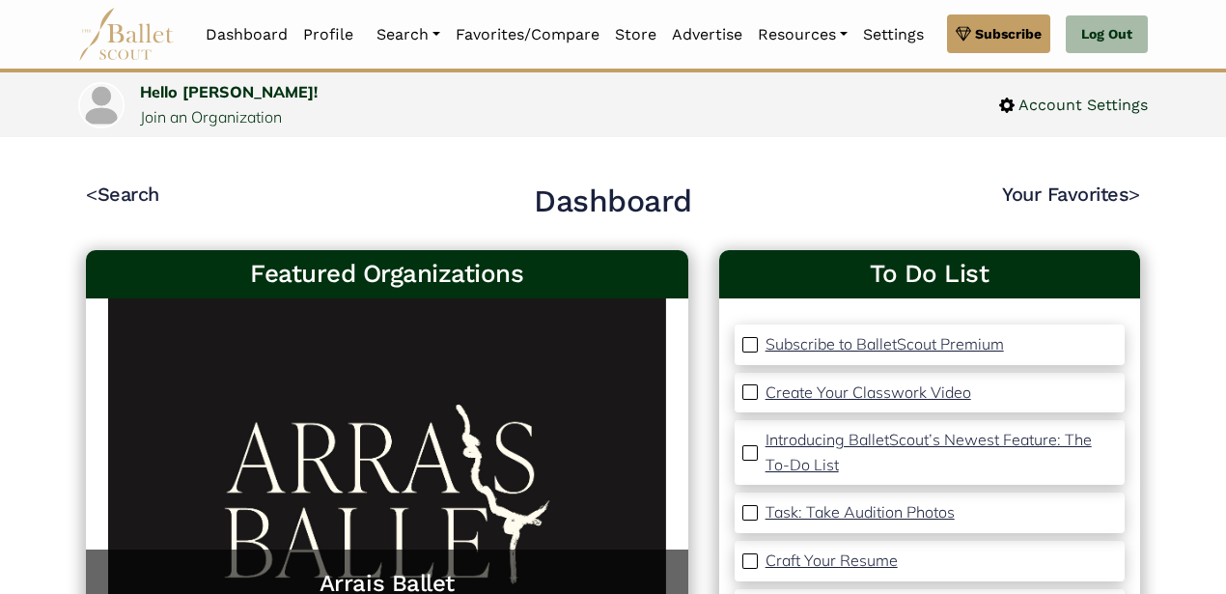
click at [128, 40] on img at bounding box center [126, 34] width 97 height 53
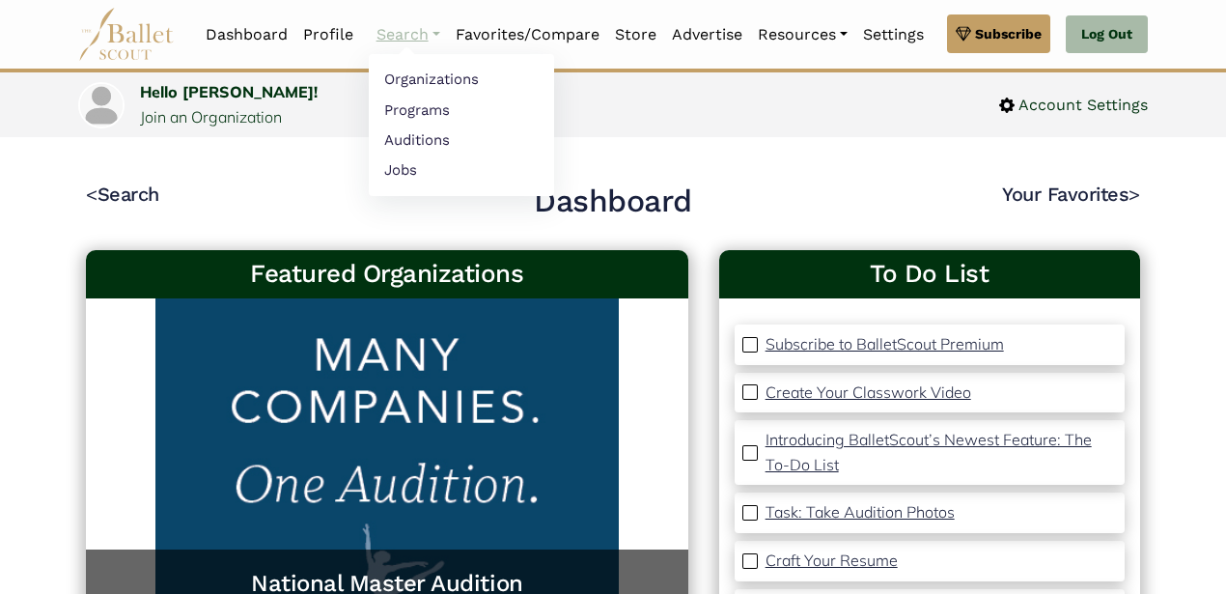
click at [392, 36] on link "Search" at bounding box center [408, 34] width 79 height 41
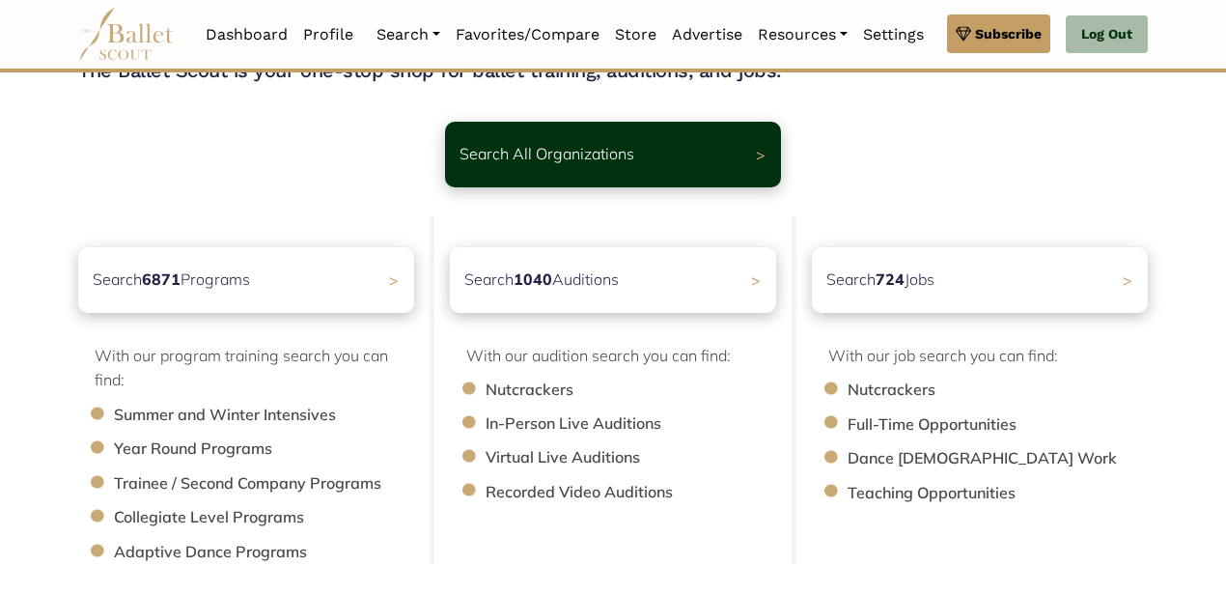
scroll to position [98, 0]
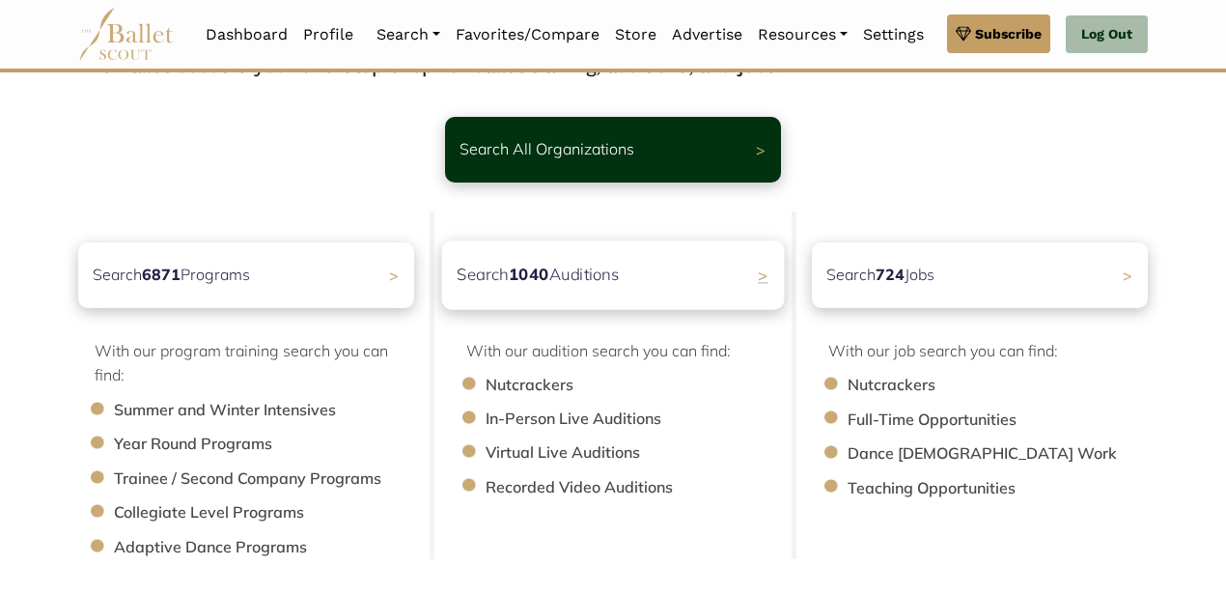
click at [674, 285] on div "Search 1040 Auditions >" at bounding box center [613, 274] width 343 height 69
click at [561, 282] on p "Search 1040 Auditions" at bounding box center [538, 275] width 162 height 26
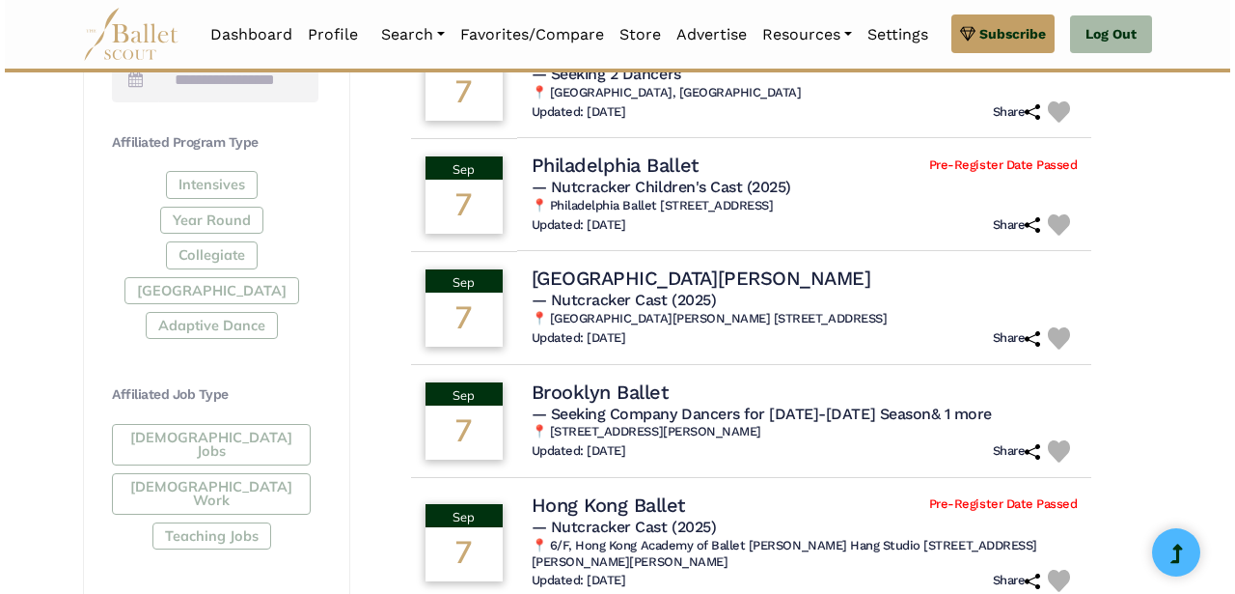
scroll to position [866, 0]
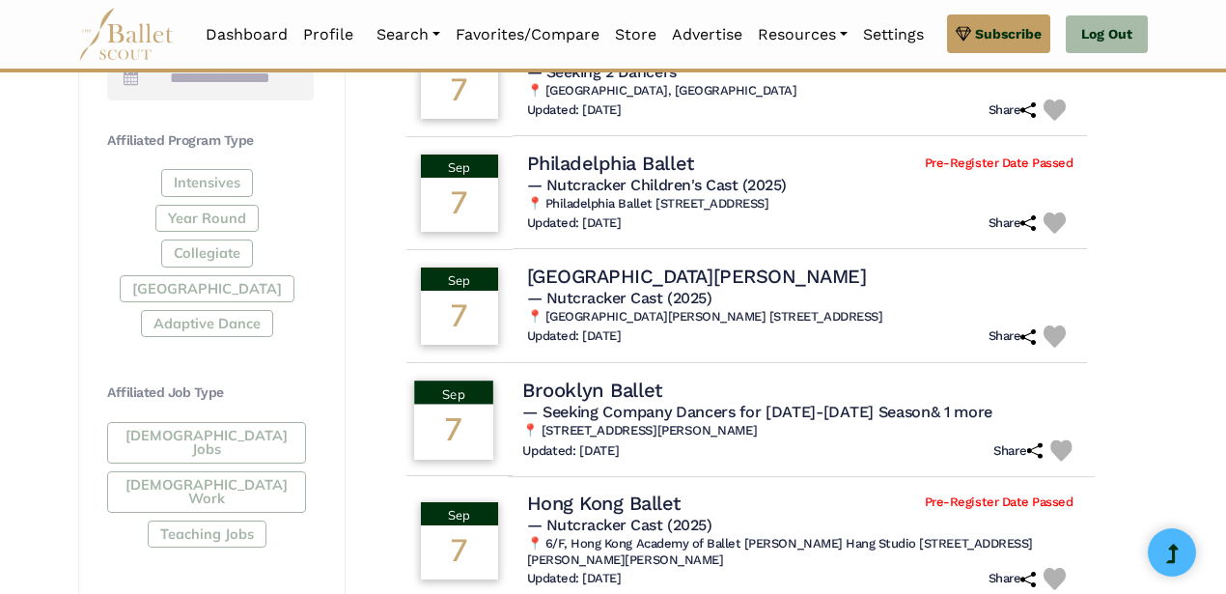
click at [627, 402] on span "— Seeking Company Dancers for 2025-2026 Season & 1 more" at bounding box center [757, 411] width 470 height 18
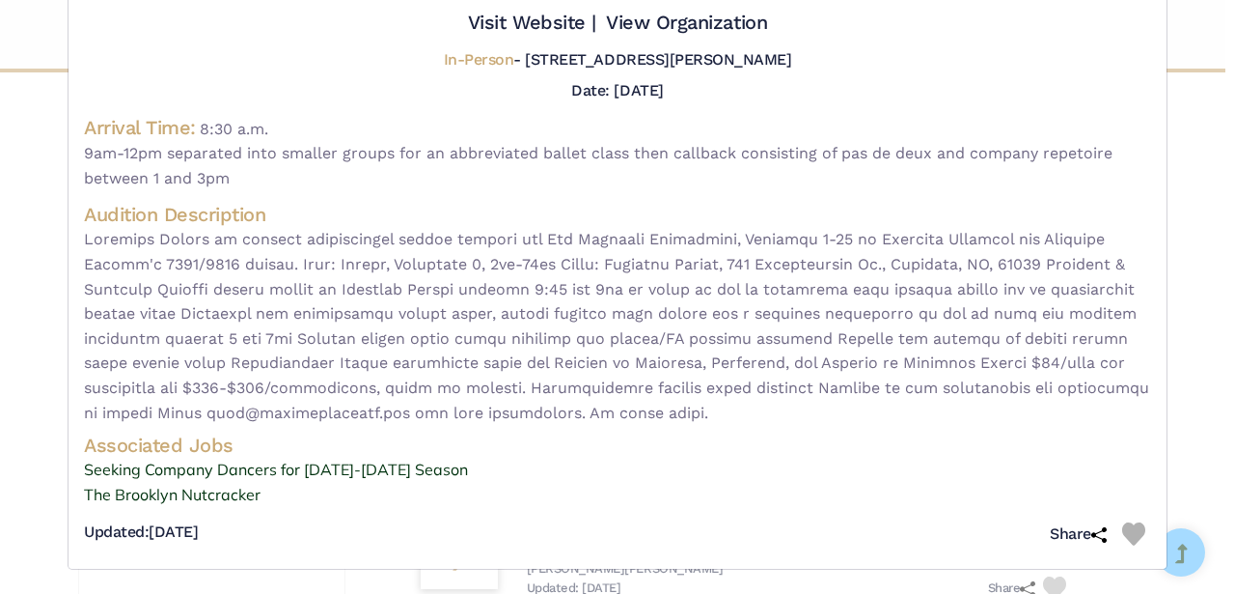
scroll to position [132, 0]
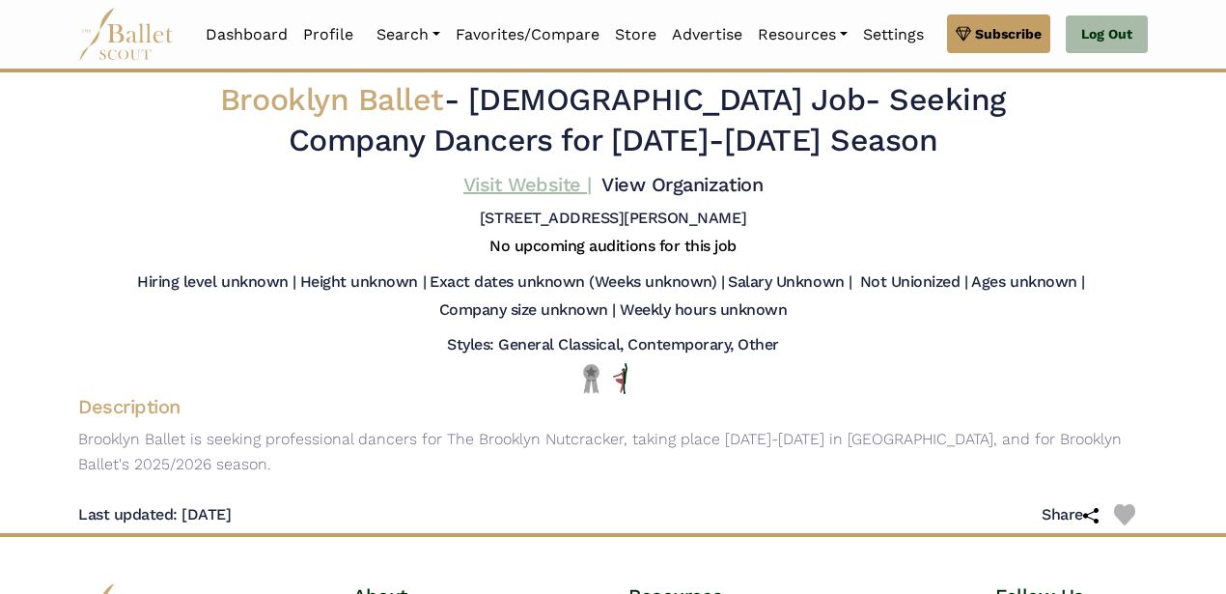
click at [542, 183] on link "Visit Website |" at bounding box center [527, 184] width 128 height 23
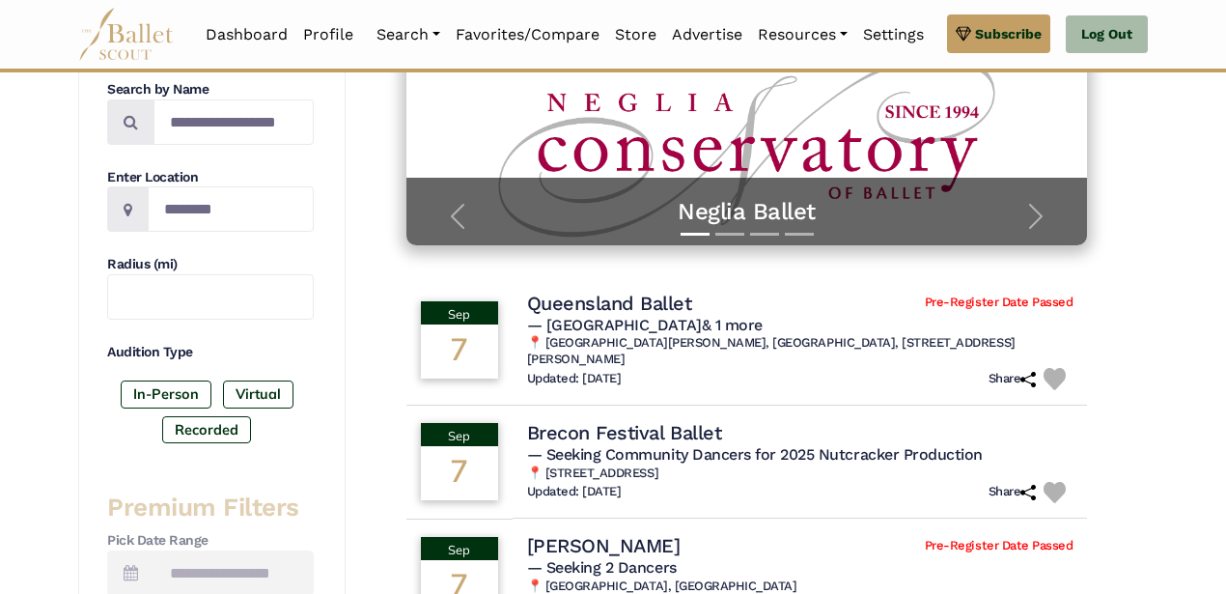
scroll to position [375, 0]
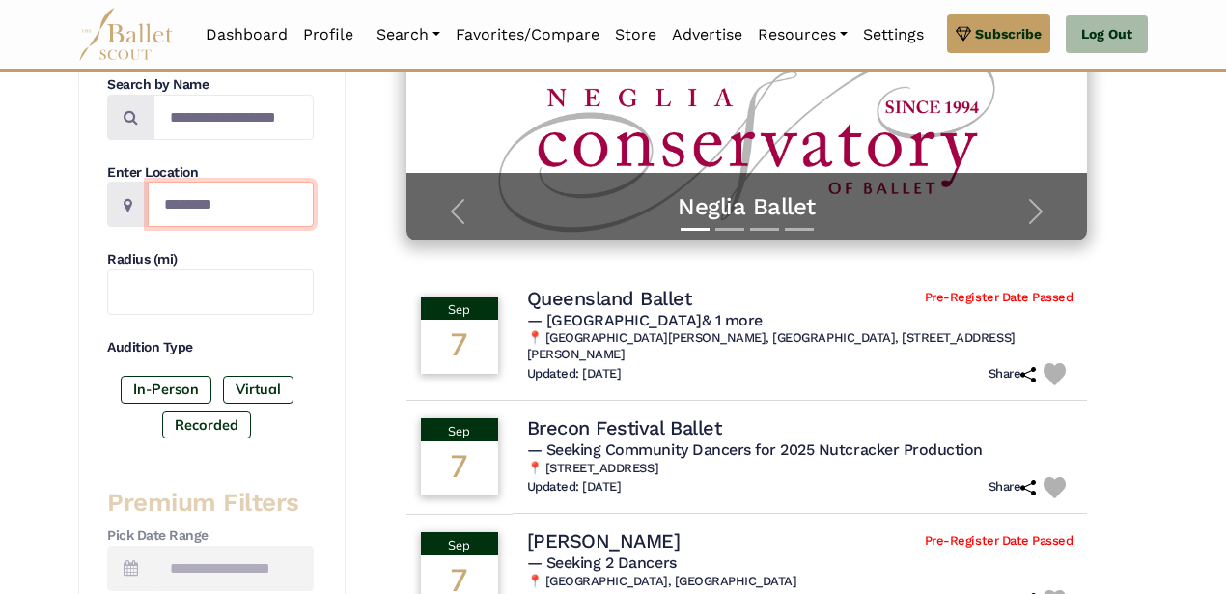
click at [257, 197] on input "Location" at bounding box center [231, 203] width 166 height 45
type input "*****"
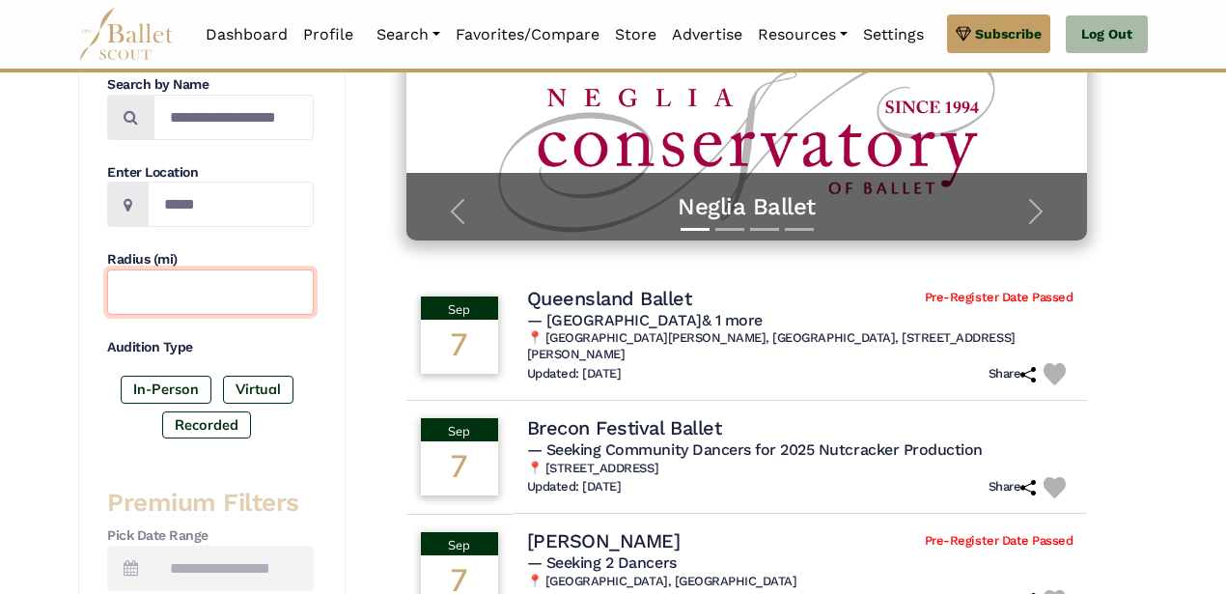
click at [196, 297] on input "text" at bounding box center [210, 291] width 207 height 45
type input "*"
type input "**"
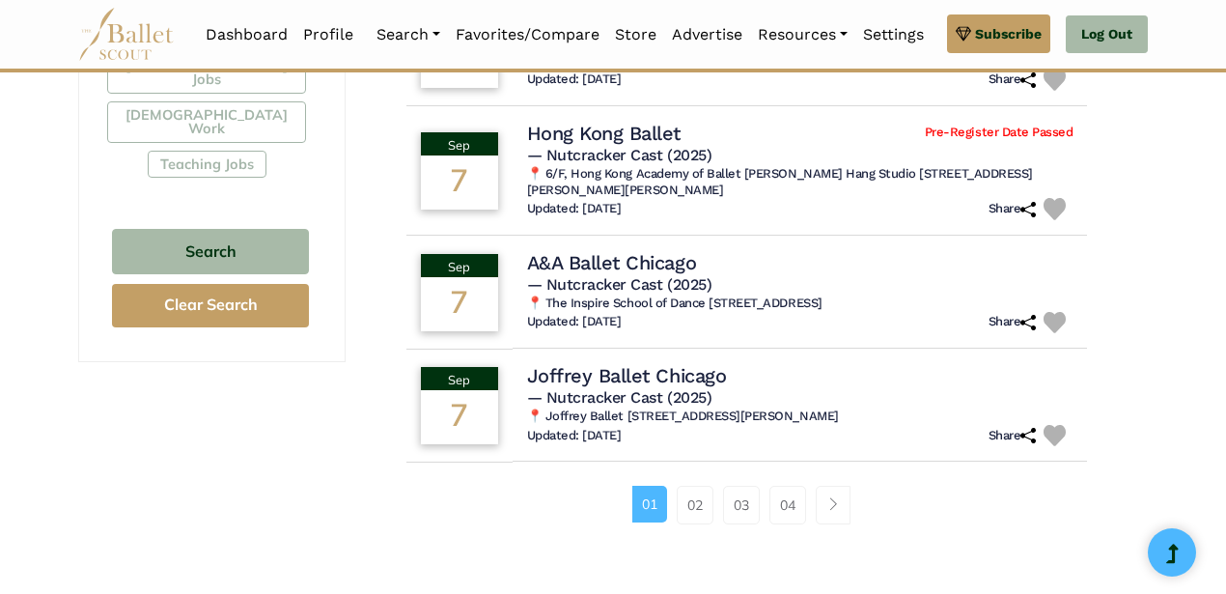
scroll to position [1222, 0]
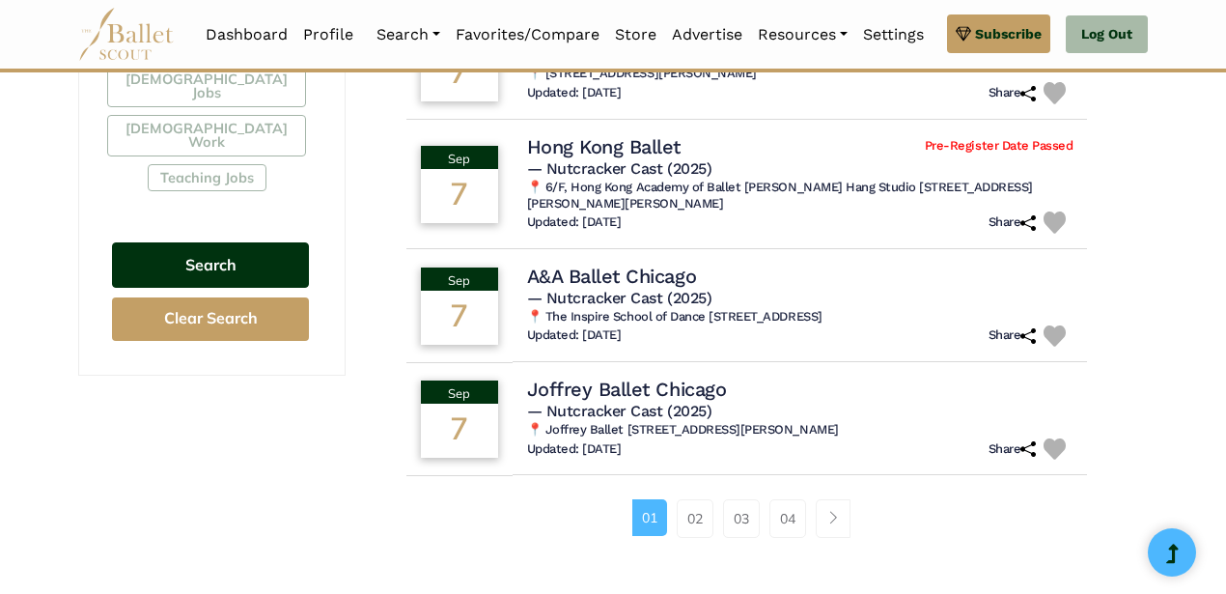
click at [208, 242] on button "Search" at bounding box center [210, 264] width 197 height 45
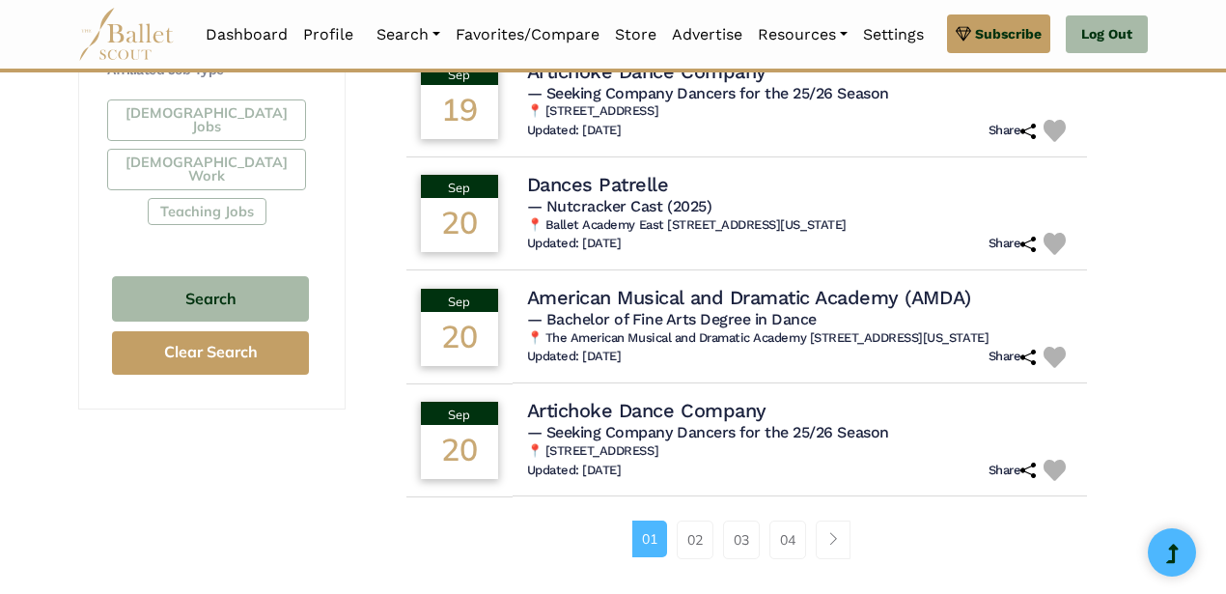
scroll to position [1185, 0]
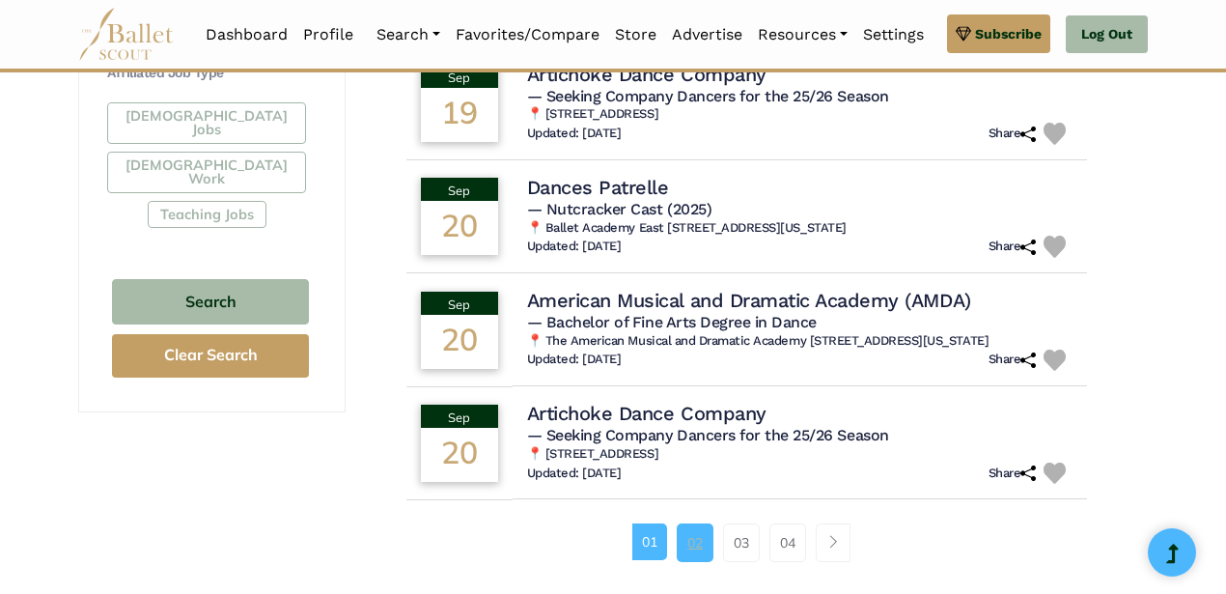
click at [696, 535] on link "02" at bounding box center [695, 542] width 37 height 39
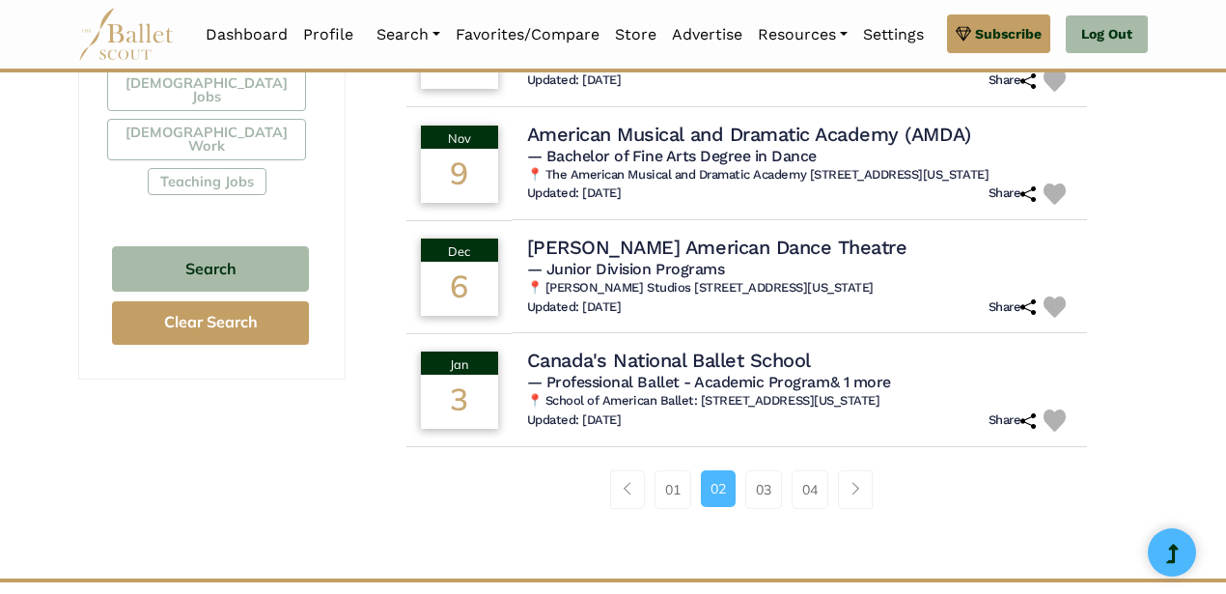
scroll to position [1227, 0]
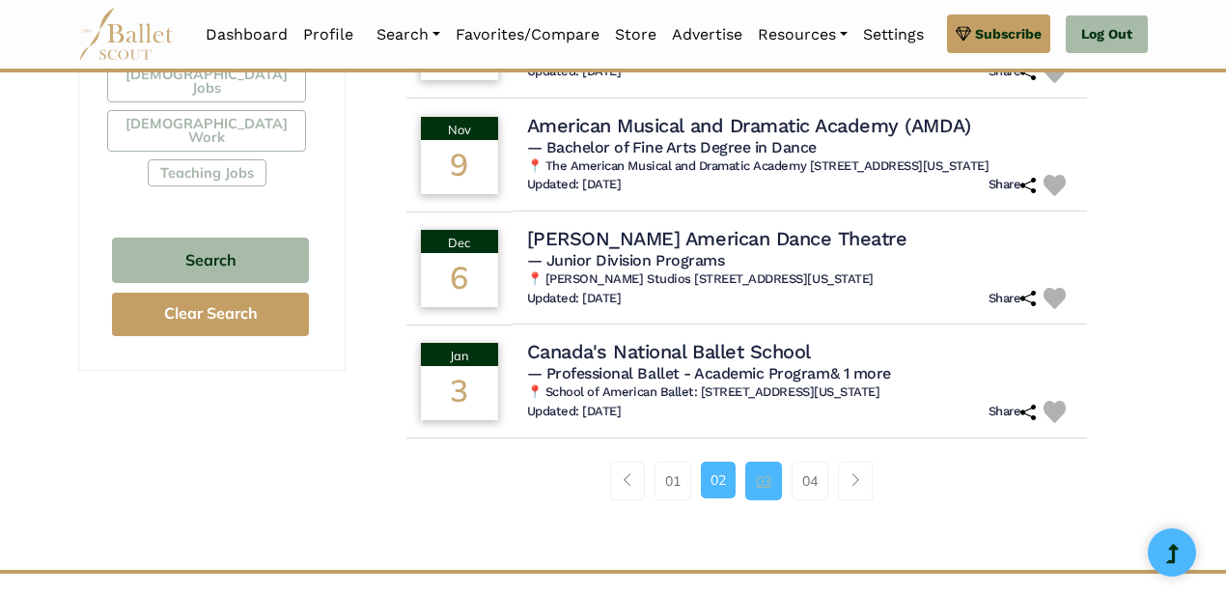
click at [769, 500] on link "03" at bounding box center [763, 480] width 37 height 39
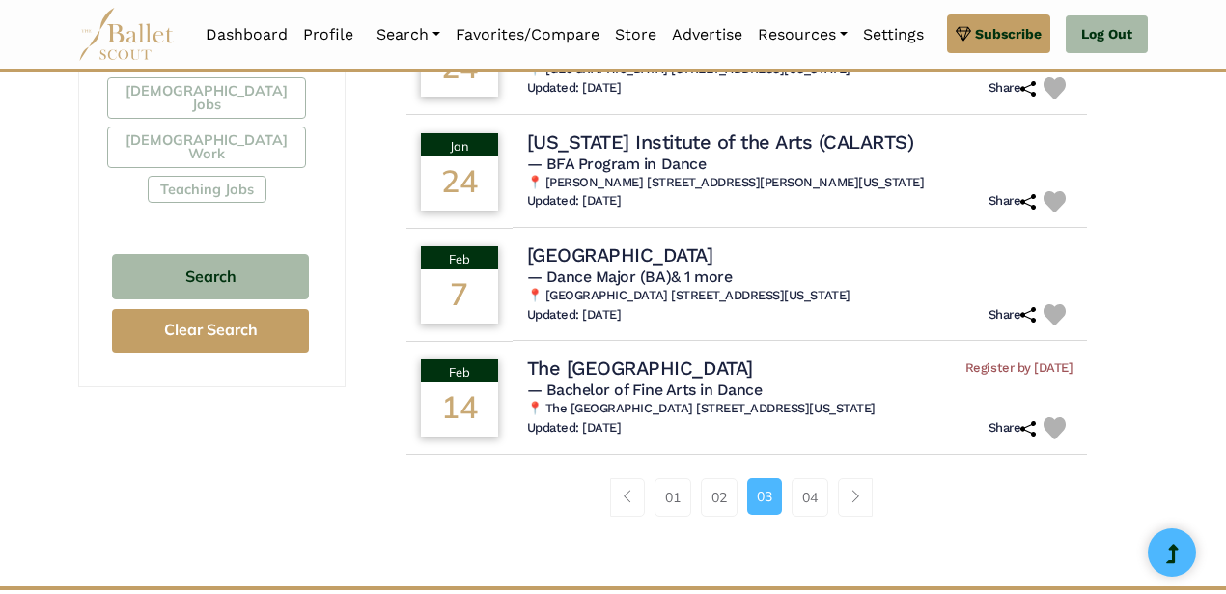
scroll to position [1213, 0]
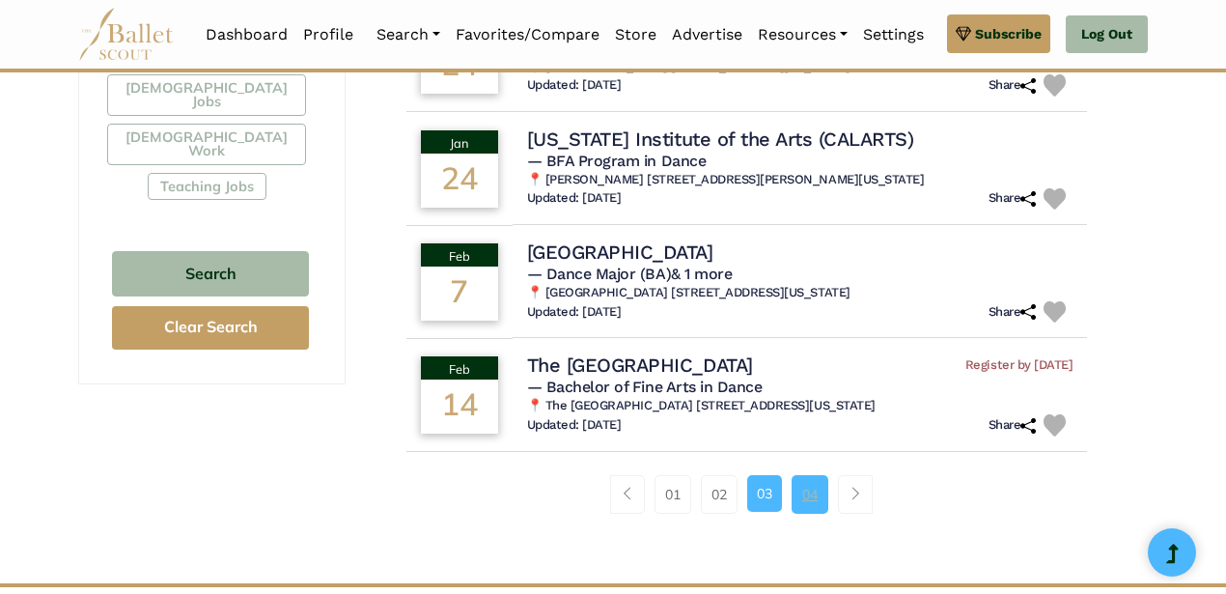
click at [807, 507] on link "04" at bounding box center [809, 494] width 37 height 39
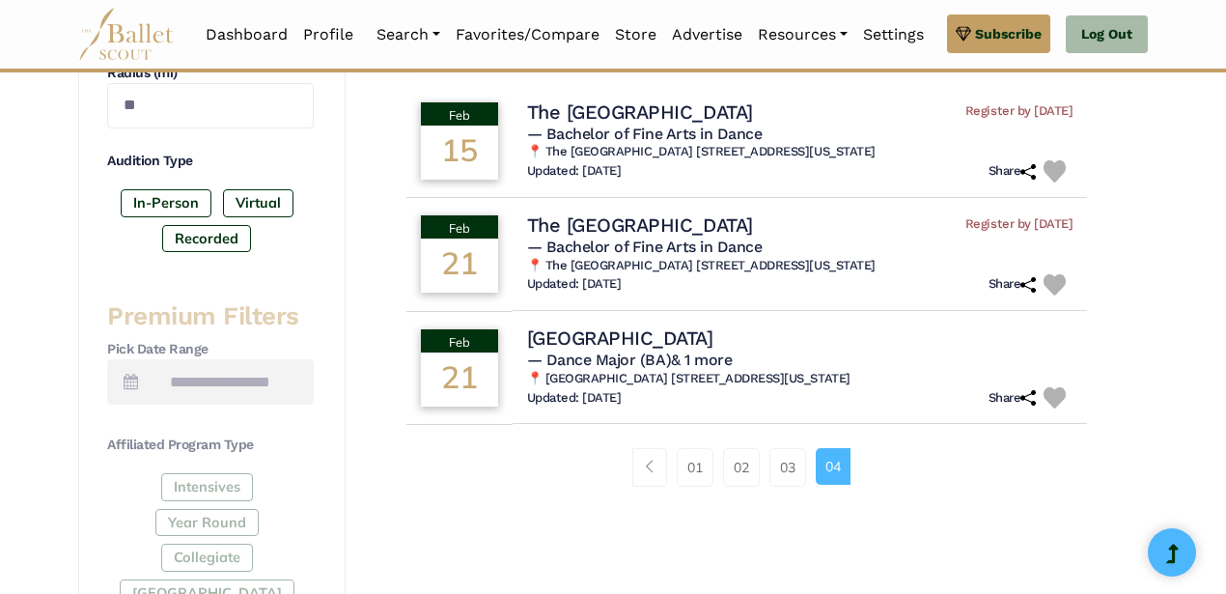
scroll to position [569, 0]
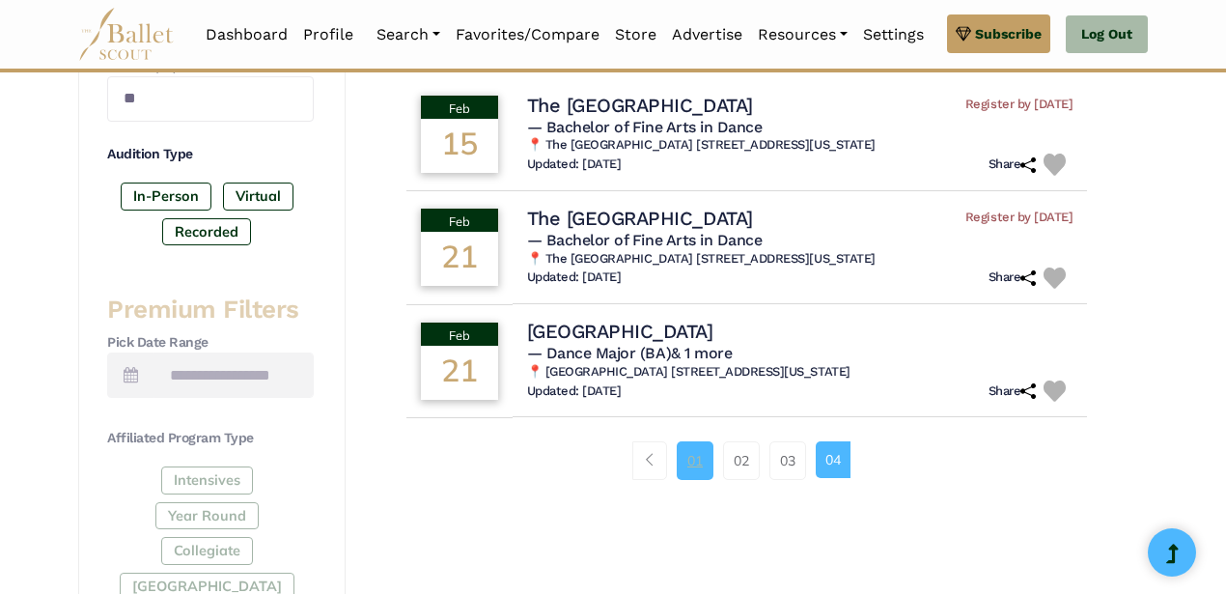
click at [692, 468] on link "01" at bounding box center [695, 460] width 37 height 39
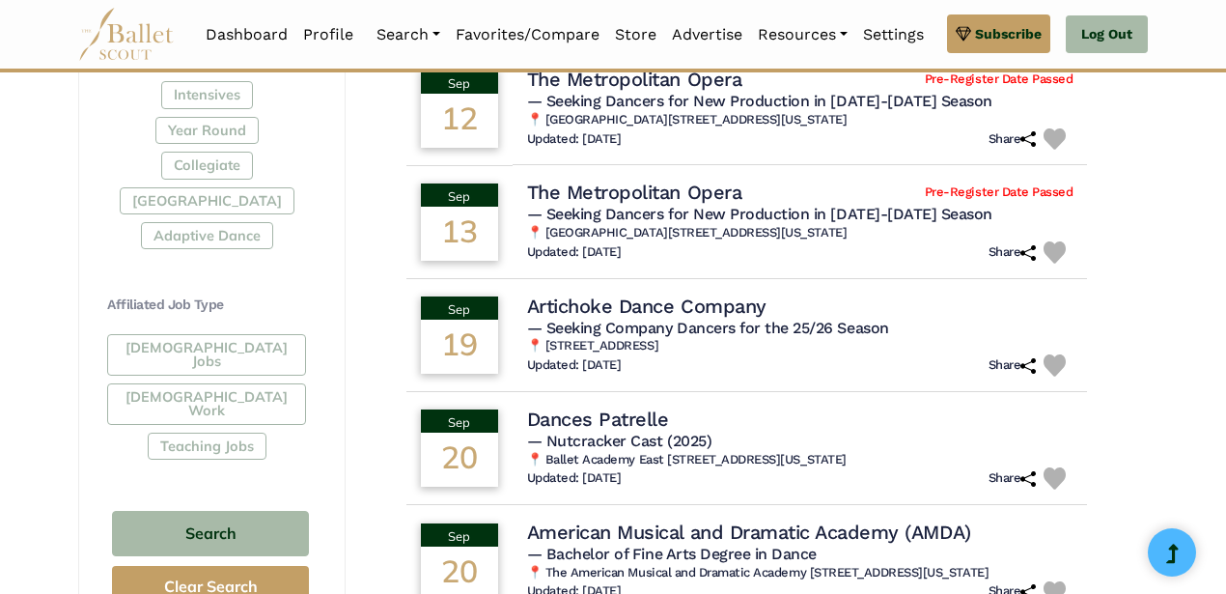
scroll to position [959, 0]
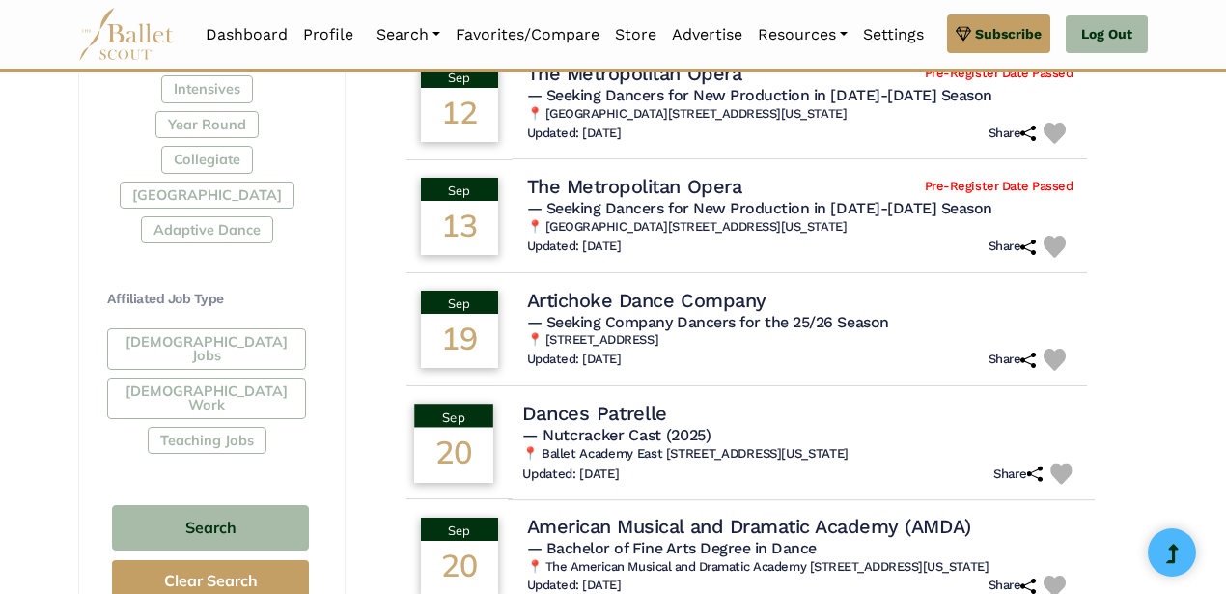
click at [677, 425] on span "— Nutcracker Cast (2025)" at bounding box center [616, 434] width 188 height 18
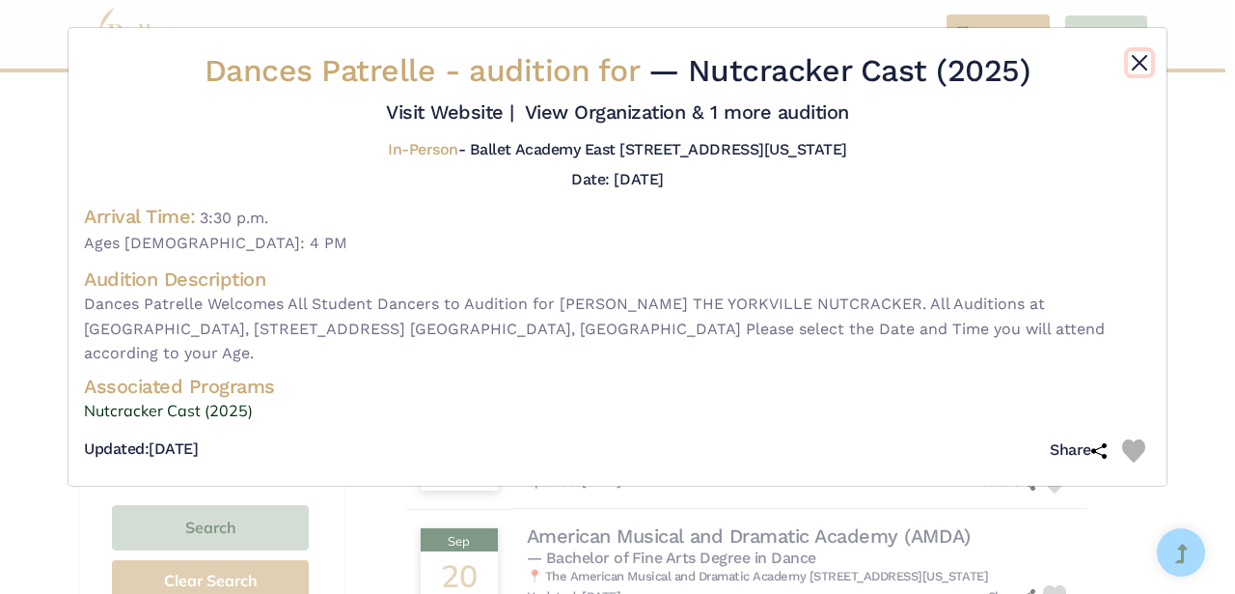
click at [1132, 58] on button "Close" at bounding box center [1139, 62] width 23 height 23
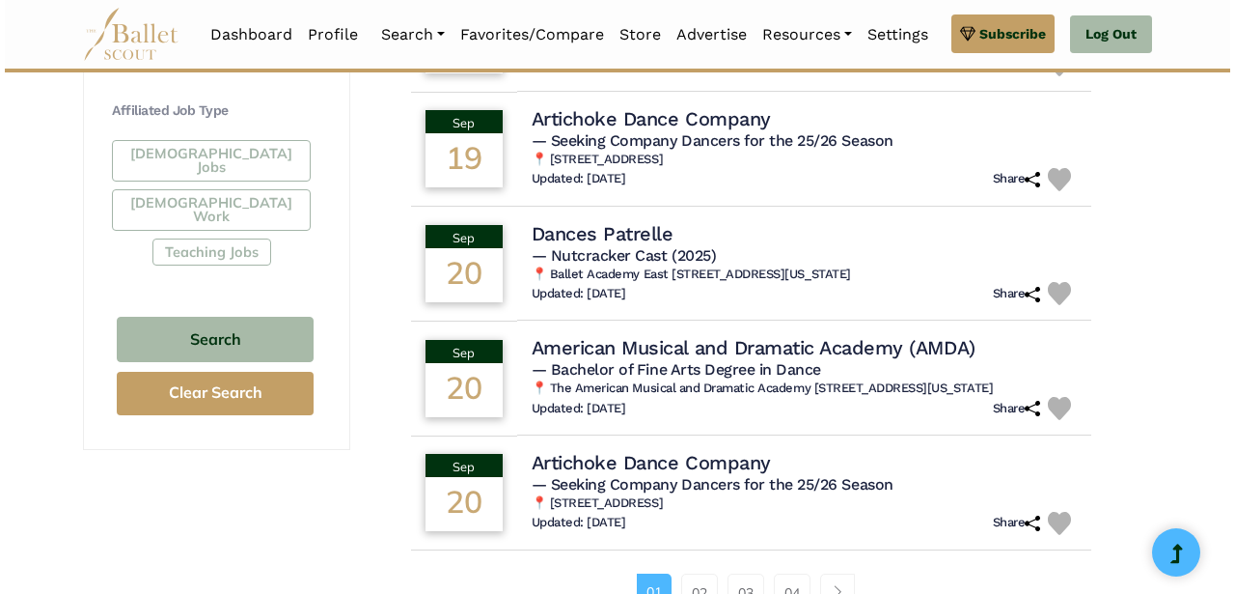
scroll to position [1157, 0]
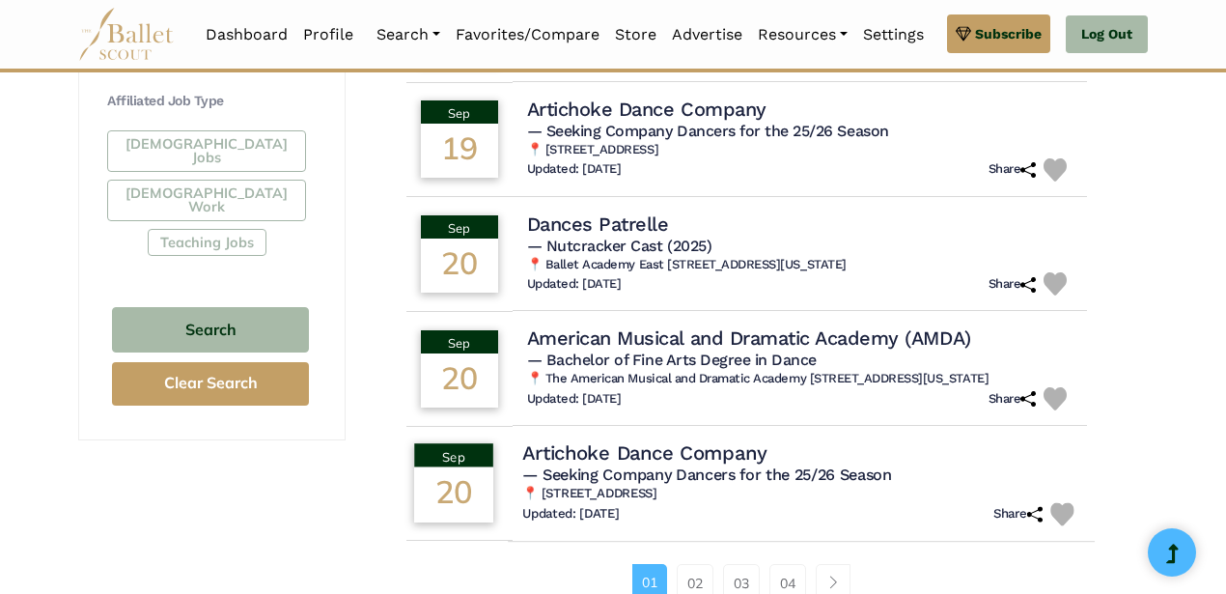
click at [749, 458] on h4 "Artichoke Dance Company" at bounding box center [644, 452] width 244 height 26
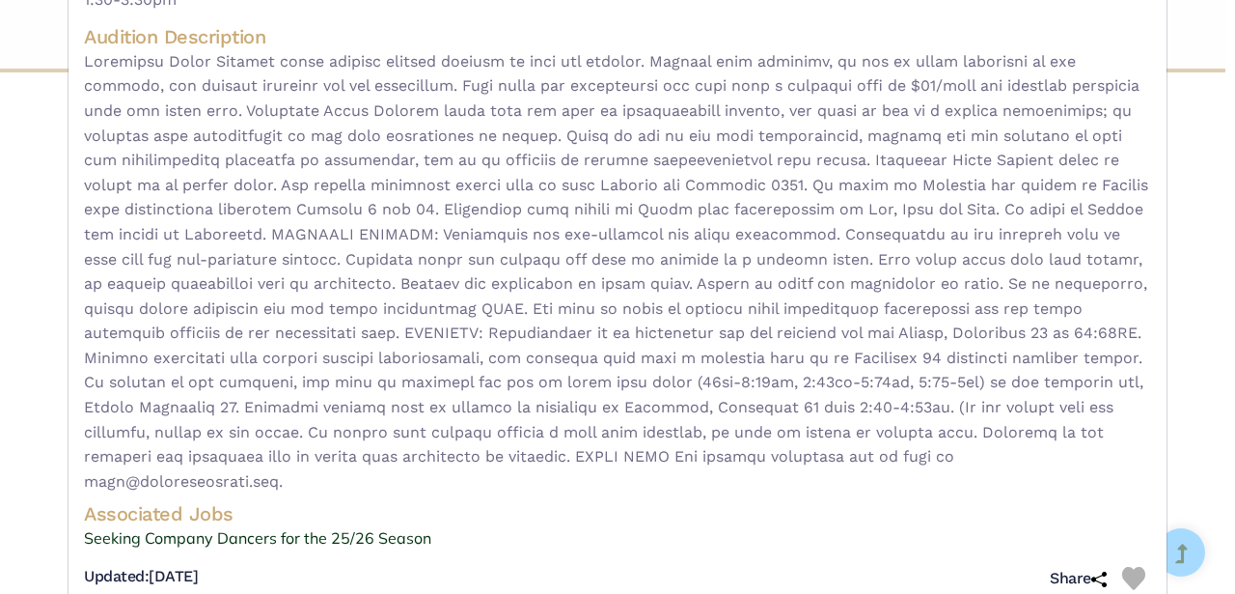
scroll to position [329, 0]
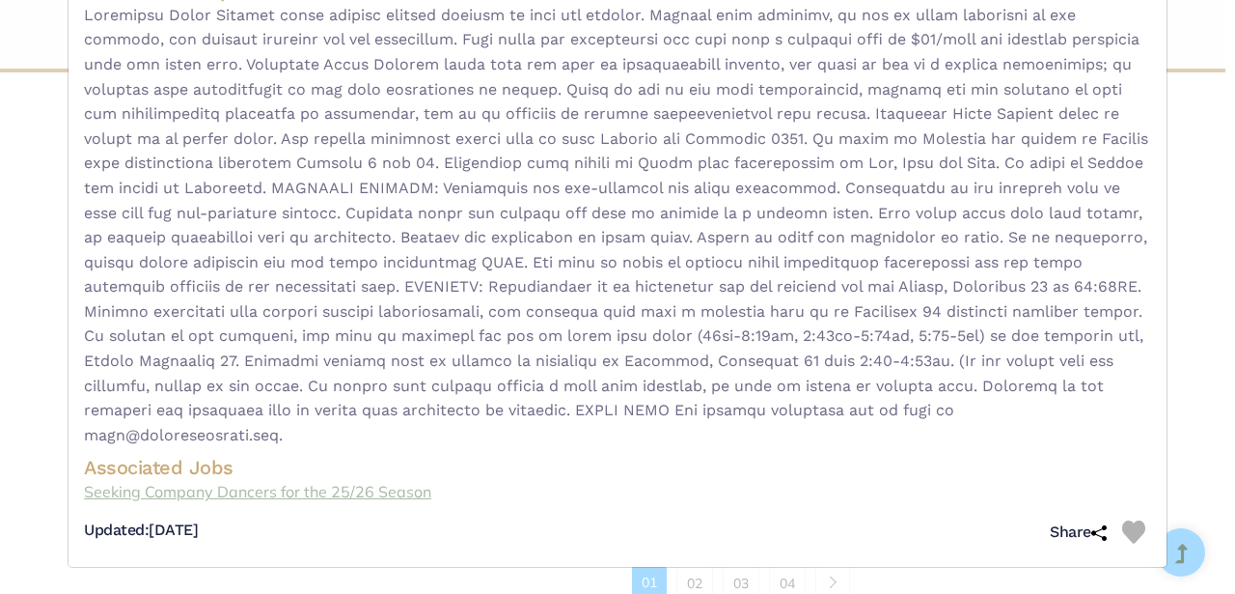
click at [382, 486] on link "Seeking Company Dancers for the 25/26 Season" at bounding box center [618, 492] width 1068 height 25
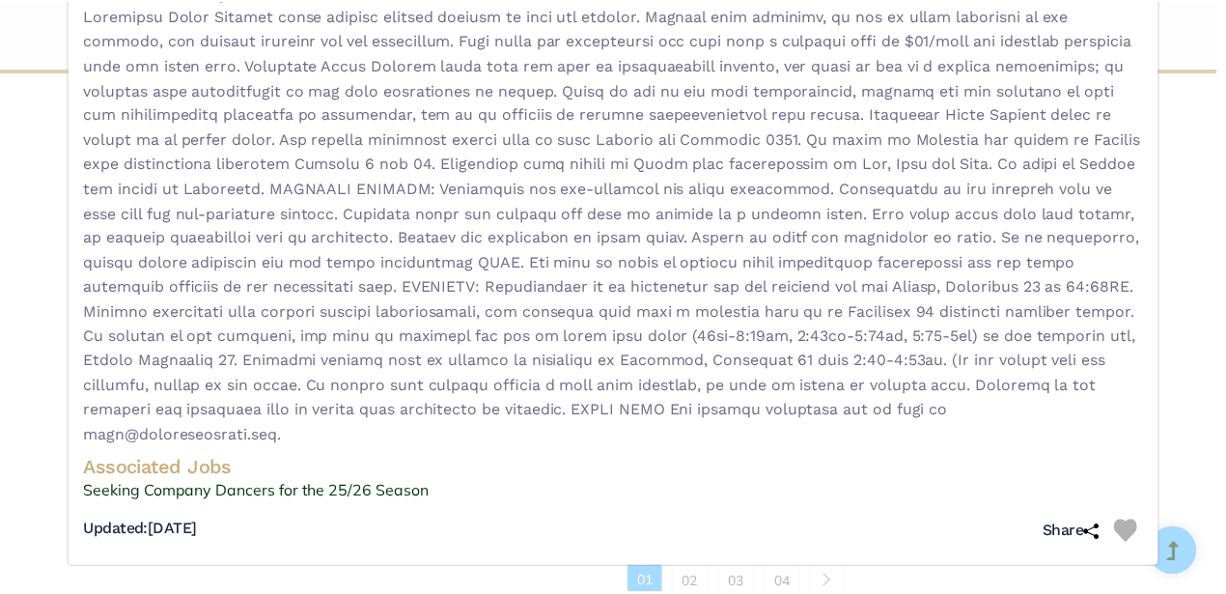
scroll to position [0, 0]
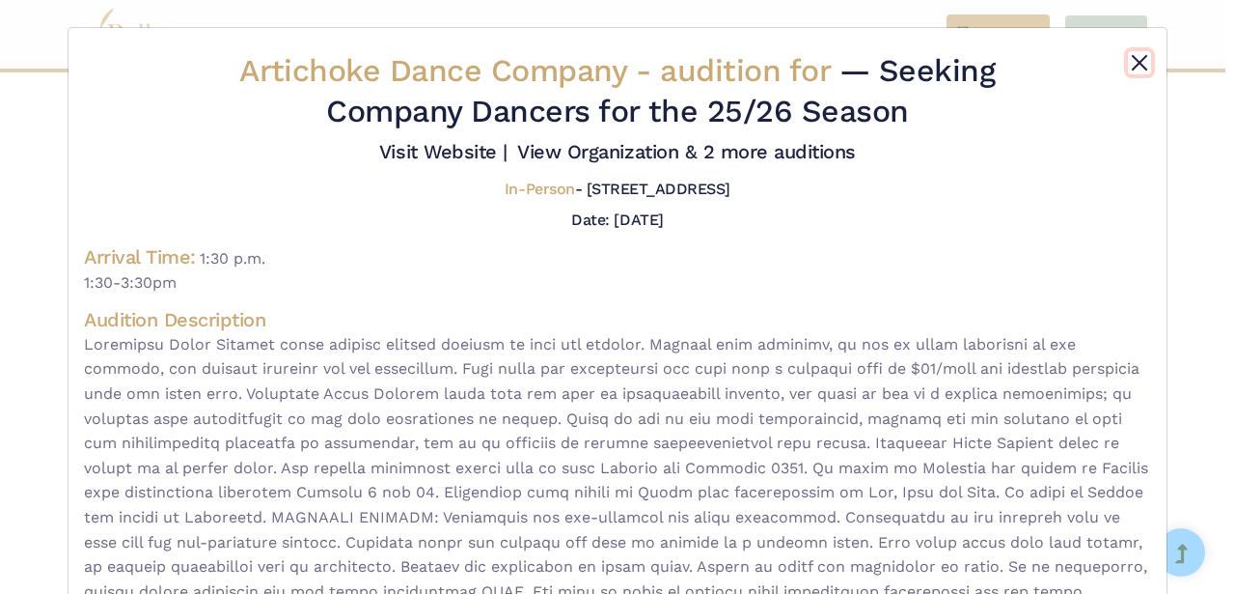
click at [1141, 56] on button "Close" at bounding box center [1139, 62] width 23 height 23
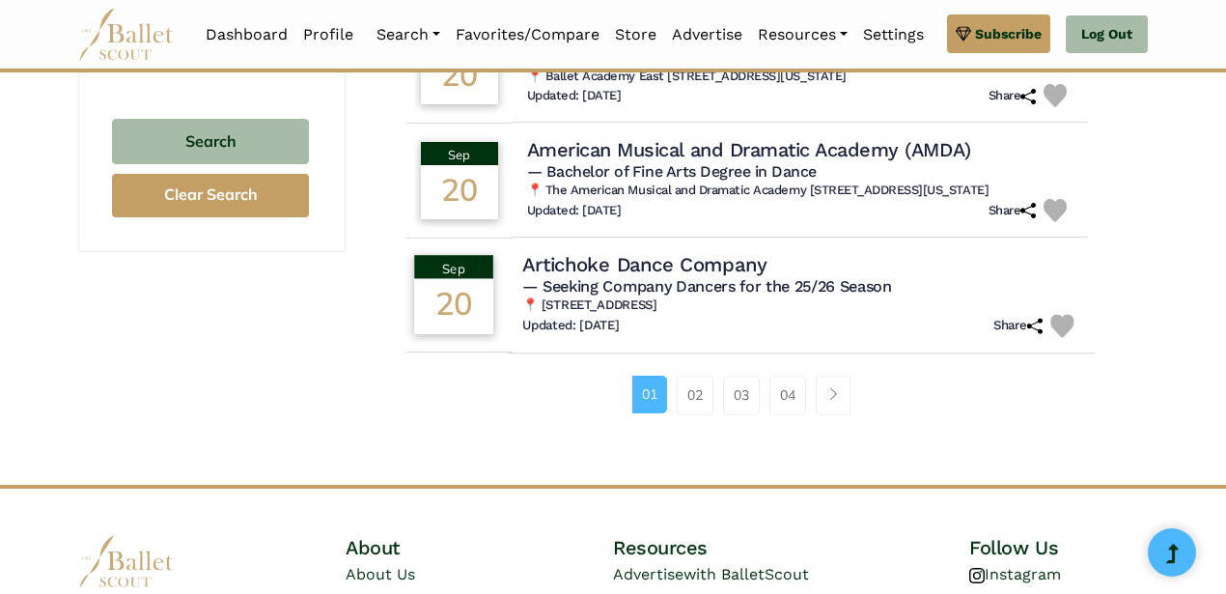
scroll to position [1447, 0]
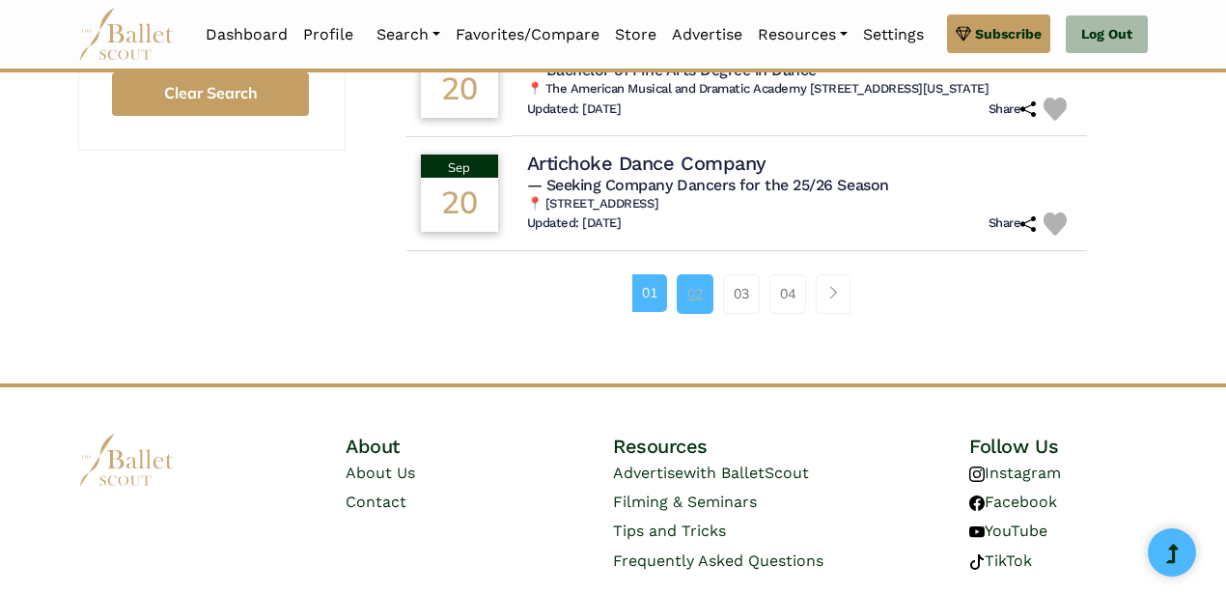
click at [684, 306] on link "02" at bounding box center [695, 293] width 37 height 39
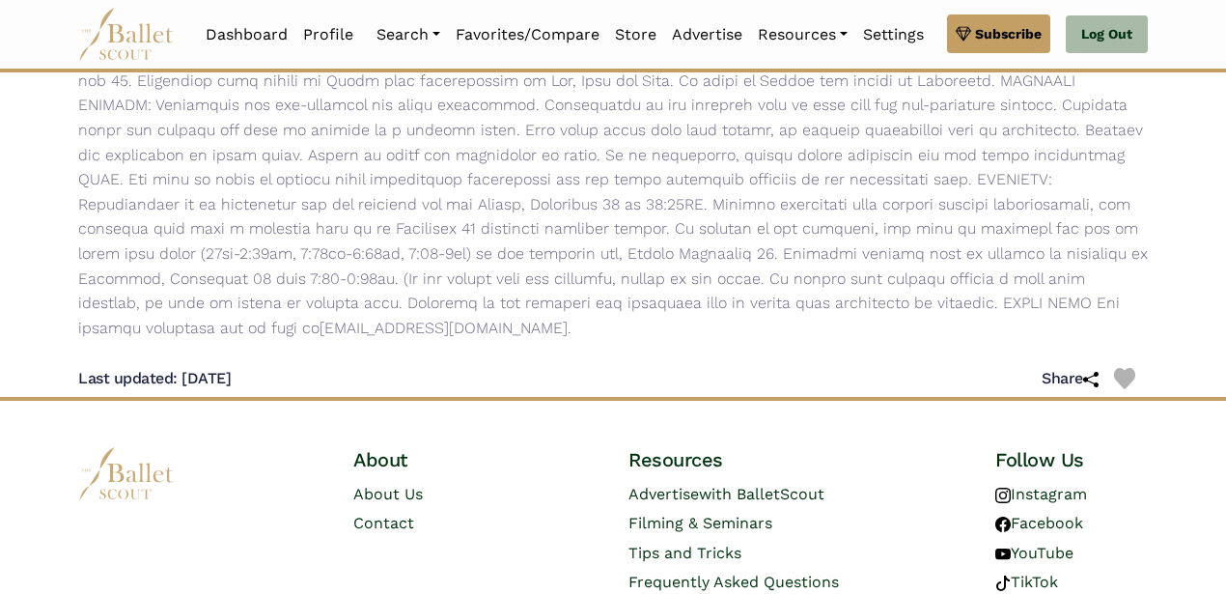
scroll to position [589, 0]
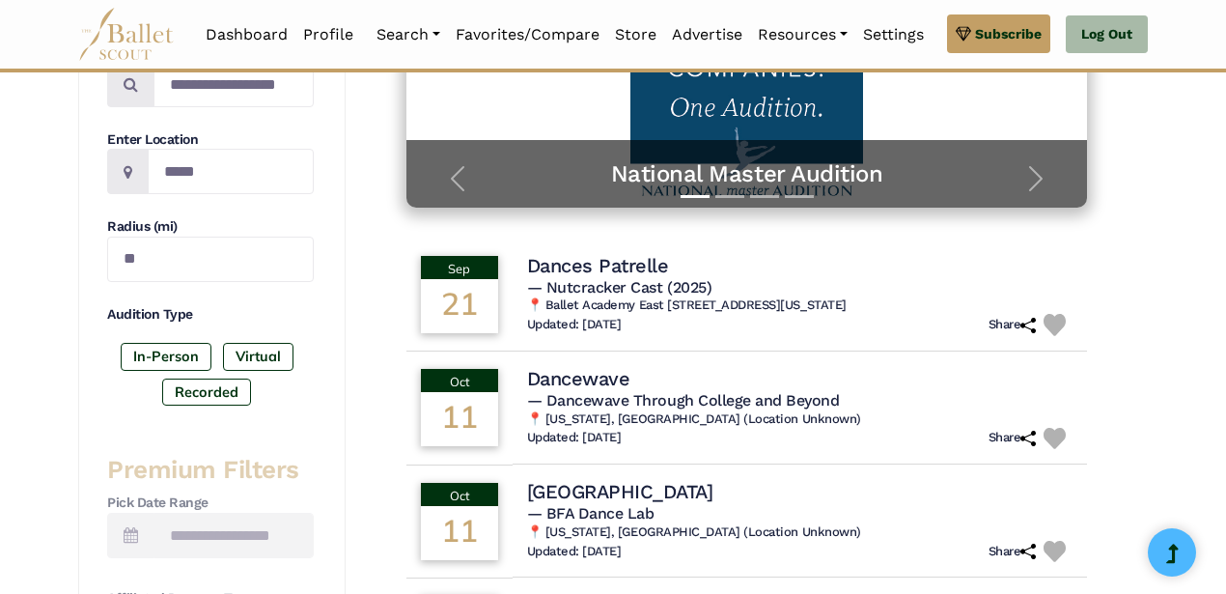
scroll to position [409, 0]
click at [727, 294] on h5 "— Nutcracker Cast (2025)" at bounding box center [800, 286] width 557 height 20
click at [638, 282] on span "— Nutcracker Cast (2025)" at bounding box center [616, 285] width 188 height 18
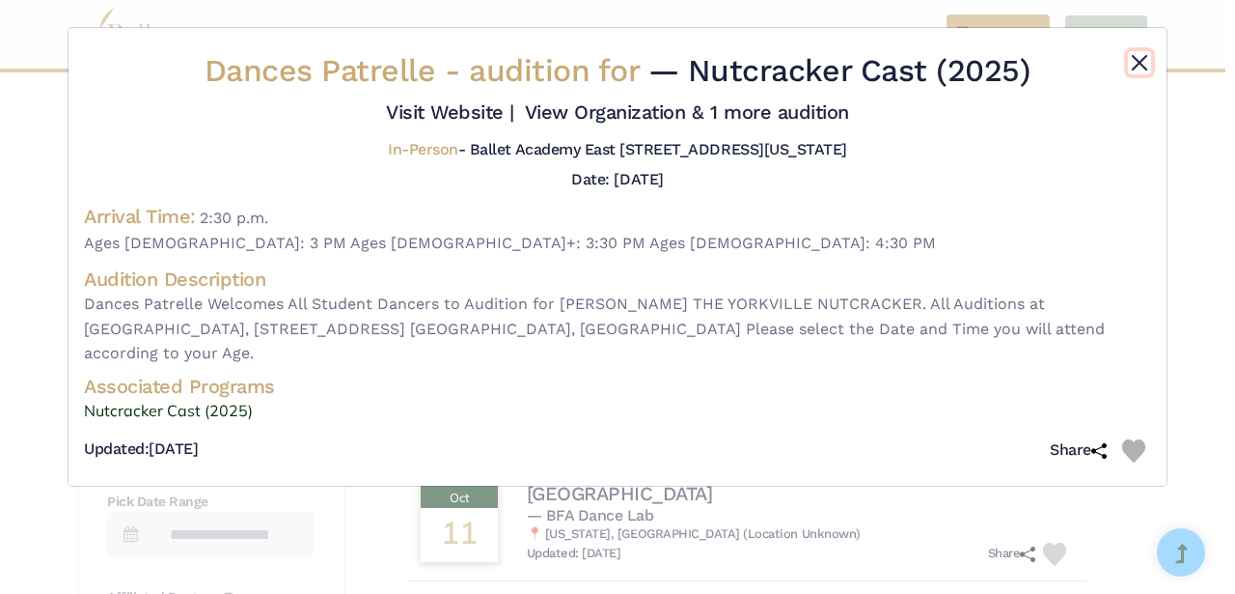
click at [1135, 60] on button "Close" at bounding box center [1139, 62] width 23 height 23
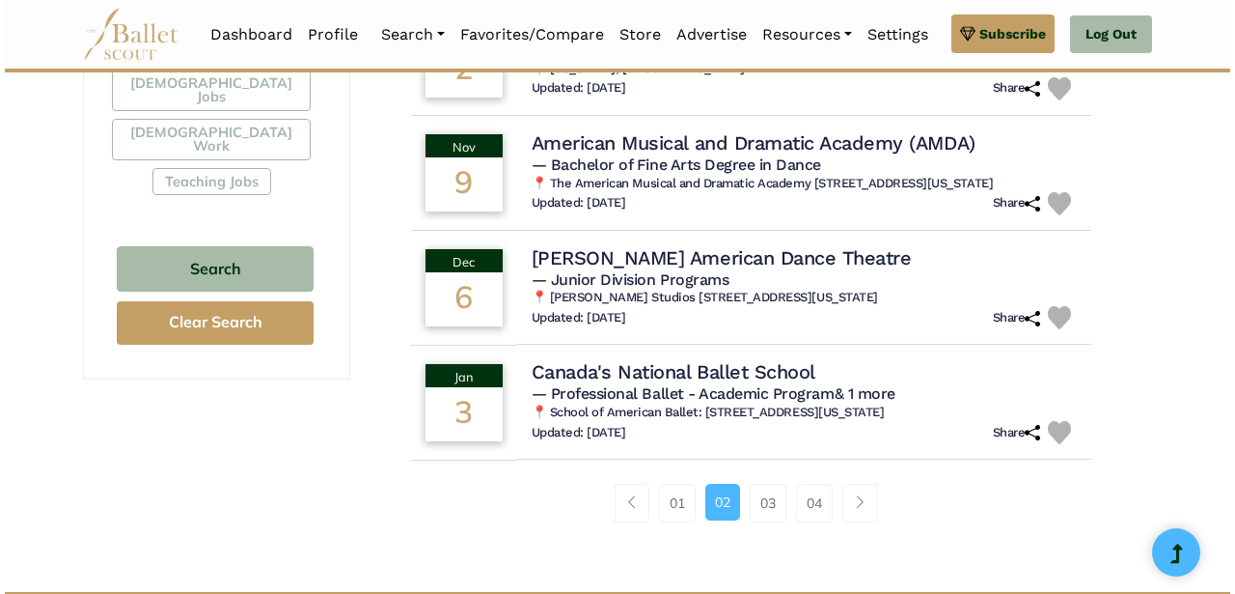
scroll to position [1257, 0]
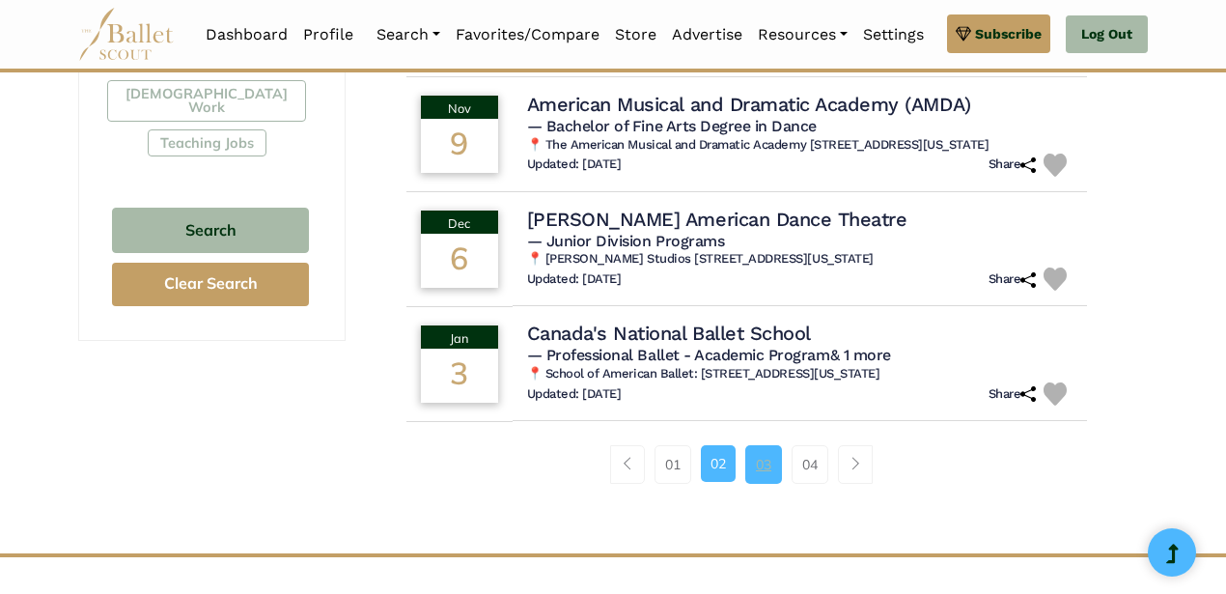
click at [763, 484] on link "03" at bounding box center [763, 464] width 37 height 39
click at [718, 346] on h4 "Canada's National Ballet School" at bounding box center [667, 332] width 290 height 26
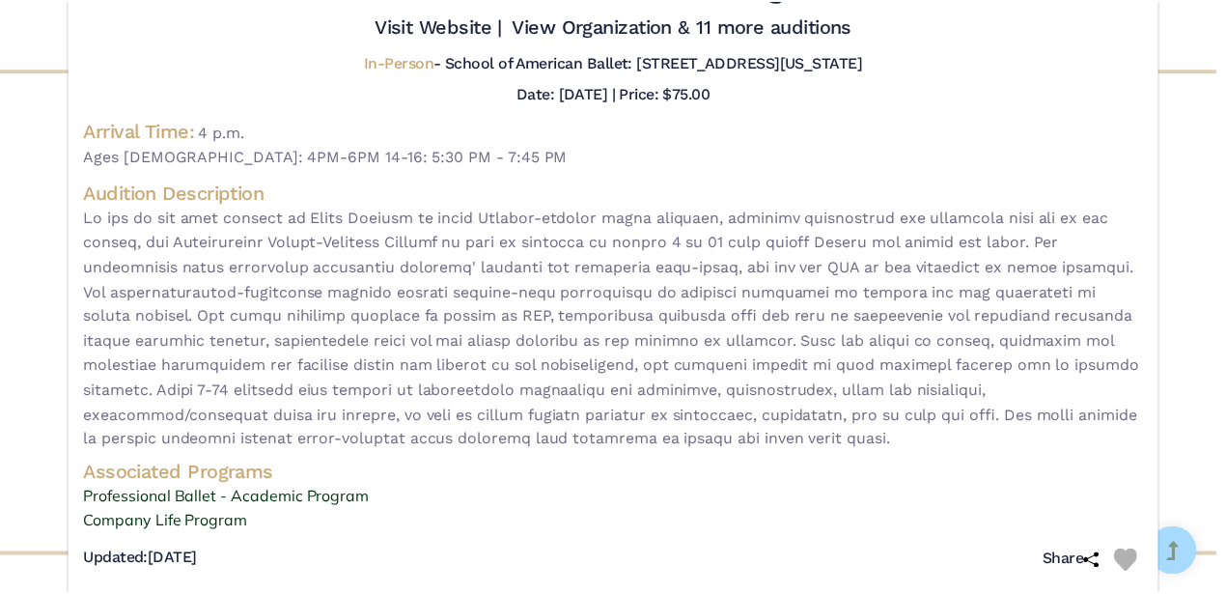
scroll to position [0, 0]
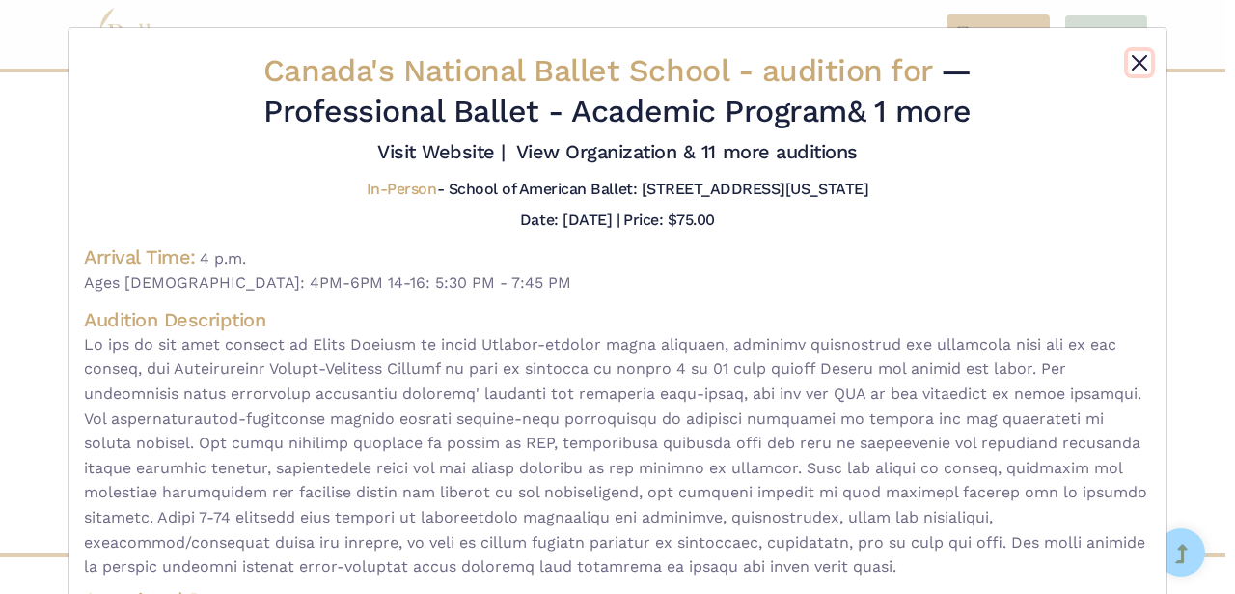
click at [1133, 57] on button "Close" at bounding box center [1139, 62] width 23 height 23
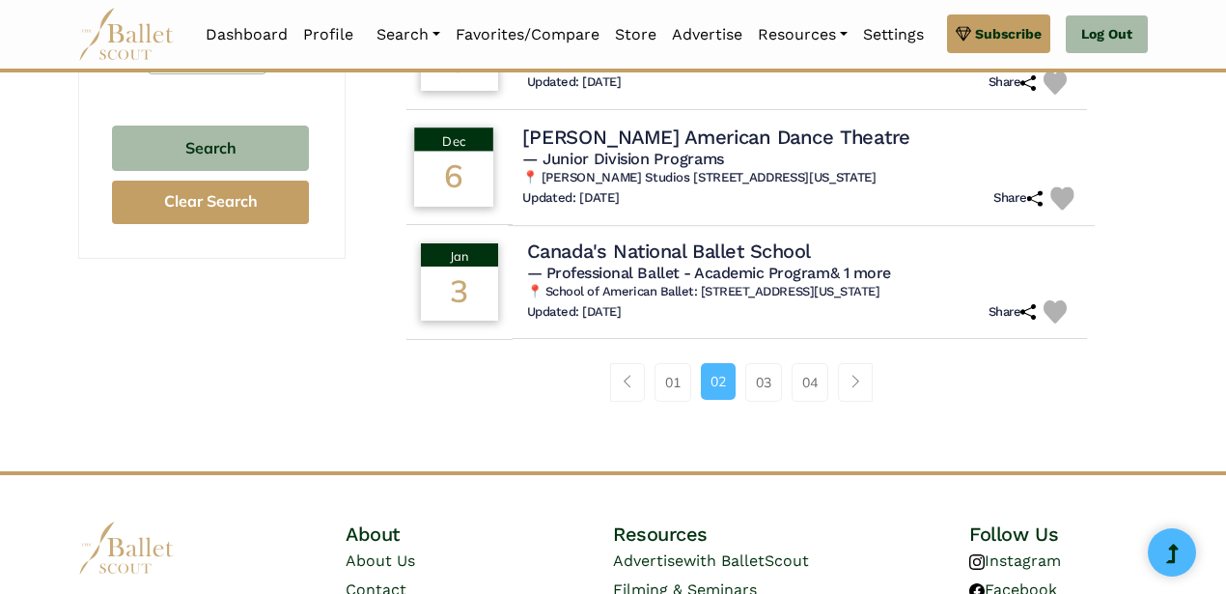
scroll to position [1344, 0]
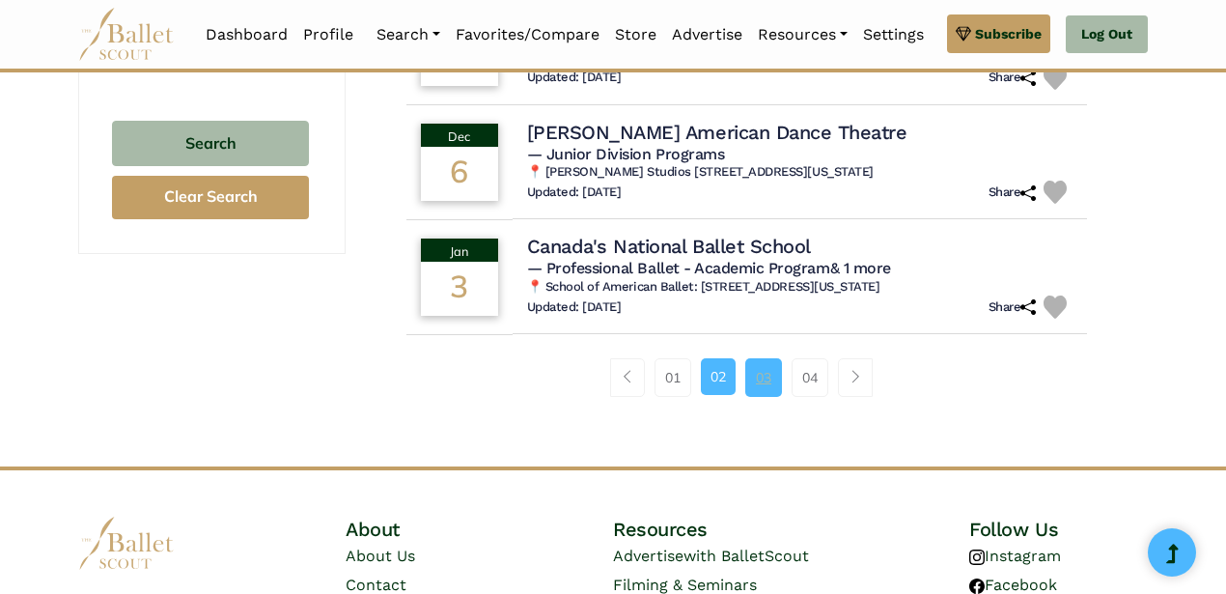
click at [768, 397] on link "03" at bounding box center [763, 377] width 37 height 39
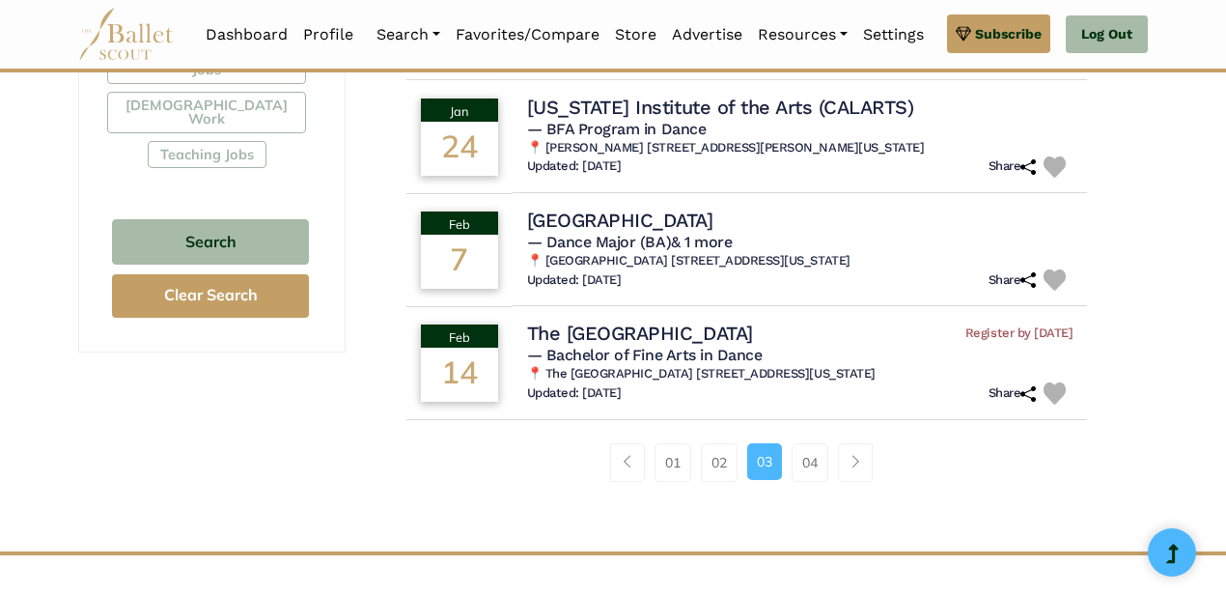
scroll to position [1280, 0]
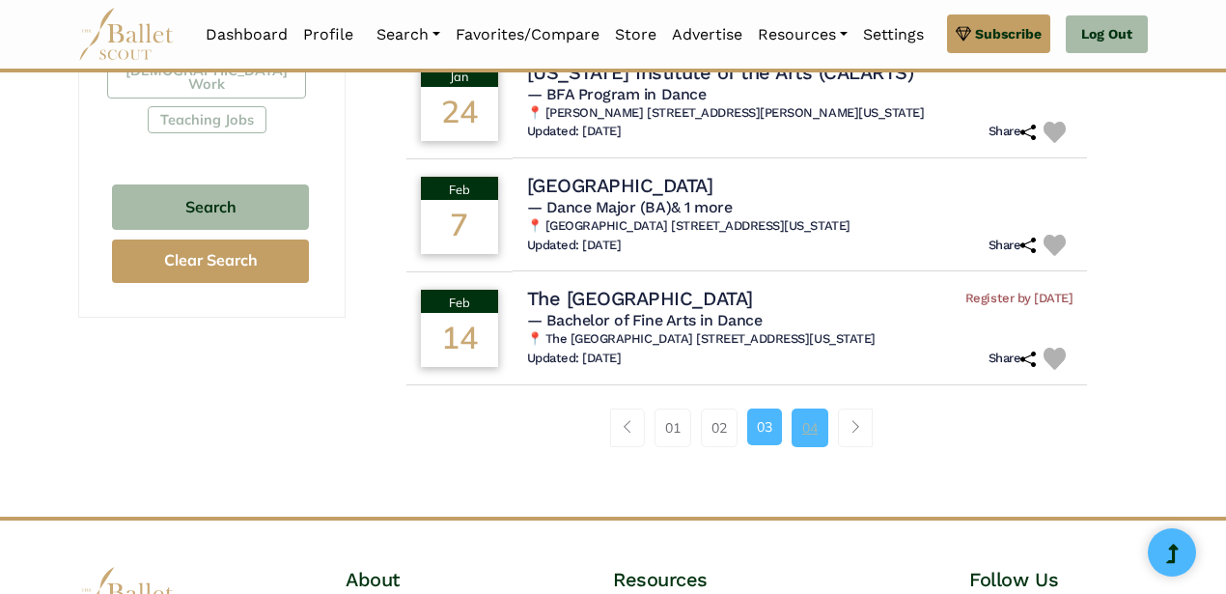
click at [805, 421] on link "04" at bounding box center [809, 427] width 37 height 39
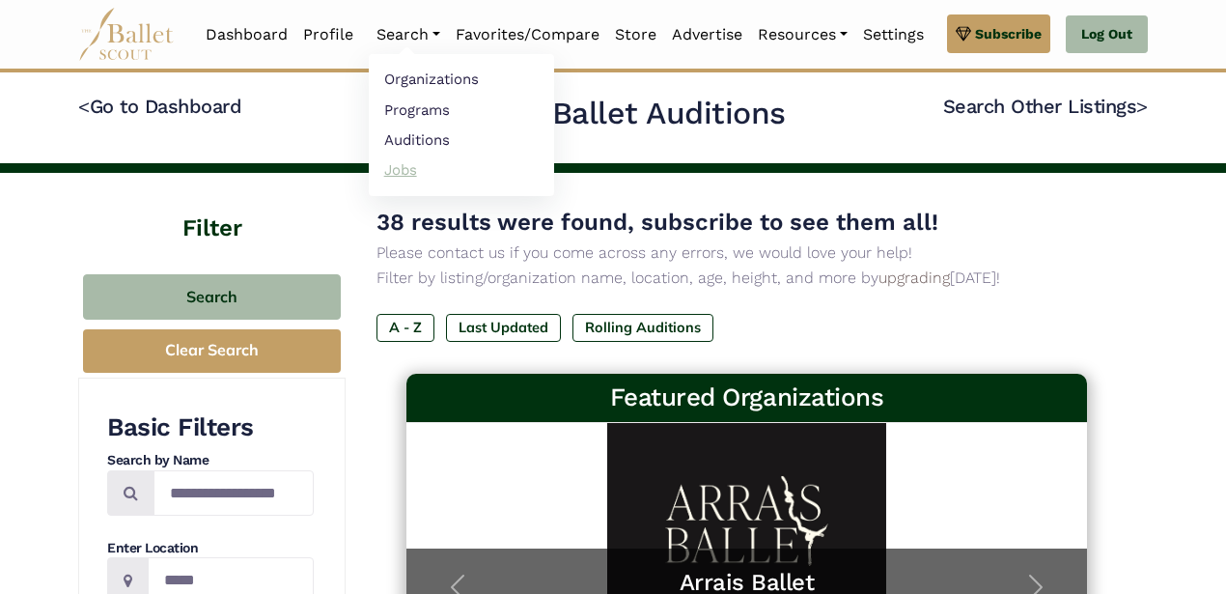
click at [392, 169] on link "Jobs" at bounding box center [461, 169] width 185 height 30
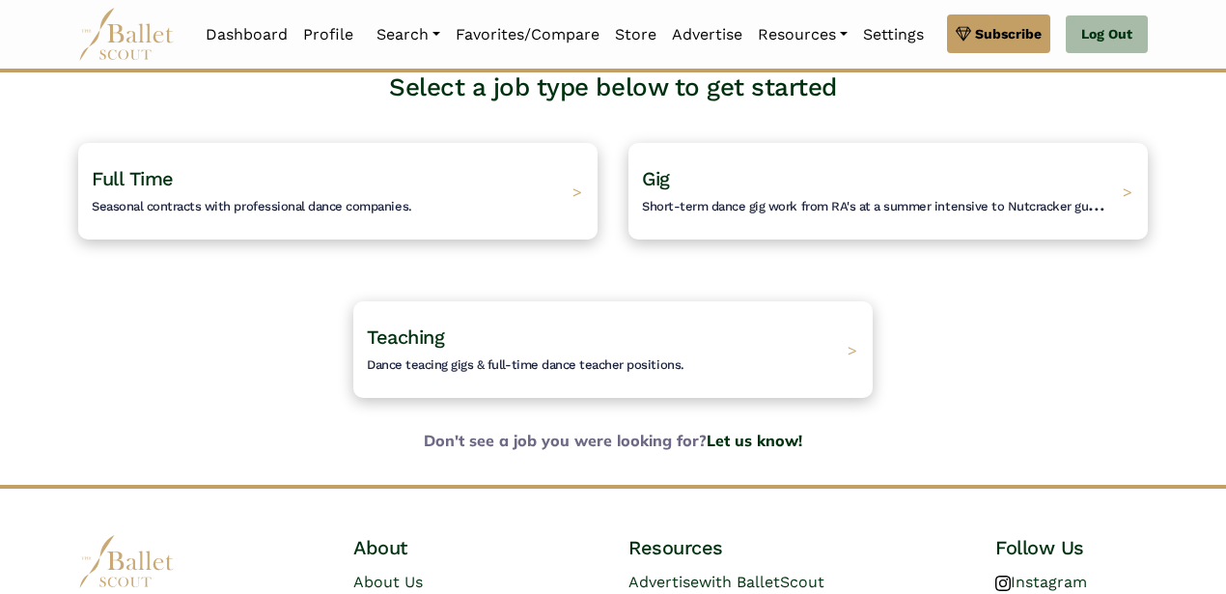
scroll to position [142, 0]
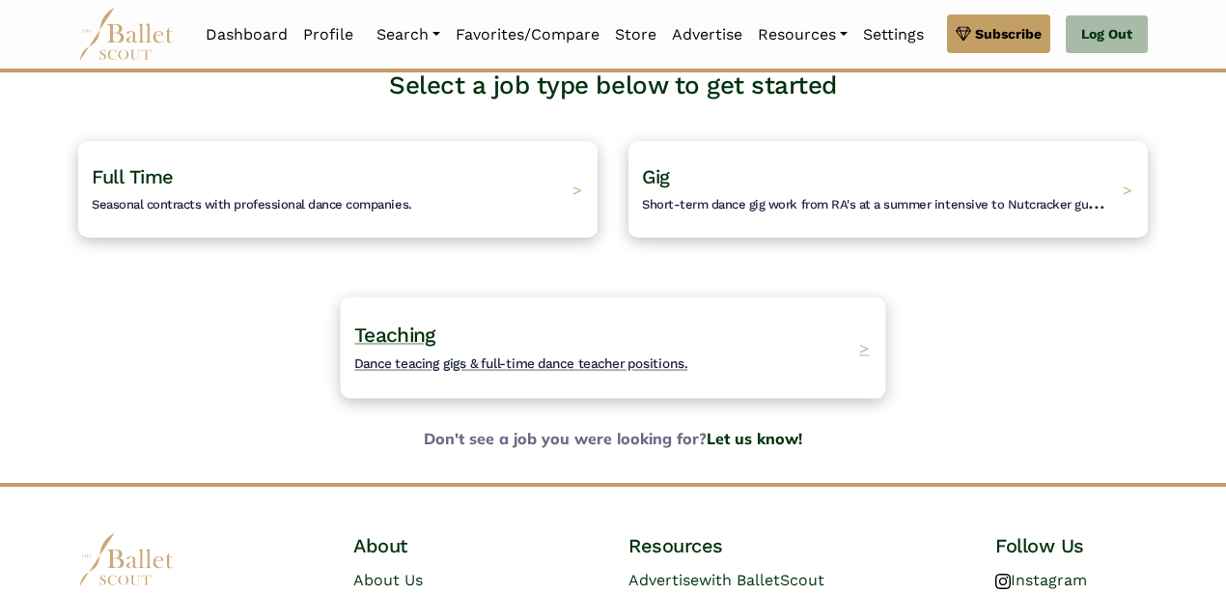
click at [520, 330] on h4 "Teaching Dance teacing gigs & full-time dance teacher positions." at bounding box center [520, 347] width 333 height 53
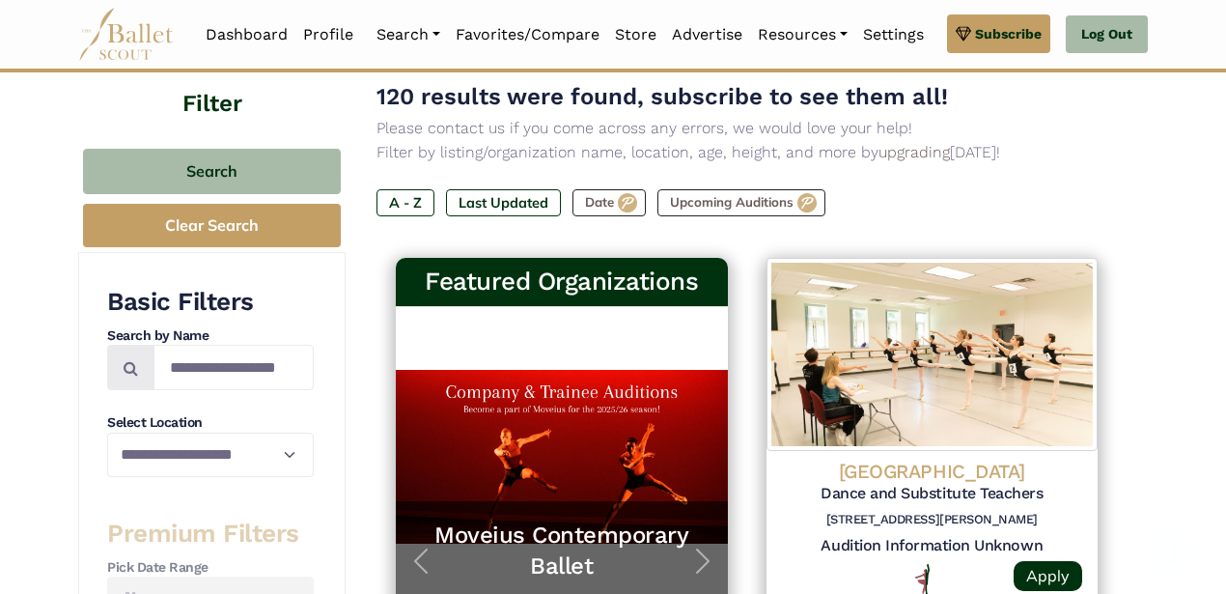
scroll to position [220, 0]
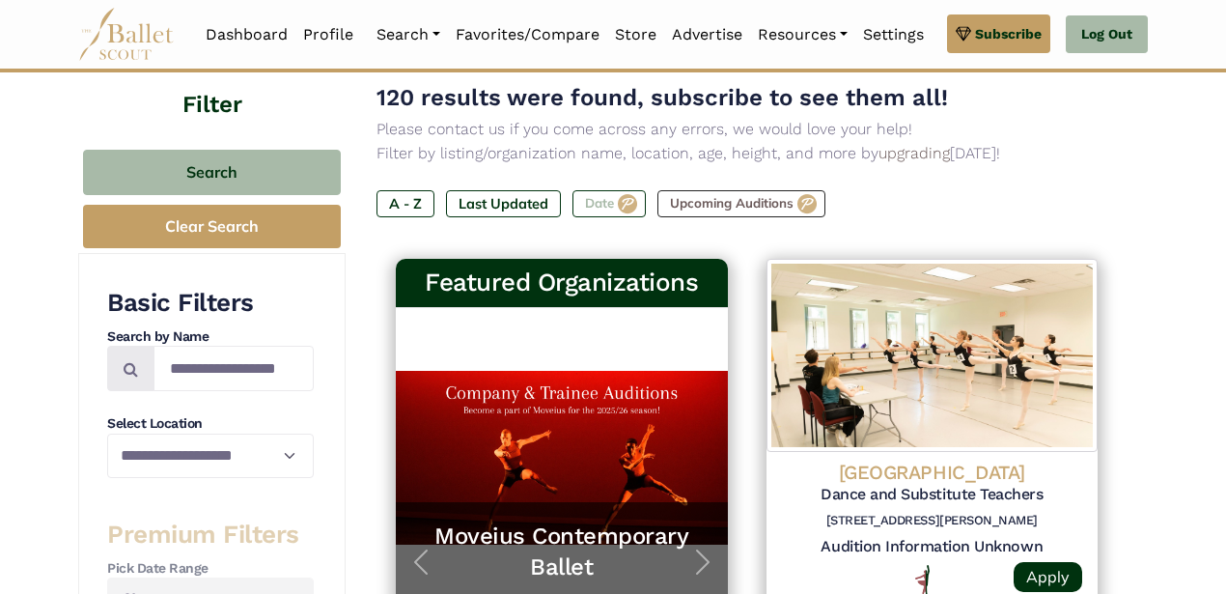
click at [627, 209] on label "Date" at bounding box center [608, 203] width 73 height 27
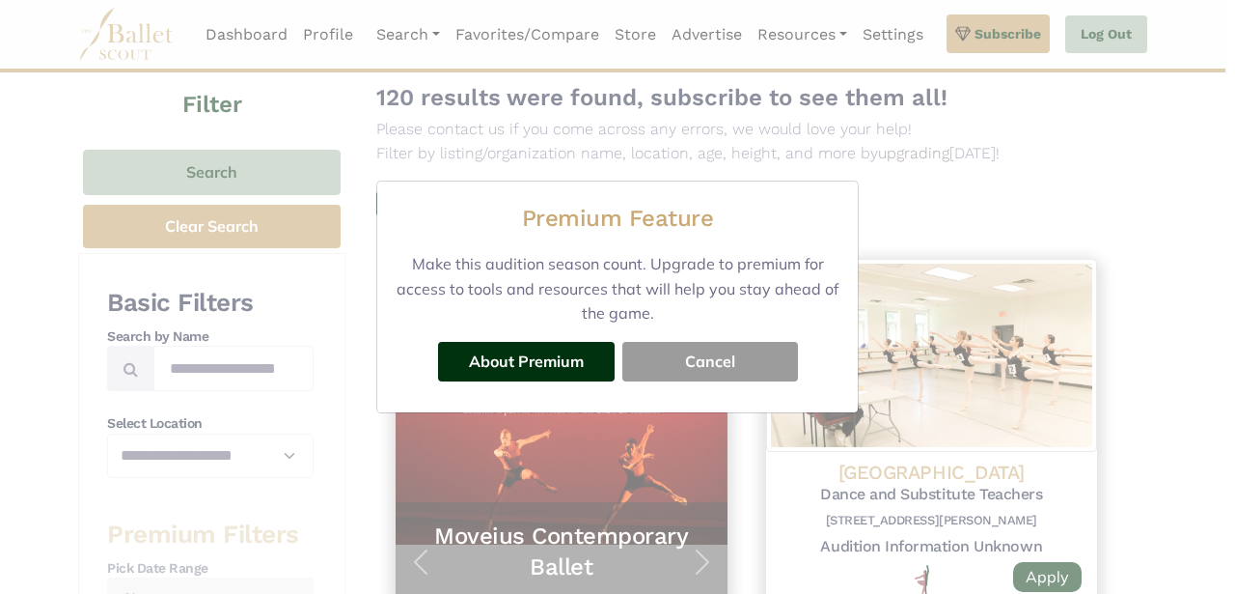
click at [707, 366] on button "Cancel" at bounding box center [711, 361] width 176 height 39
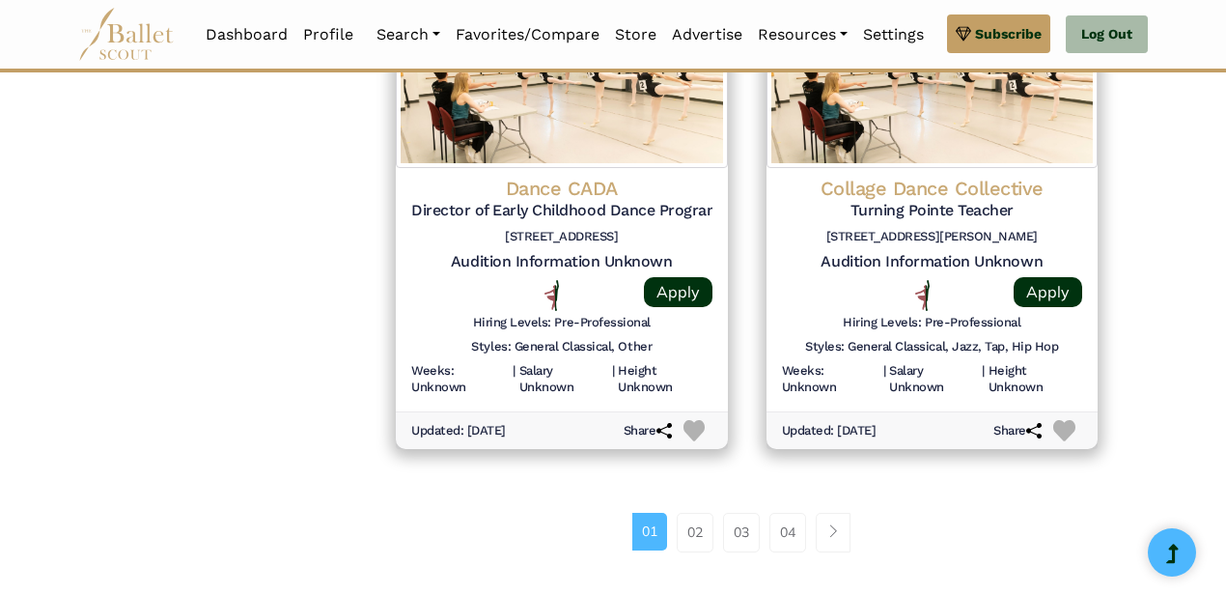
scroll to position [2625, 0]
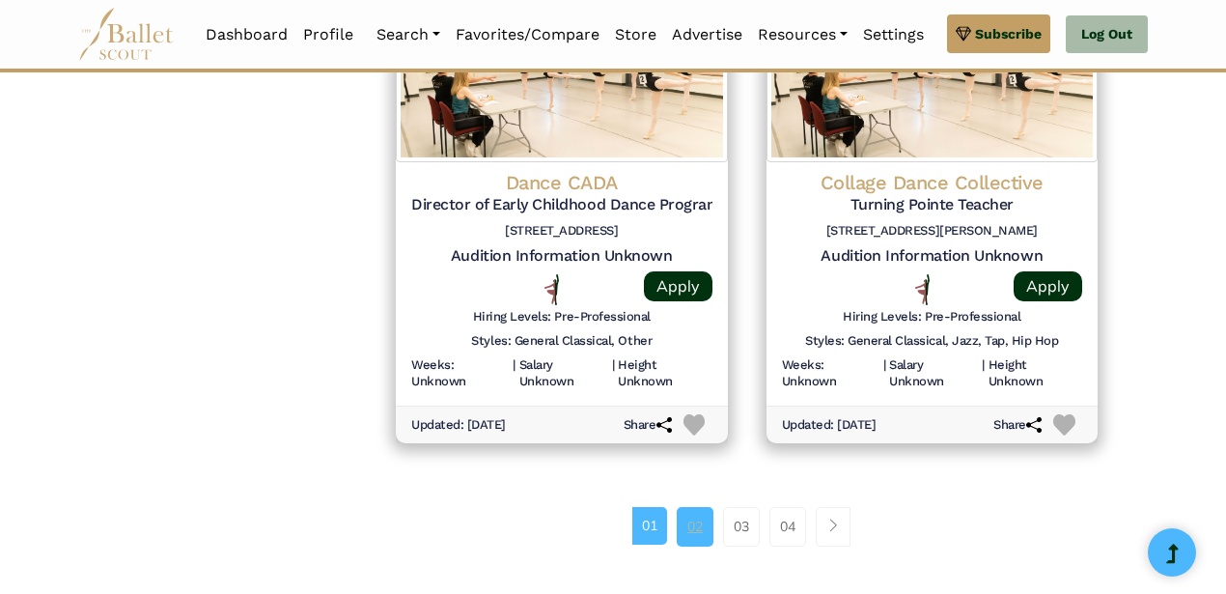
click at [698, 528] on link "02" at bounding box center [695, 526] width 37 height 39
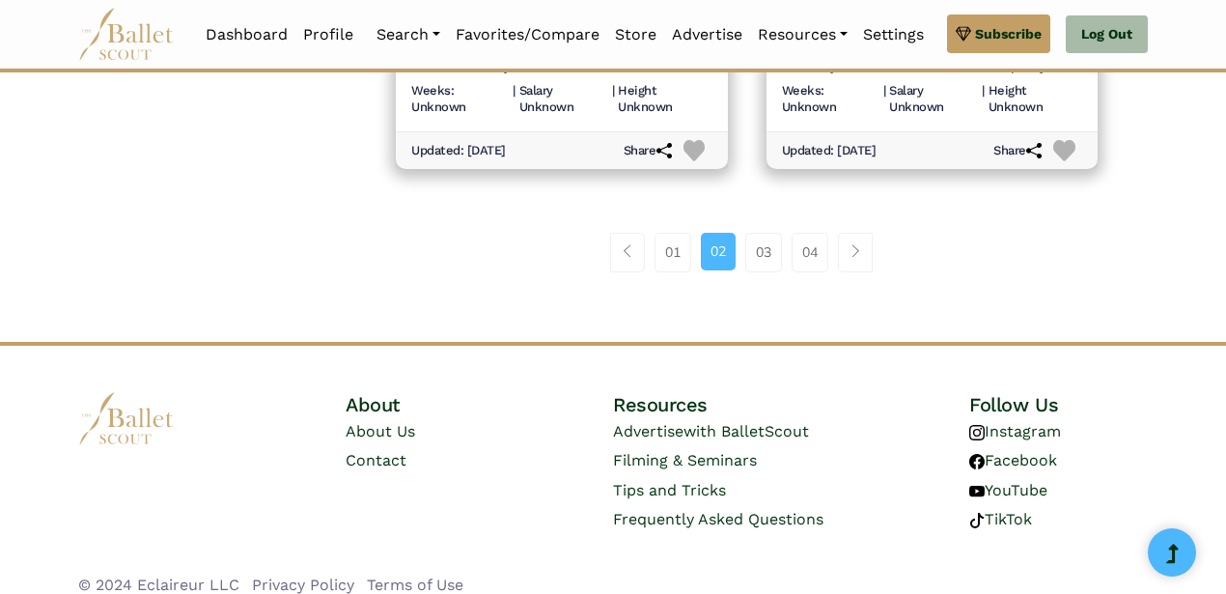
scroll to position [2918, 0]
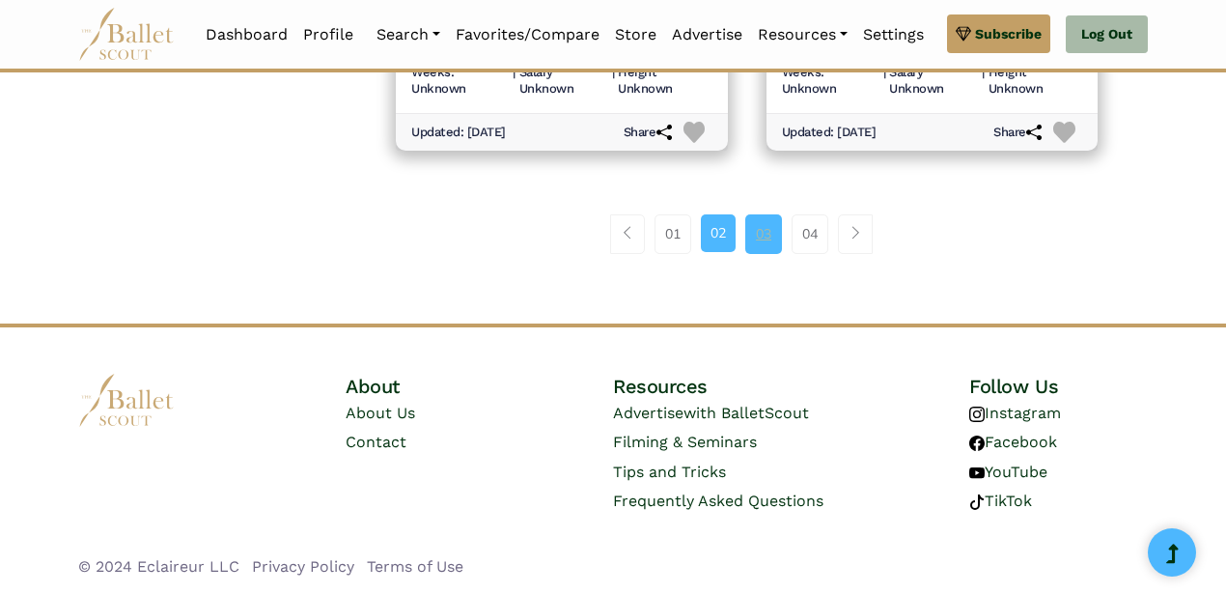
click at [777, 232] on link "03" at bounding box center [763, 233] width 37 height 39
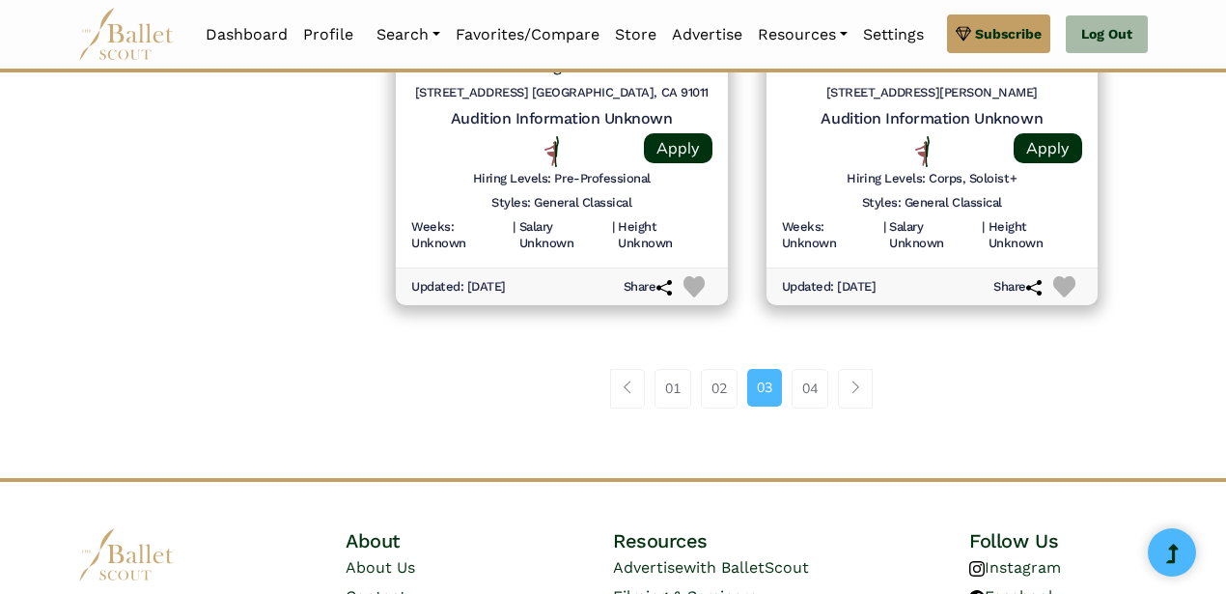
scroll to position [2757, 0]
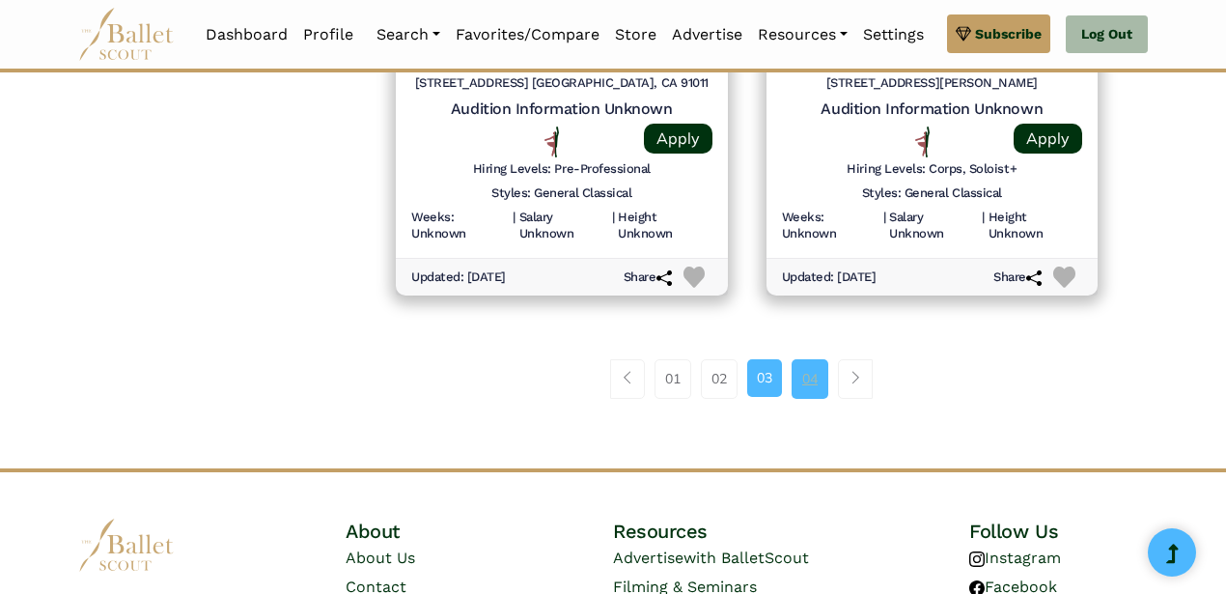
click at [805, 374] on link "04" at bounding box center [809, 378] width 37 height 39
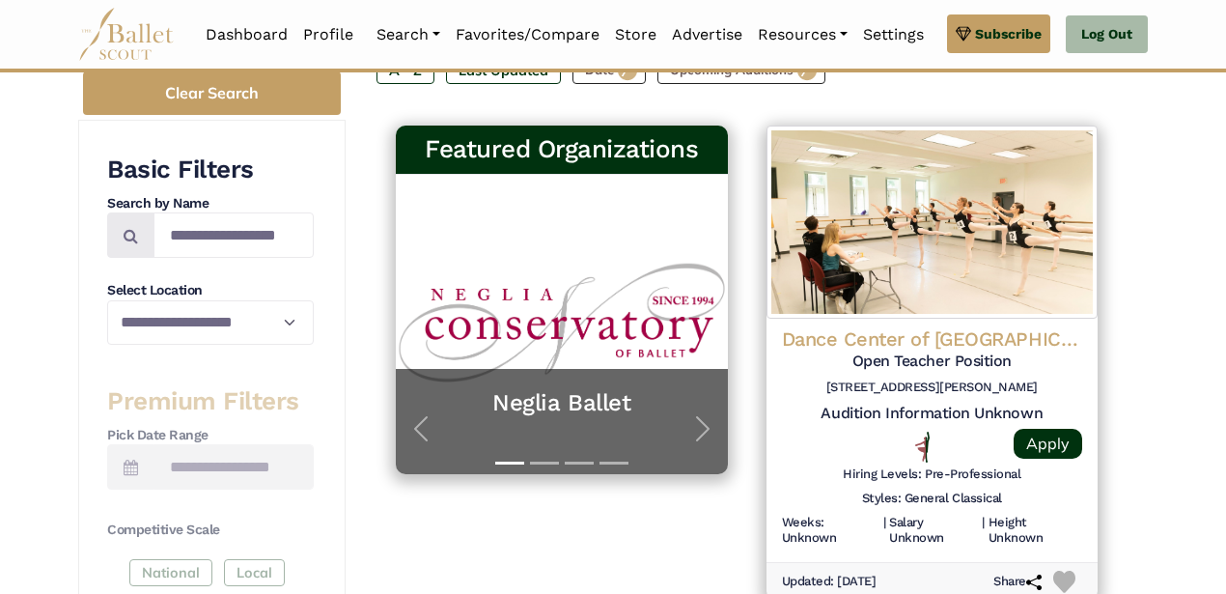
scroll to position [354, 0]
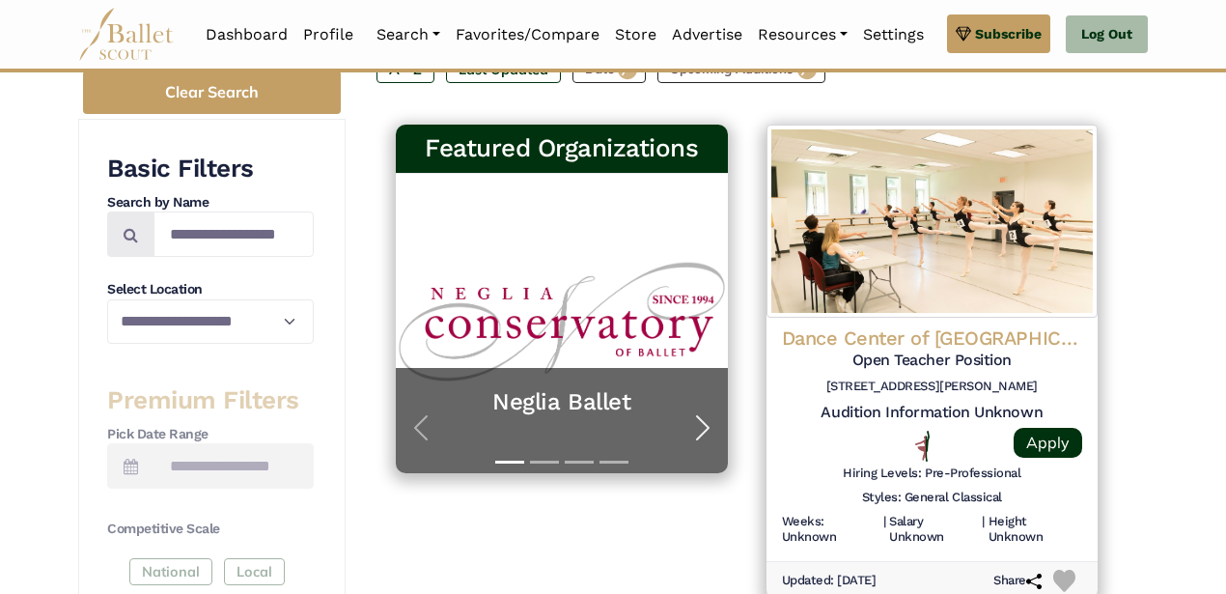
click at [702, 429] on span "button" at bounding box center [702, 427] width 31 height 31
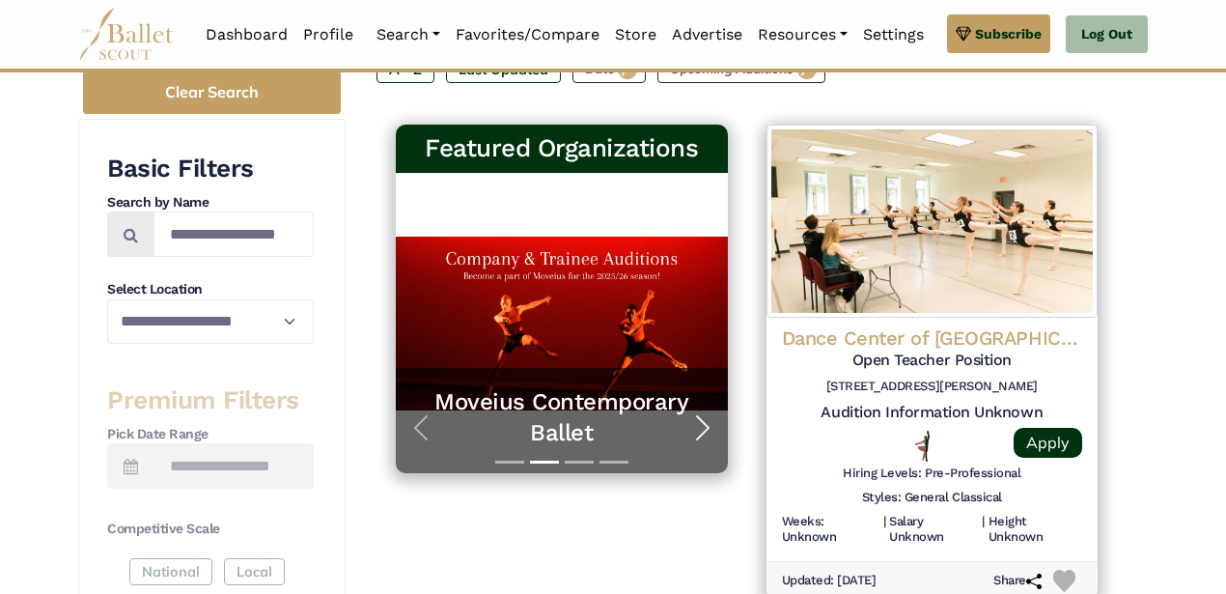
click at [702, 429] on span "button" at bounding box center [702, 427] width 31 height 31
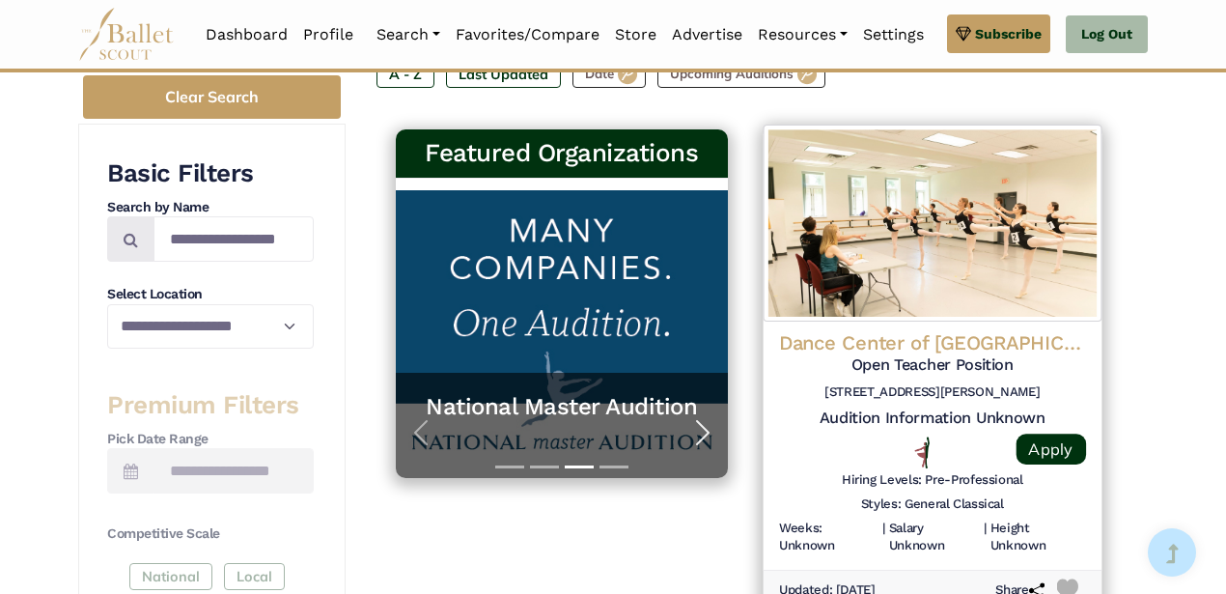
scroll to position [356, 0]
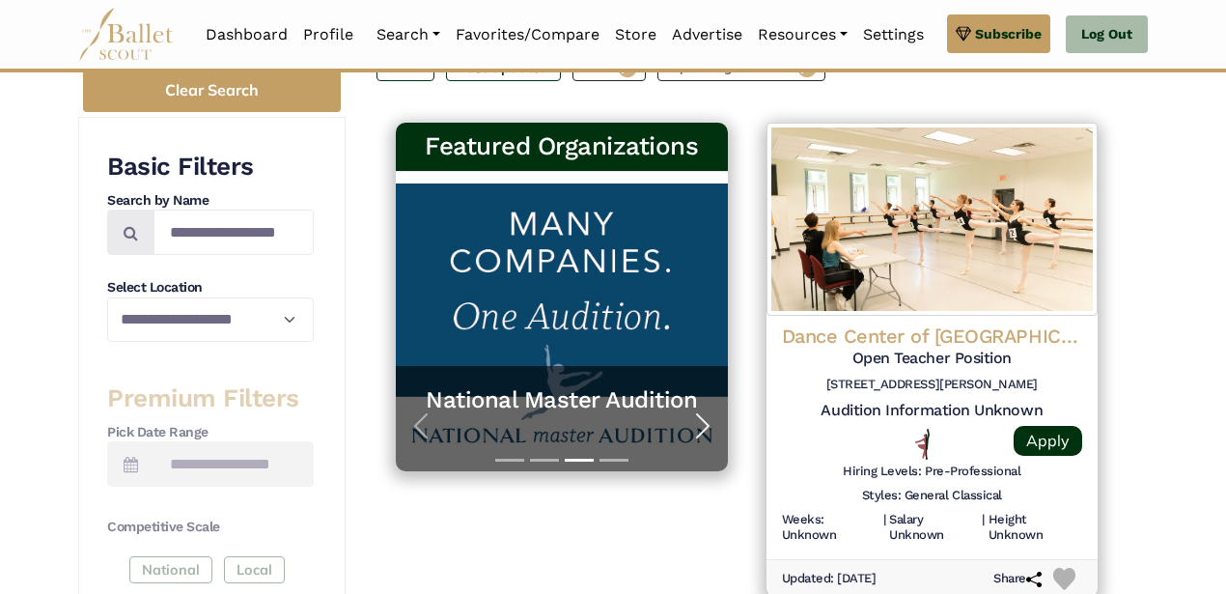
click at [703, 414] on span "button" at bounding box center [702, 425] width 31 height 31
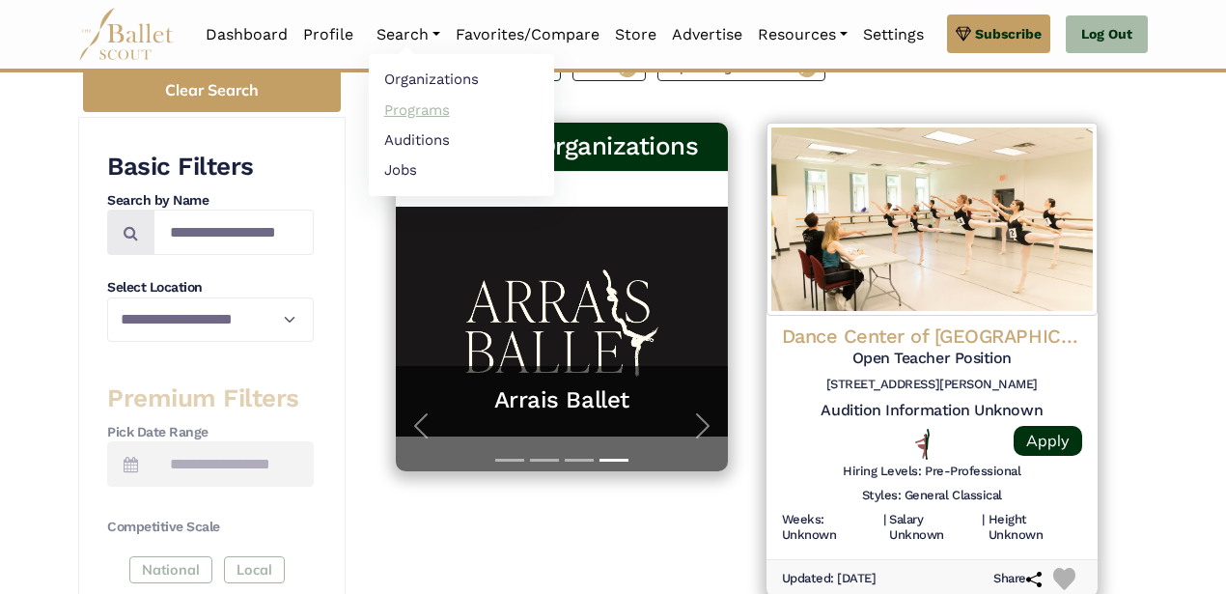
click at [393, 110] on link "Programs" at bounding box center [461, 110] width 185 height 30
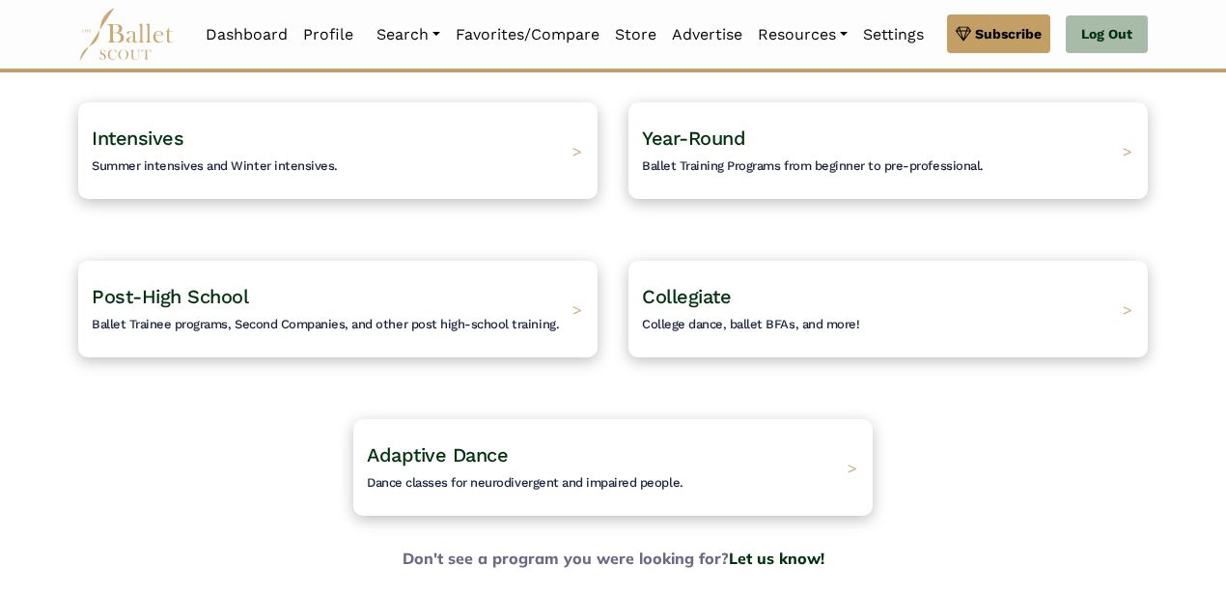
scroll to position [181, 0]
click at [716, 299] on span "Collegiate" at bounding box center [676, 295] width 94 height 24
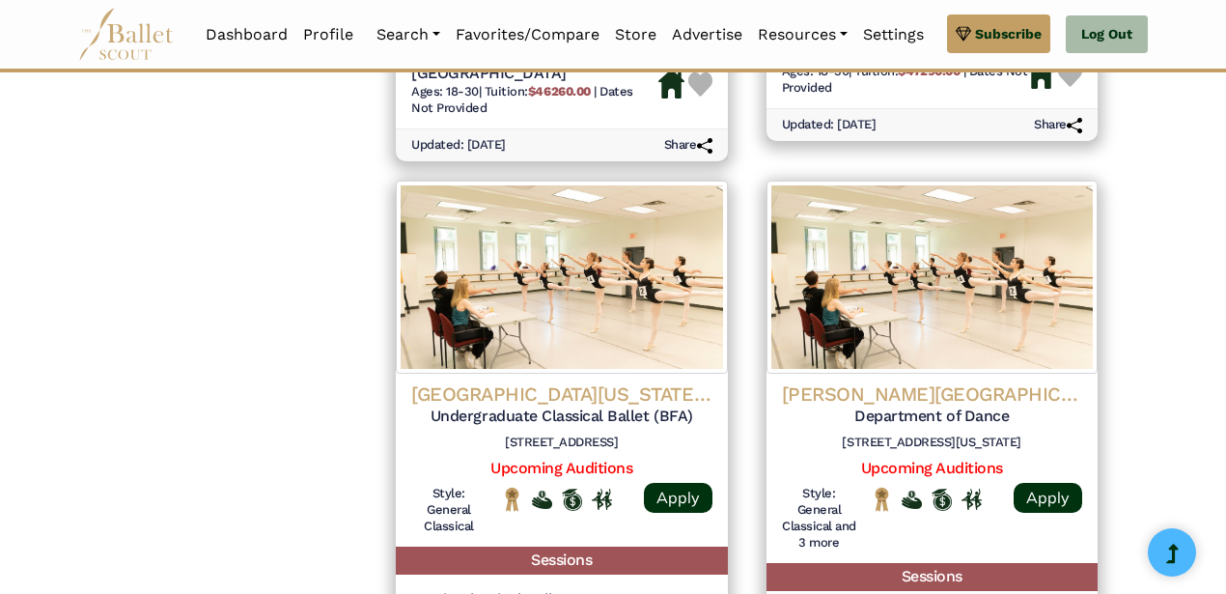
scroll to position [1935, 0]
